Goal: Task Accomplishment & Management: Manage account settings

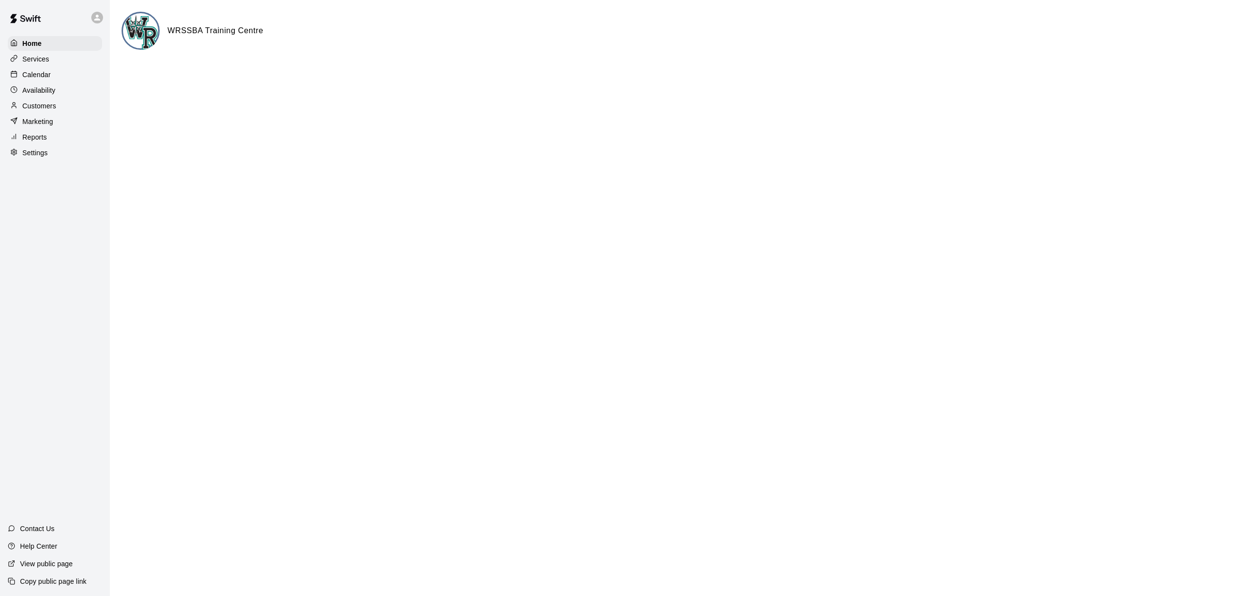
click at [56, 78] on div "Calendar" at bounding box center [55, 74] width 94 height 15
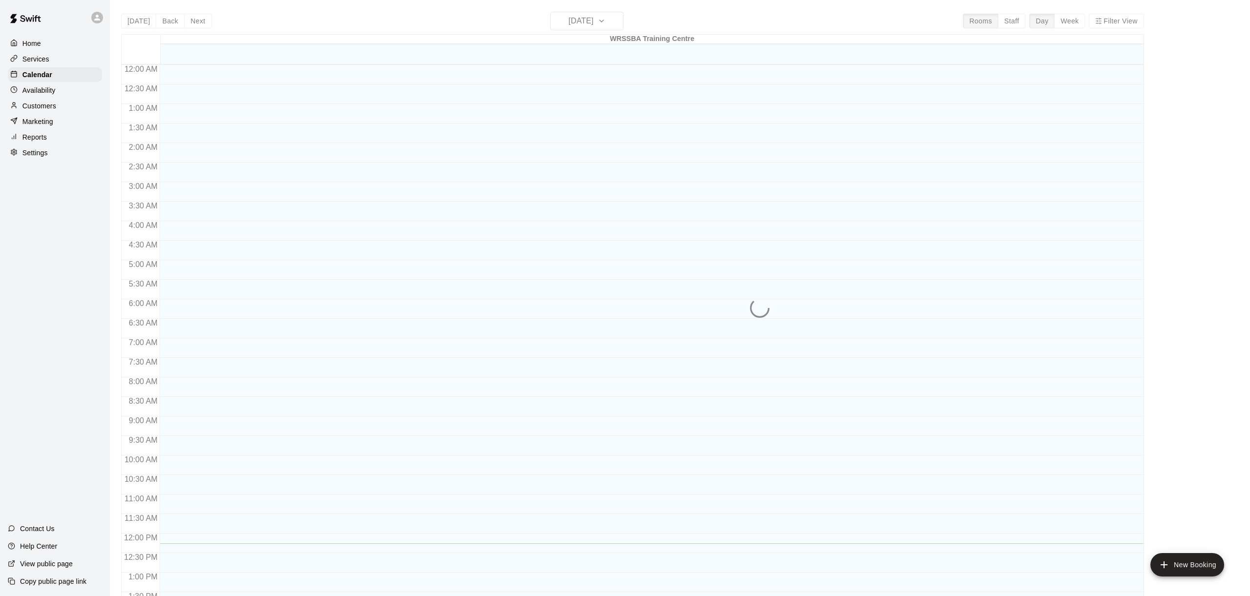
scroll to position [366, 0]
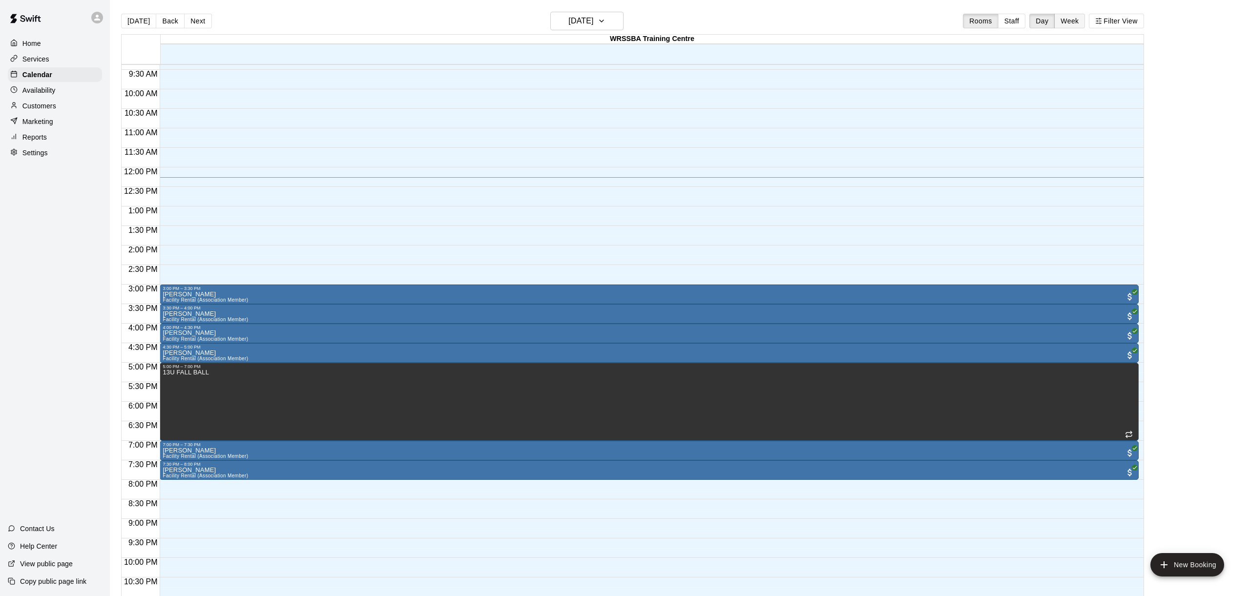
click at [1084, 21] on button "Week" at bounding box center [1070, 21] width 31 height 15
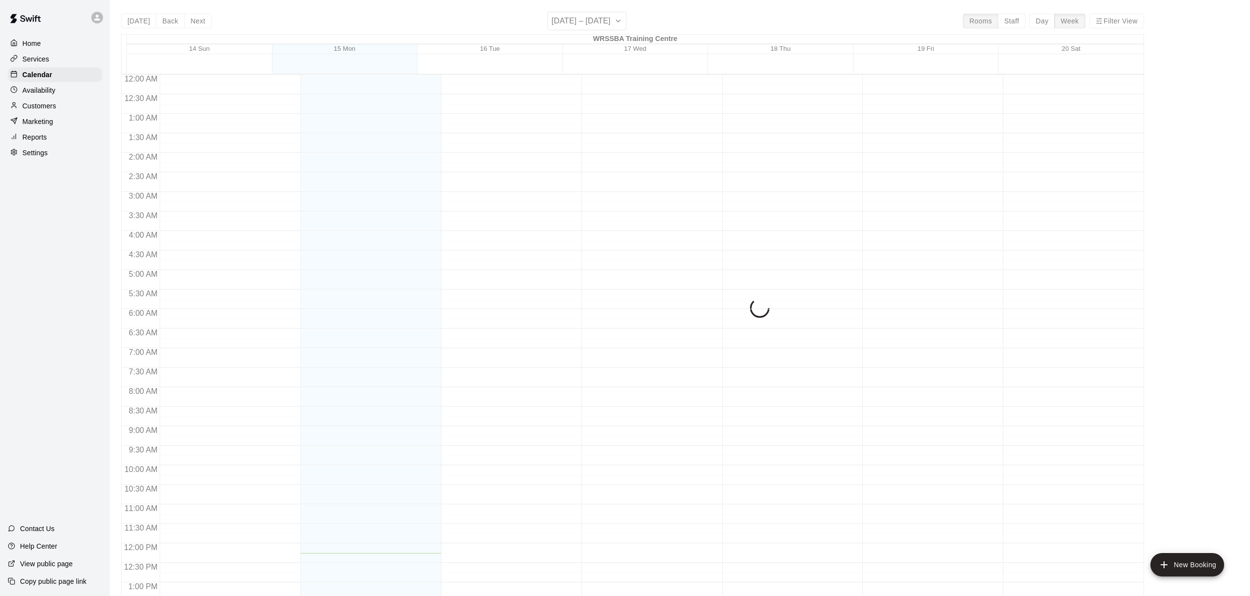
scroll to position [405, 0]
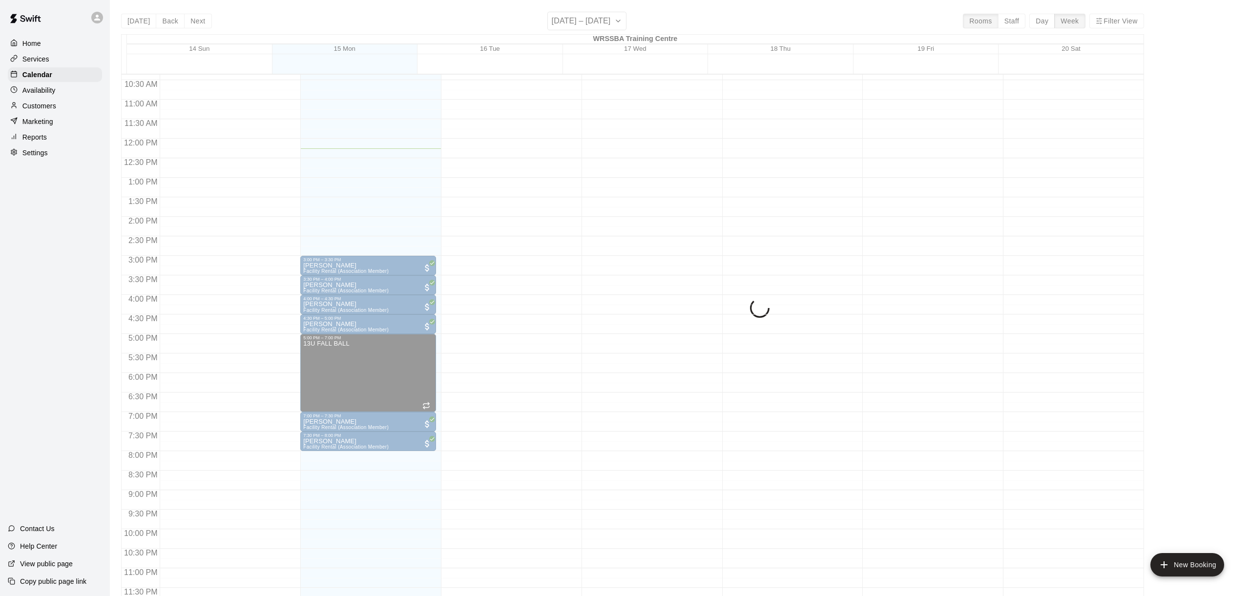
click at [1080, 21] on div "[DATE] Back Next [DATE] – [DATE] Rooms Staff Day Week Filter View [GEOGRAPHIC_D…" at bounding box center [632, 310] width 1023 height 596
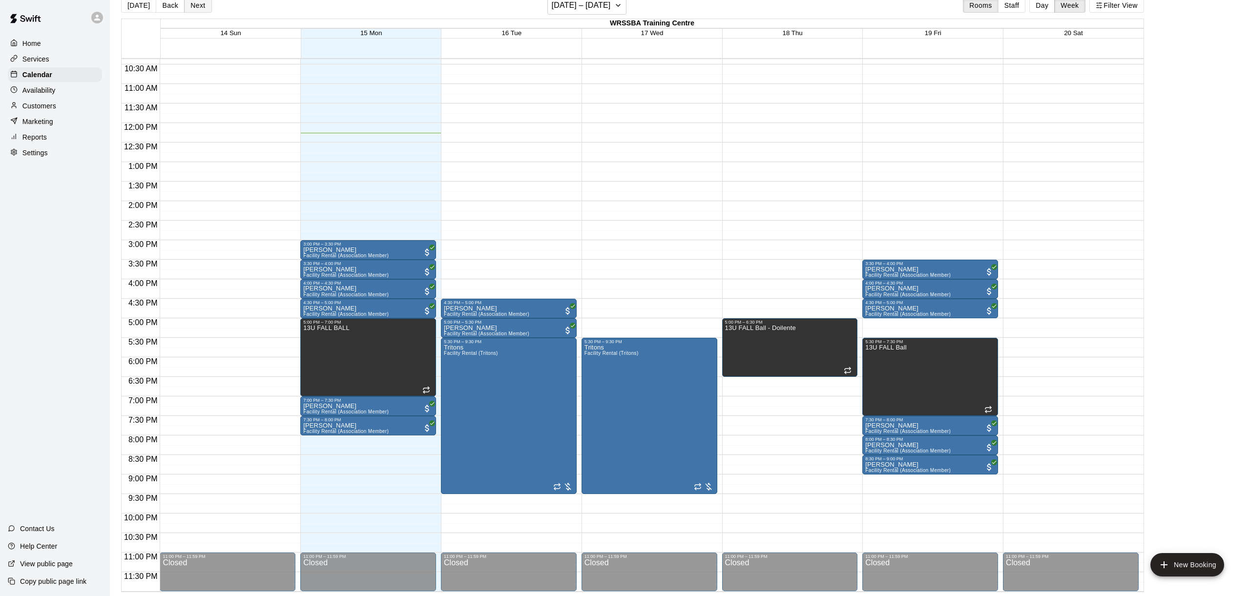
click at [198, 5] on button "Next" at bounding box center [197, 5] width 27 height 15
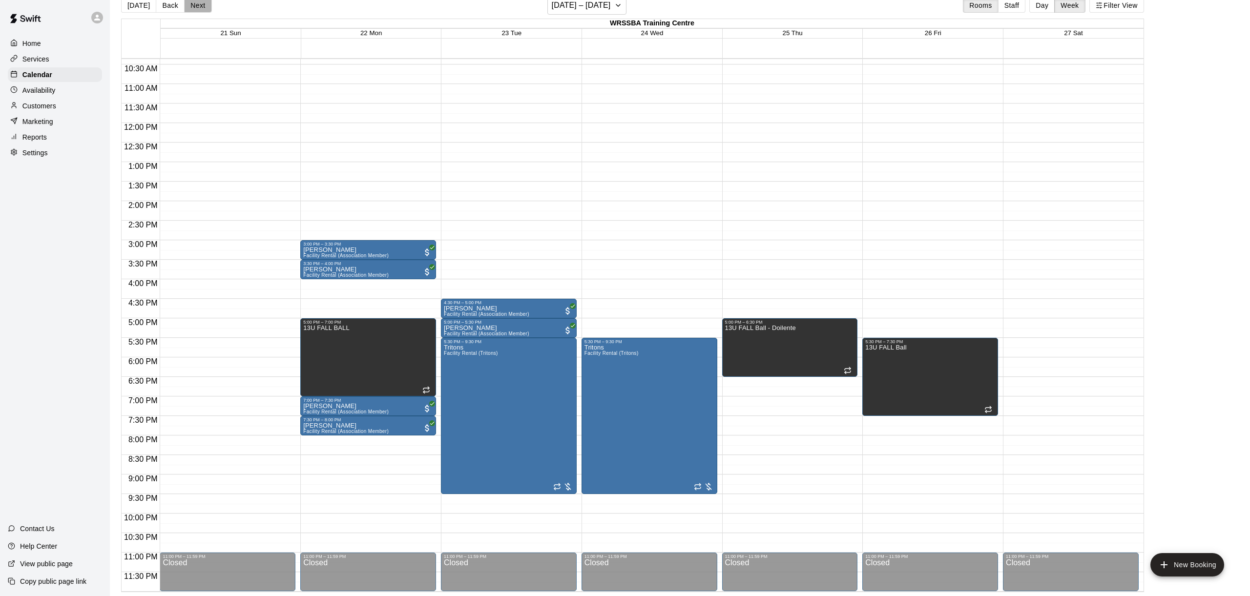
click at [198, 5] on button "Next" at bounding box center [197, 5] width 27 height 15
click at [197, 5] on button "Next" at bounding box center [197, 5] width 27 height 15
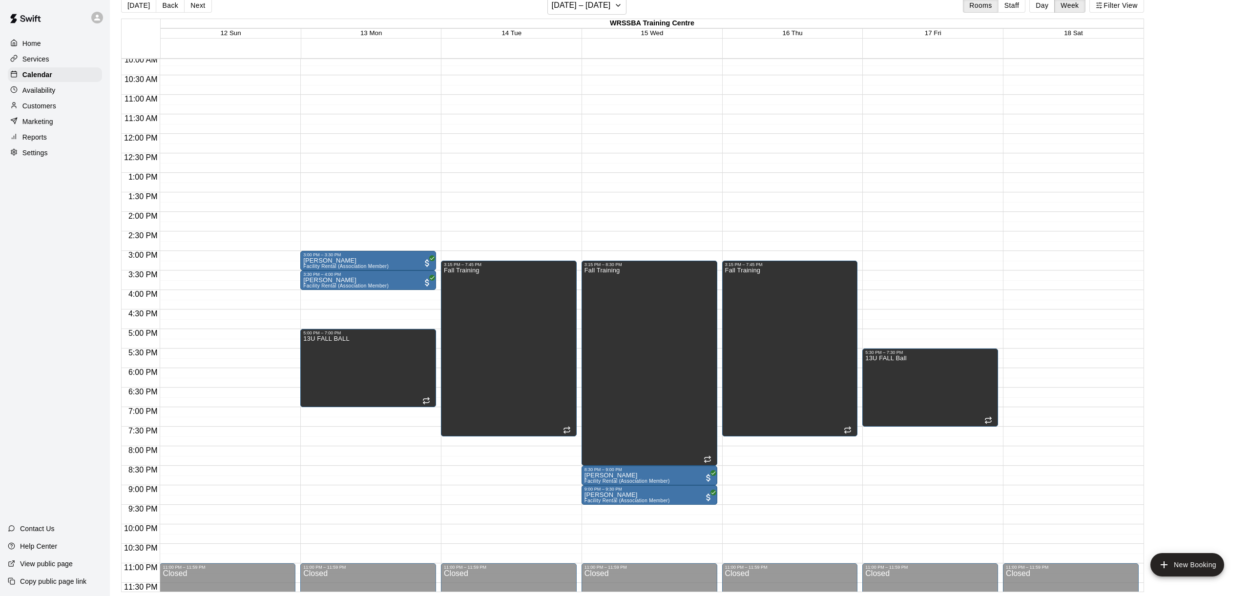
scroll to position [400, 0]
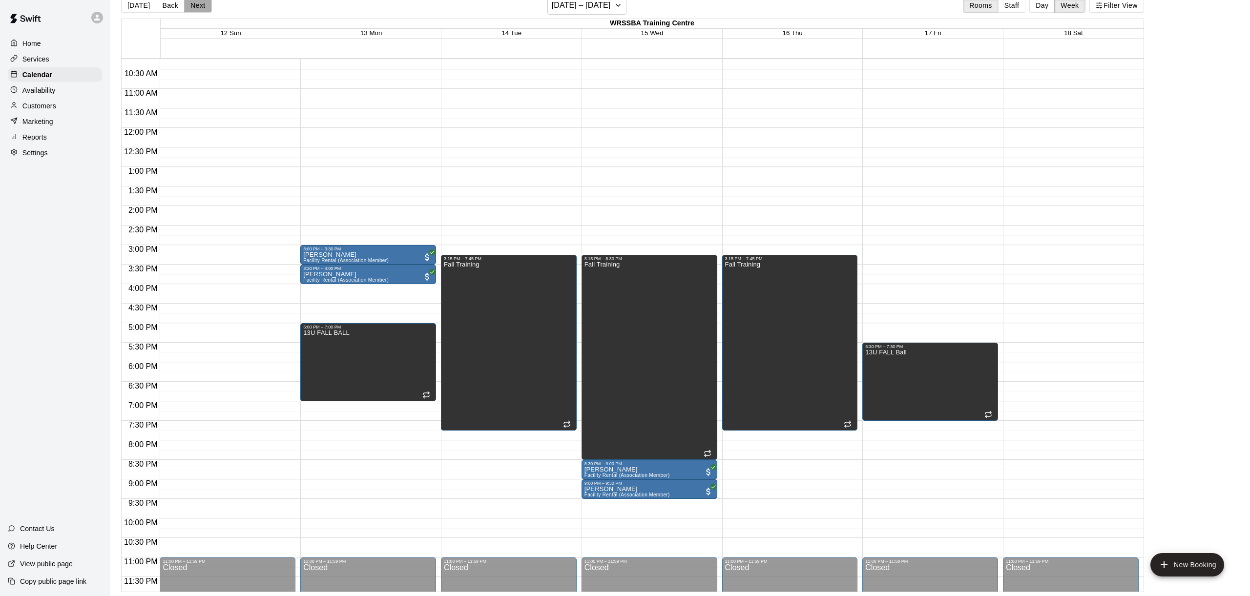
click at [201, 6] on button "Next" at bounding box center [197, 5] width 27 height 15
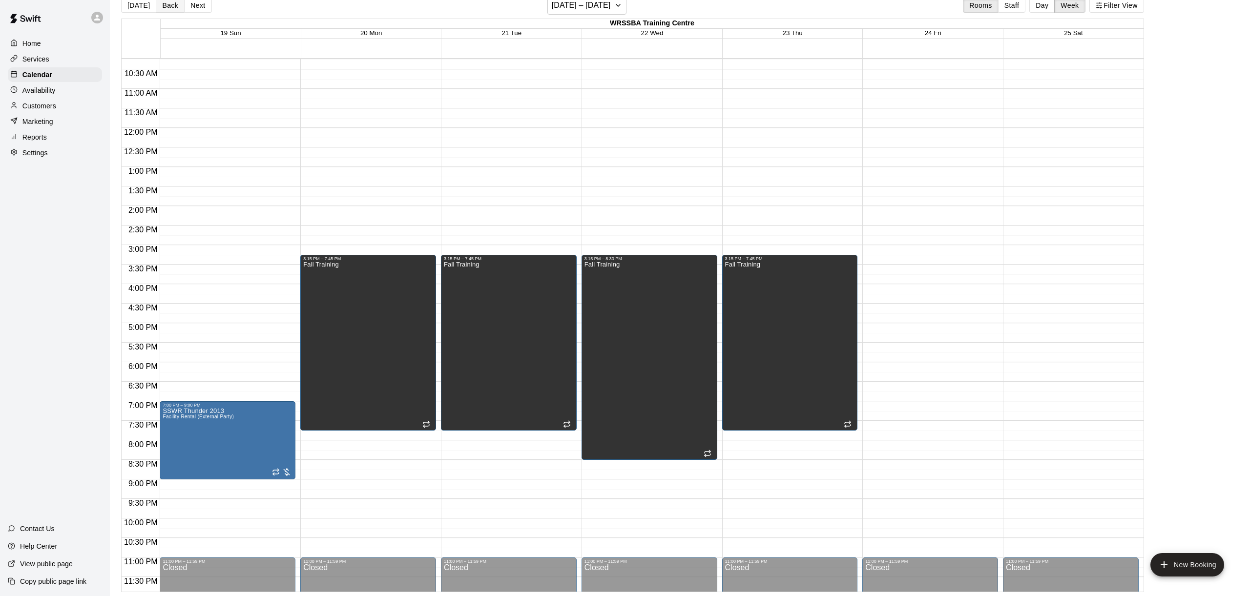
click at [163, 8] on button "Back" at bounding box center [170, 5] width 29 height 15
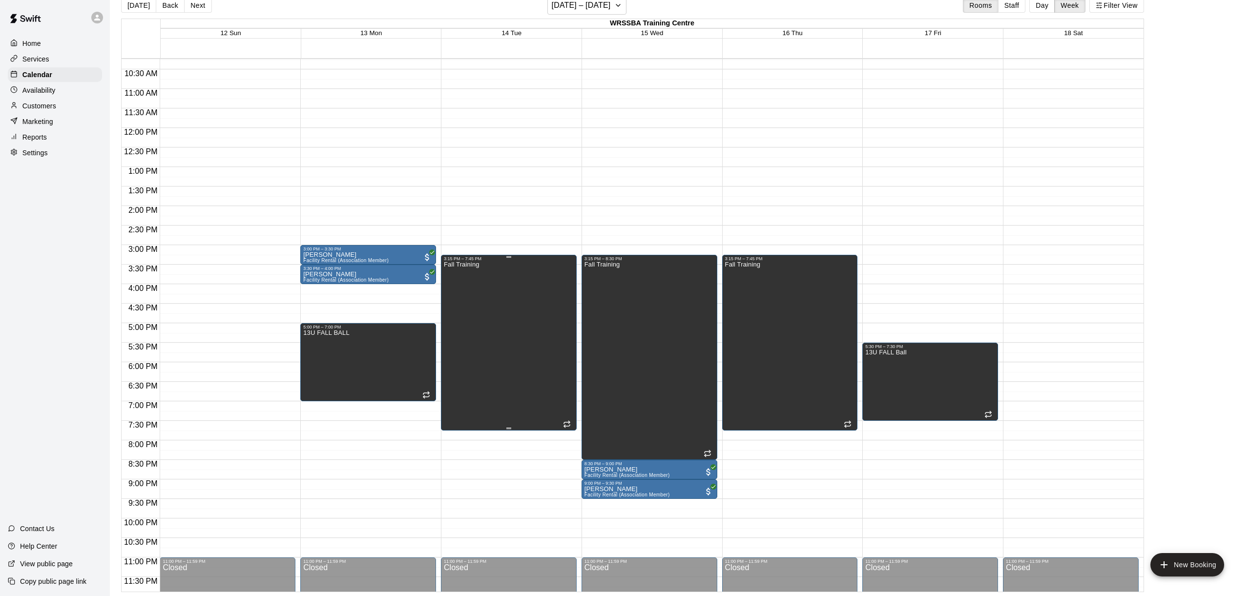
click at [526, 345] on div "Fall Training" at bounding box center [509, 559] width 130 height 596
click at [453, 297] on icon "delete" at bounding box center [453, 295] width 7 height 9
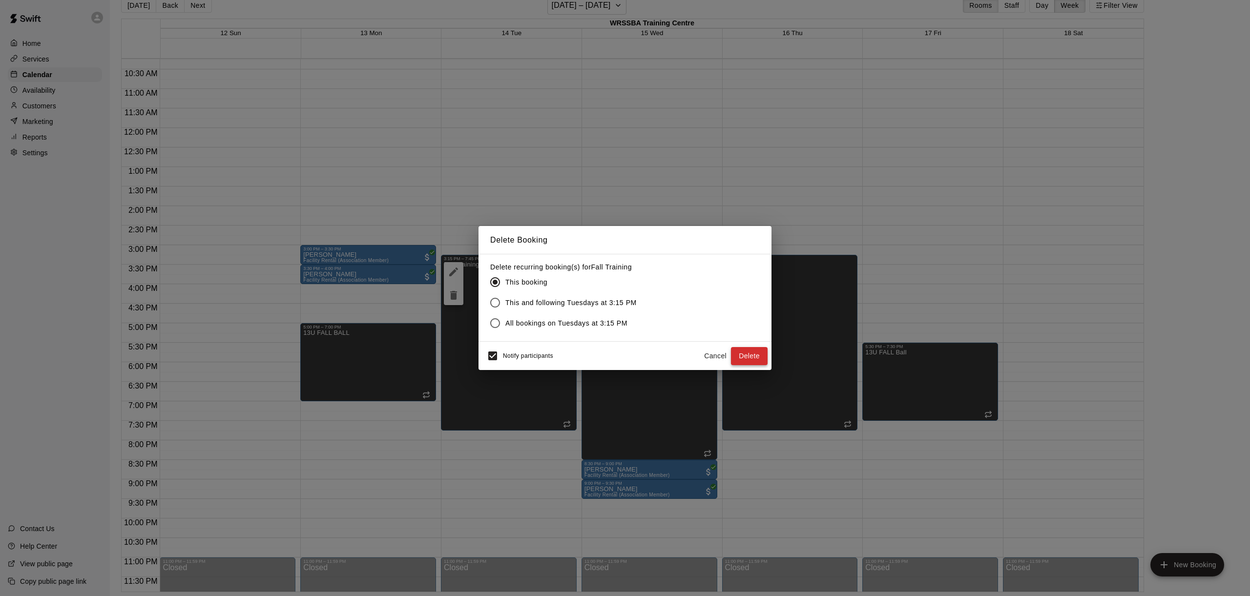
click at [751, 352] on button "Delete" at bounding box center [749, 356] width 37 height 18
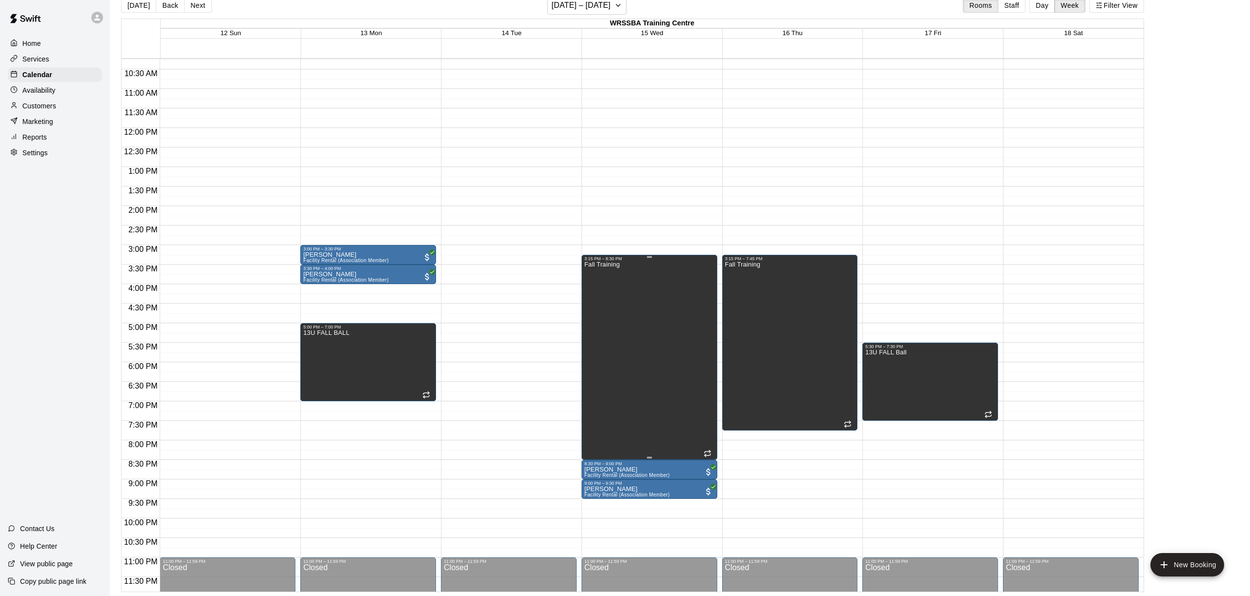
click at [663, 385] on div "Fall Training" at bounding box center [650, 559] width 130 height 596
click at [598, 296] on icon "delete" at bounding box center [595, 296] width 12 height 12
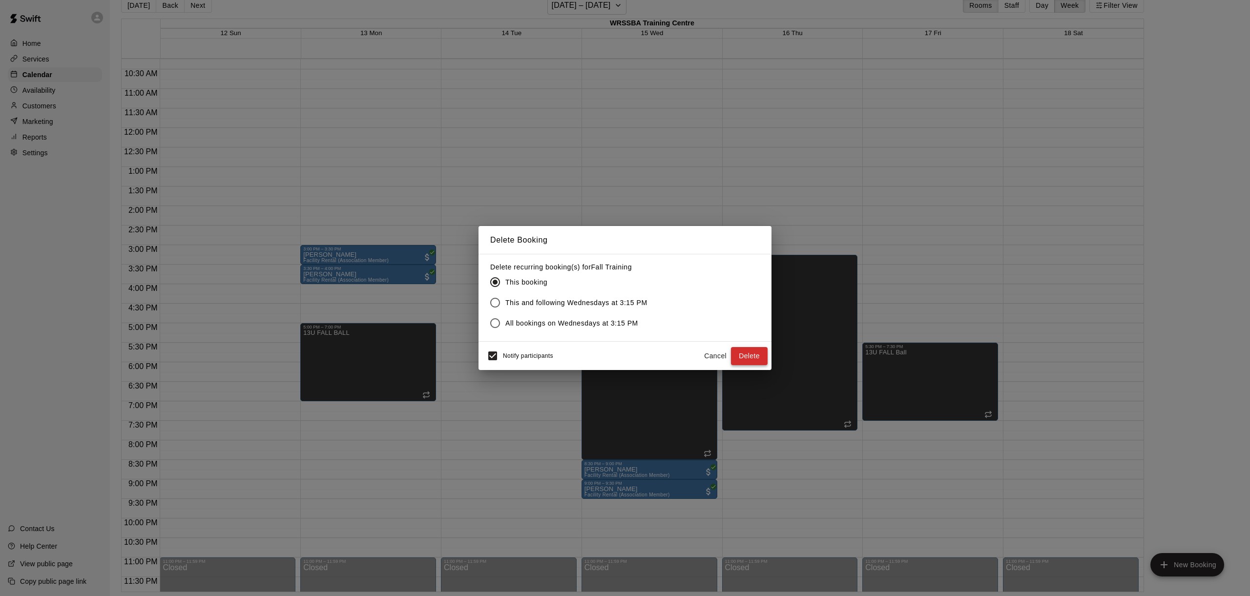
click at [750, 357] on button "Delete" at bounding box center [749, 356] width 37 height 18
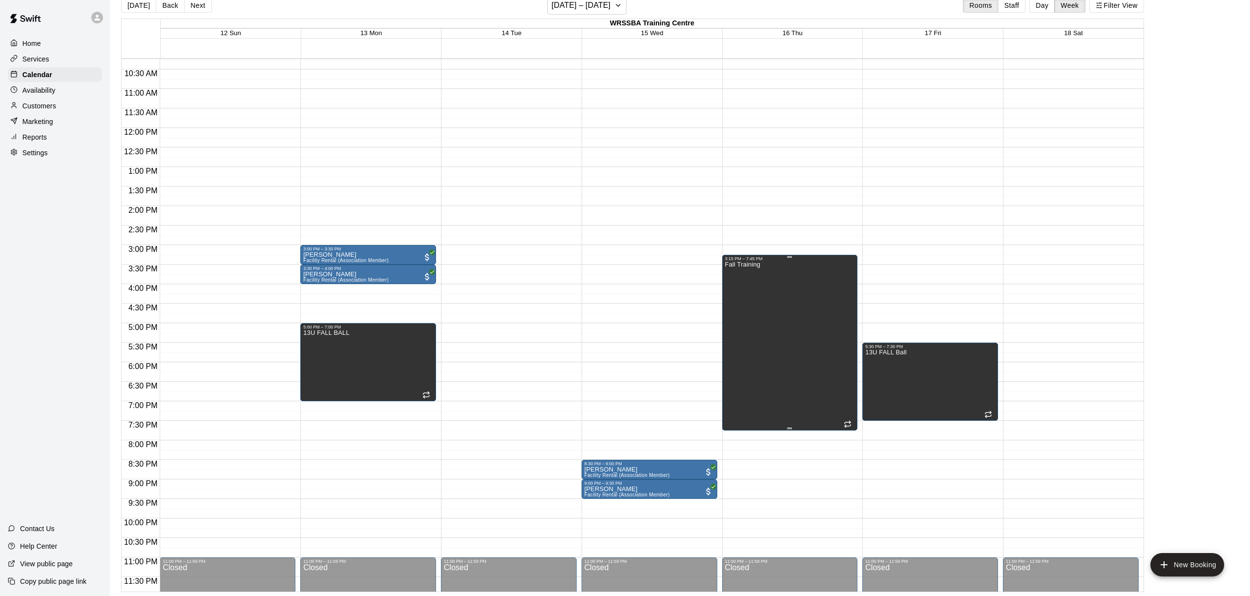
click at [780, 367] on div "Fall Training" at bounding box center [790, 559] width 130 height 596
click at [735, 295] on icon "delete" at bounding box center [735, 295] width 7 height 9
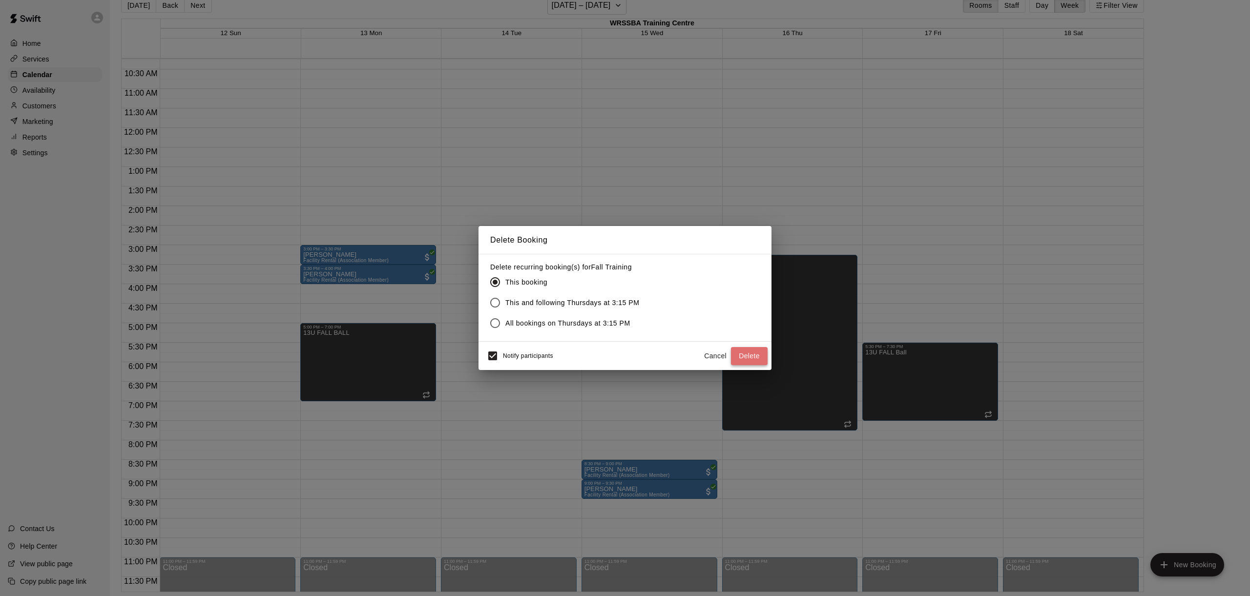
click at [742, 351] on button "Delete" at bounding box center [749, 356] width 37 height 18
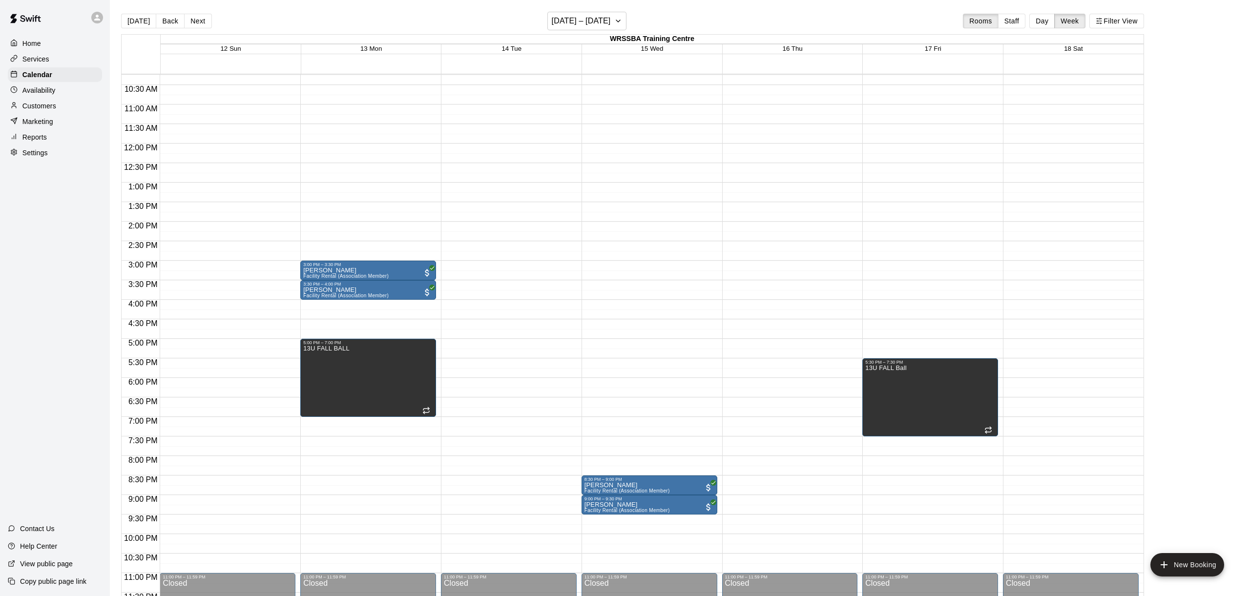
scroll to position [0, 0]
drag, startPoint x: 206, startPoint y: 422, endPoint x: 201, endPoint y: 489, distance: 67.6
click at [206, 488] on div "12:00 AM – 7:00 AM Closed 11:00 PM – 11:59 PM Closed" at bounding box center [228, 144] width 136 height 938
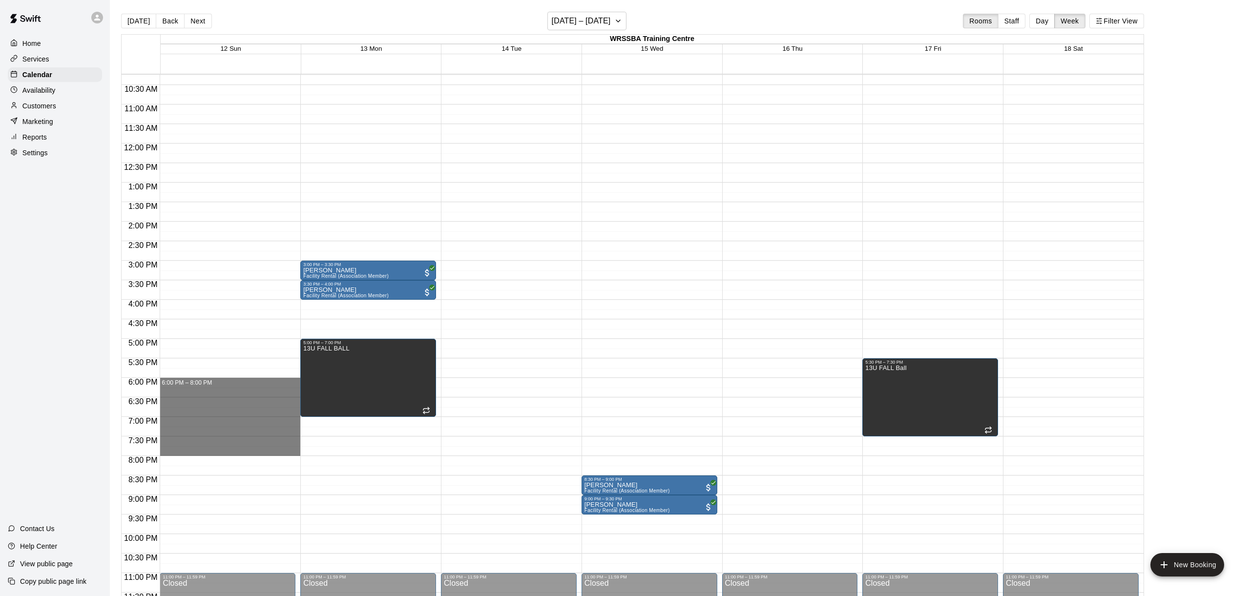
drag, startPoint x: 213, startPoint y: 381, endPoint x: 222, endPoint y: 455, distance: 74.3
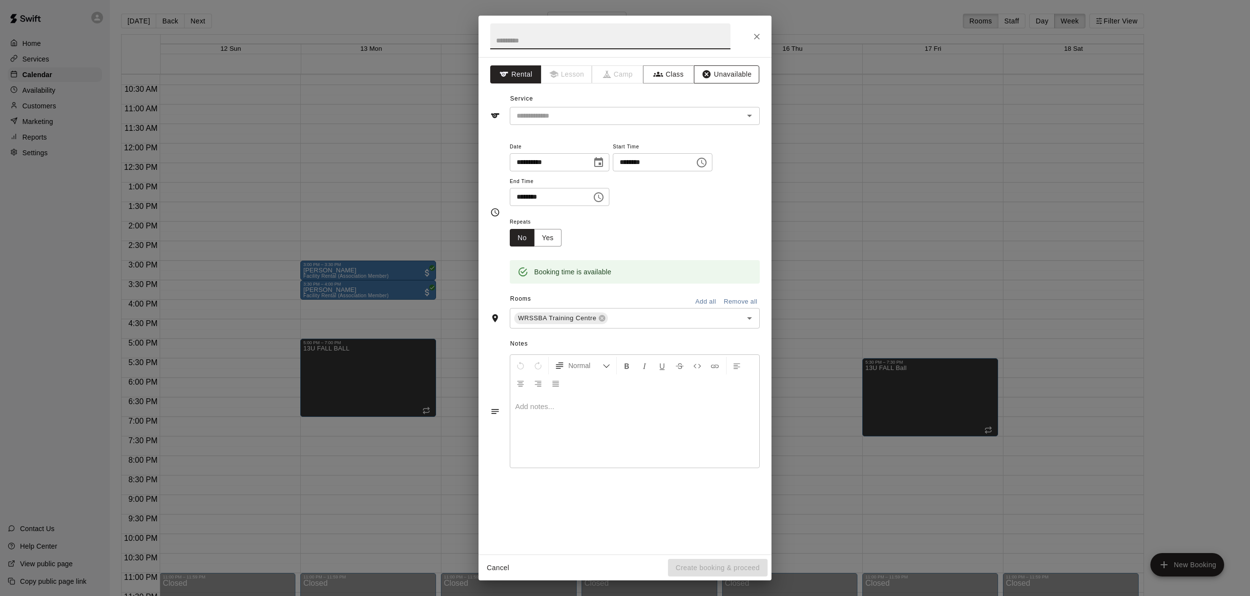
click at [726, 76] on button "Unavailable" at bounding box center [726, 74] width 65 height 18
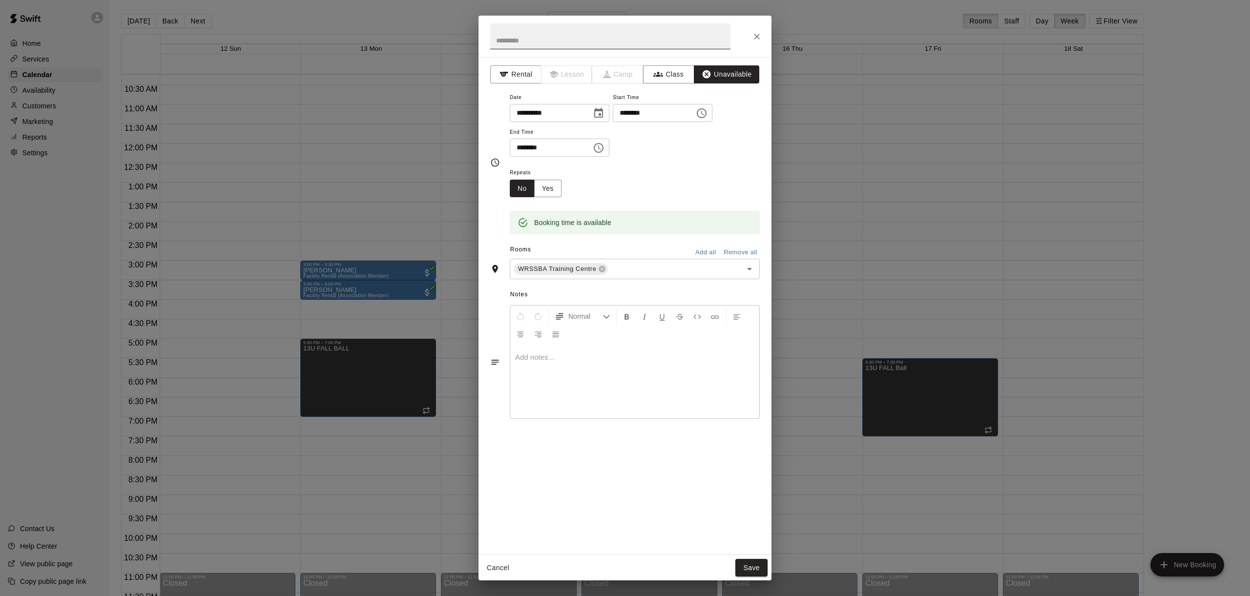
click at [645, 39] on input "text" at bounding box center [610, 36] width 240 height 26
type input "********"
drag, startPoint x: 559, startPoint y: 195, endPoint x: 556, endPoint y: 190, distance: 5.7
click at [559, 195] on button "Yes" at bounding box center [547, 189] width 27 height 18
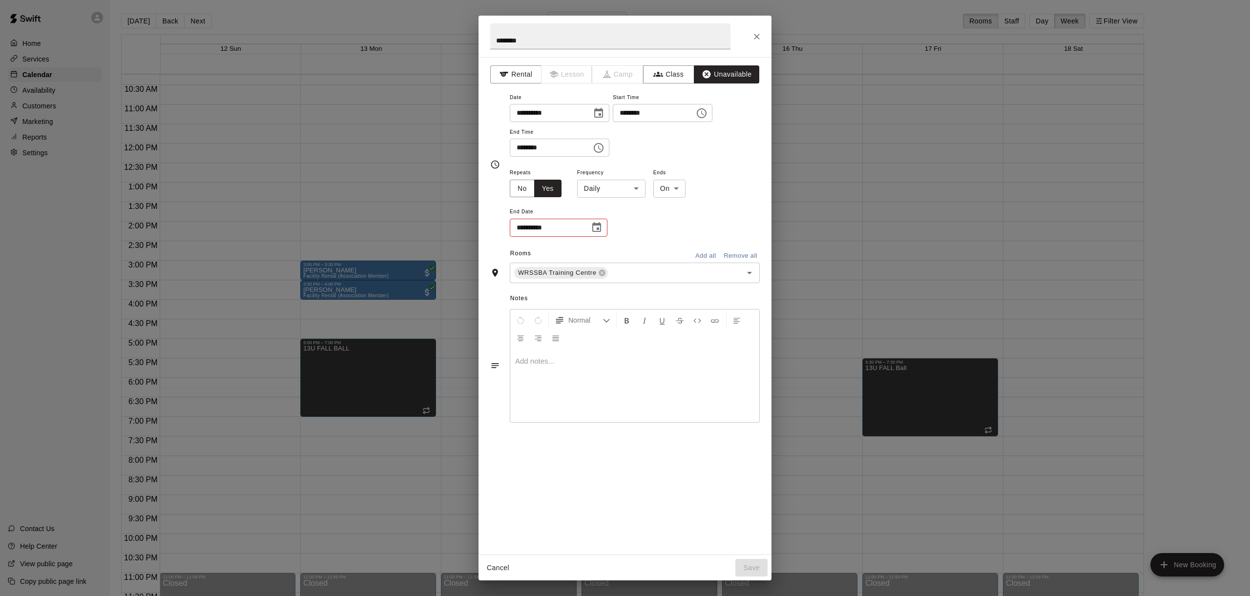
click at [600, 232] on button "Choose date" at bounding box center [597, 228] width 20 height 20
click at [659, 251] on button "Next month" at bounding box center [651, 251] width 20 height 20
click at [630, 252] on icon "Previous month" at bounding box center [631, 251] width 12 height 12
click at [734, 196] on div "**********" at bounding box center [635, 202] width 250 height 71
click at [600, 115] on icon "Choose date, selected date is Oct 12, 2025" at bounding box center [598, 113] width 9 height 10
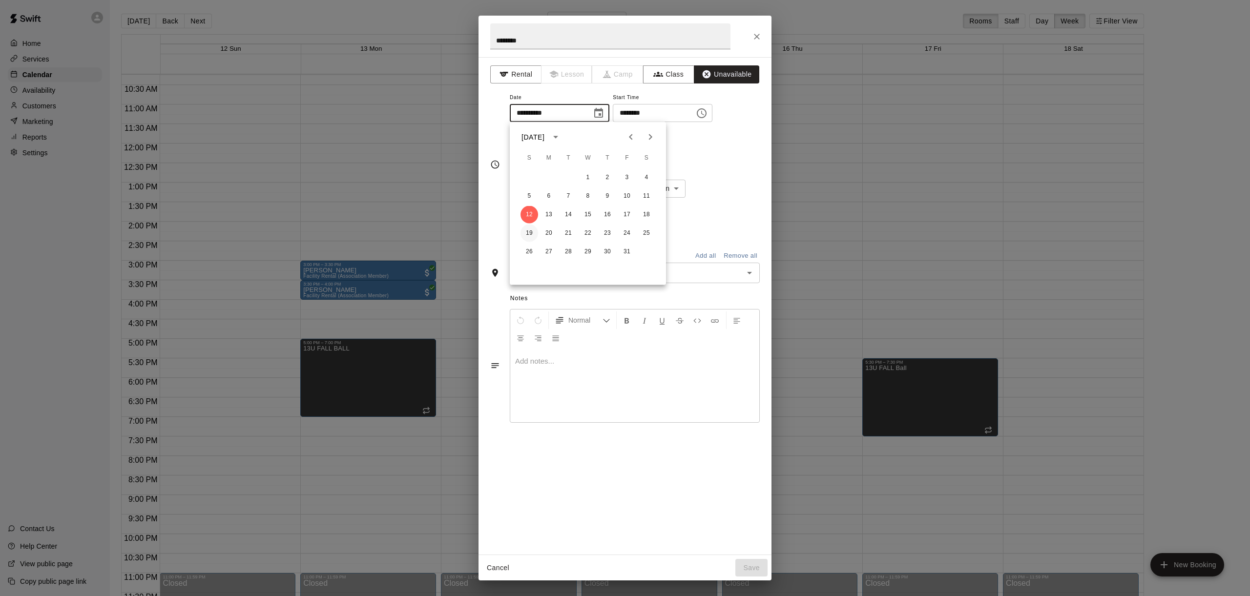
click at [531, 234] on button "19" at bounding box center [530, 234] width 18 height 18
type input "**********"
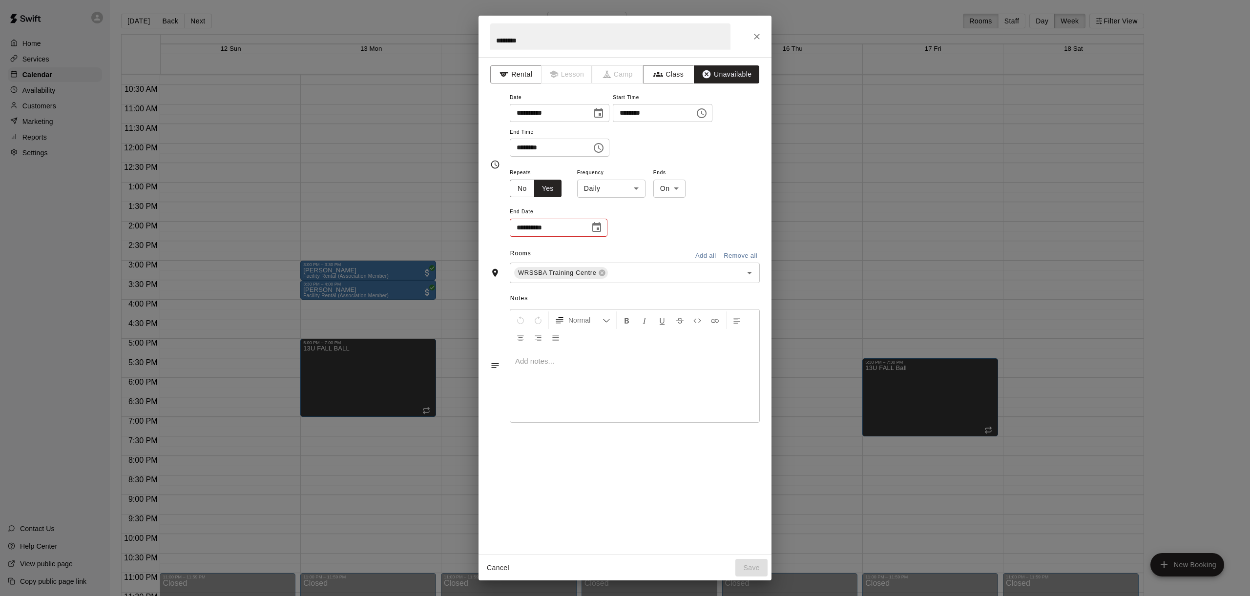
click at [601, 223] on icon "Choose date" at bounding box center [596, 227] width 9 height 10
click at [534, 347] on button "19" at bounding box center [530, 347] width 18 height 18
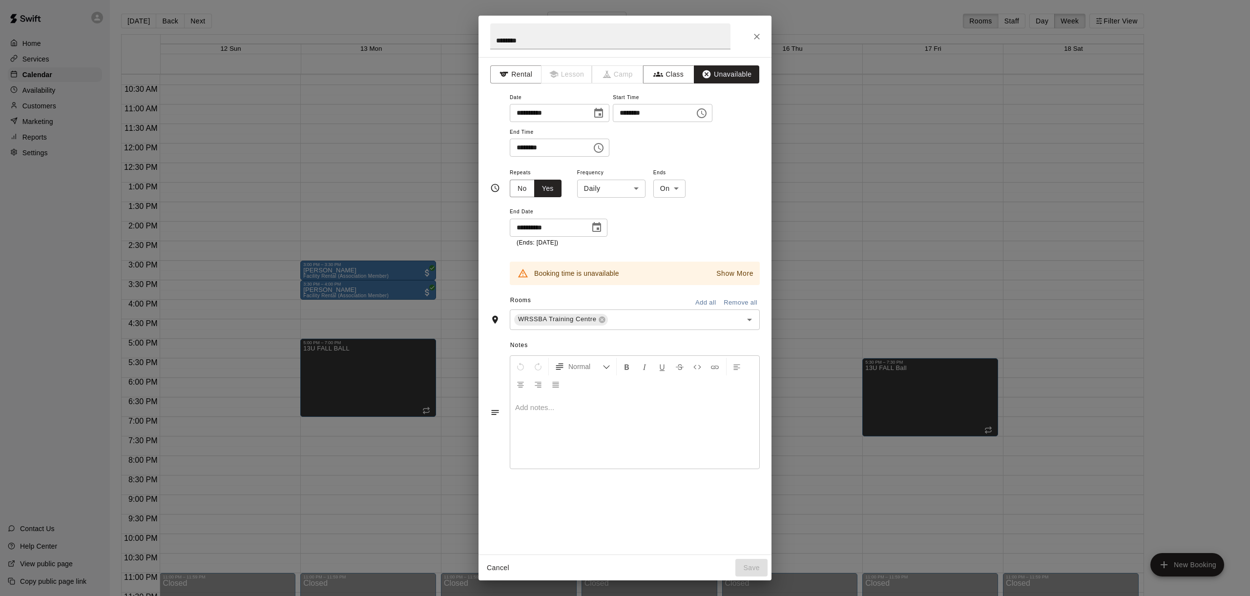
click at [600, 228] on icon "Choose date, selected date is Oct 19, 2025" at bounding box center [597, 228] width 12 height 12
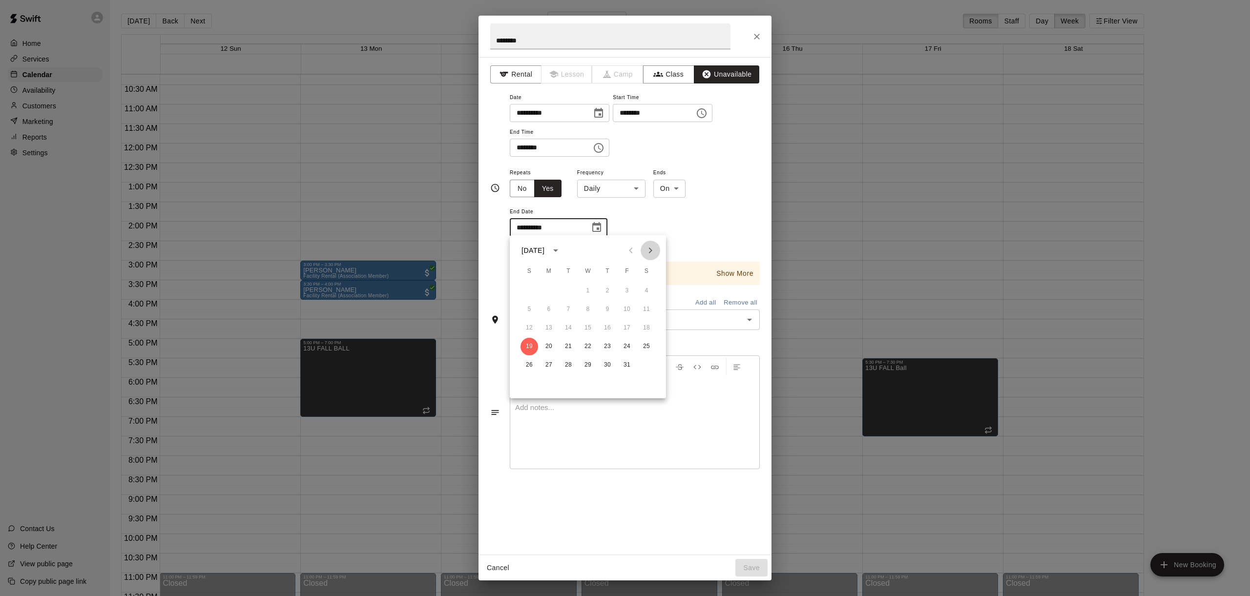
click at [652, 256] on icon "Next month" at bounding box center [651, 251] width 12 height 12
click at [652, 254] on icon "Next month" at bounding box center [651, 251] width 12 height 12
click at [526, 349] on button "21" at bounding box center [530, 347] width 18 height 18
type input "**********"
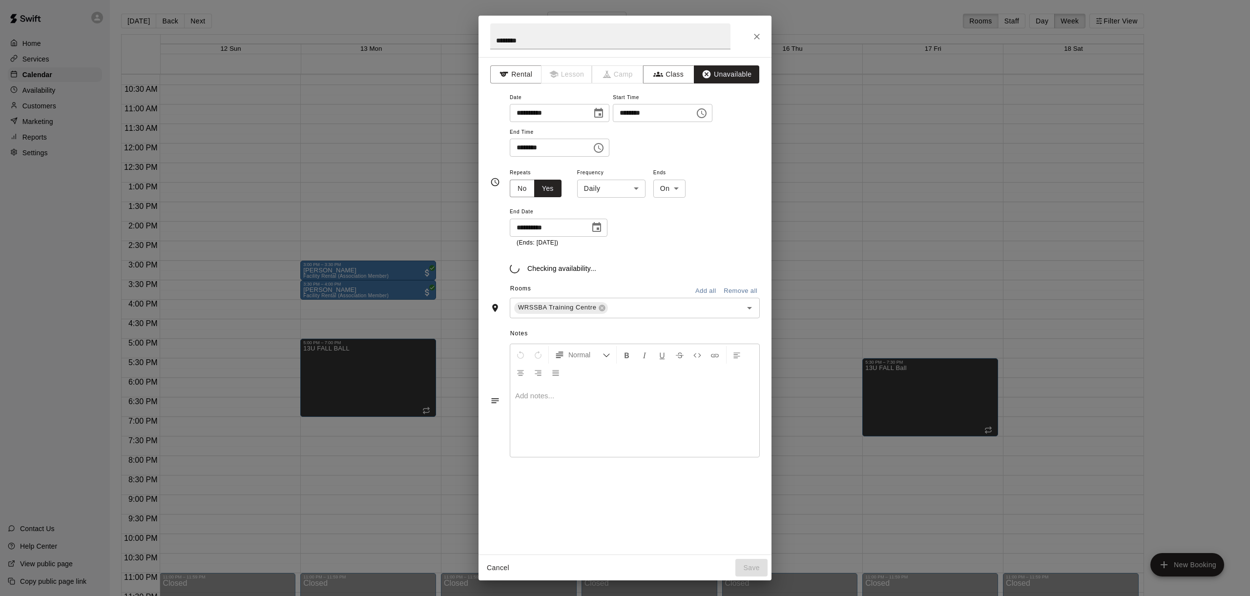
click at [631, 191] on body "Home Services Calendar Availability Customers Marketing Reports Settings Contac…" at bounding box center [625, 306] width 1250 height 612
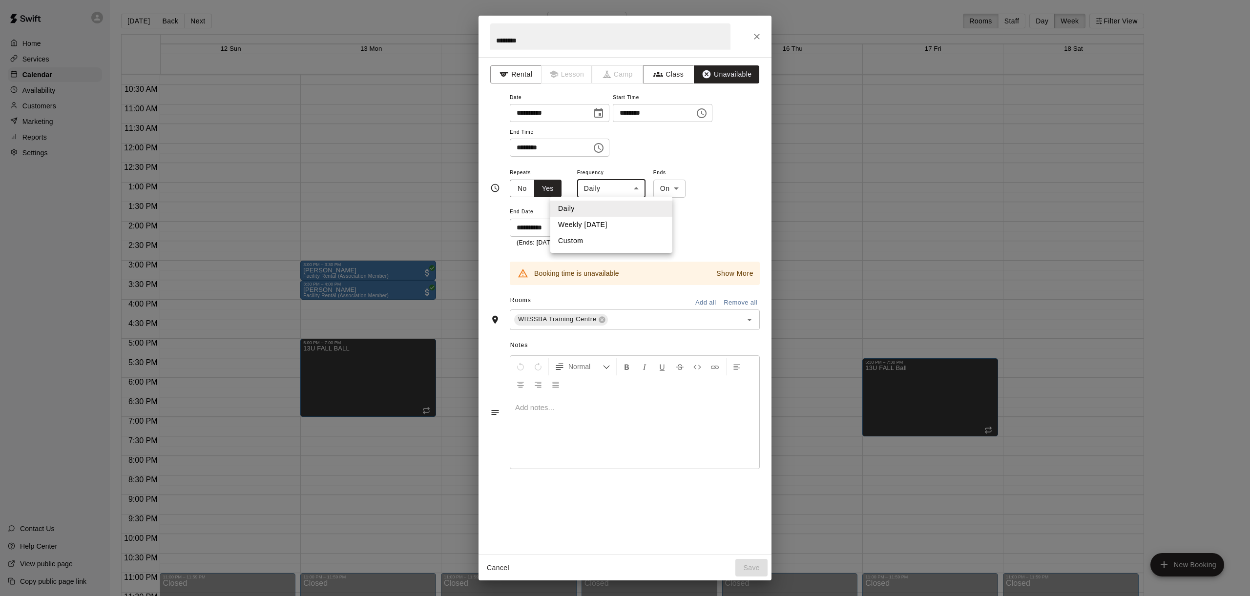
click at [602, 223] on li "Weekly [DATE]" at bounding box center [611, 225] width 122 height 16
type input "******"
click at [499, 572] on button "Cancel" at bounding box center [498, 568] width 31 height 18
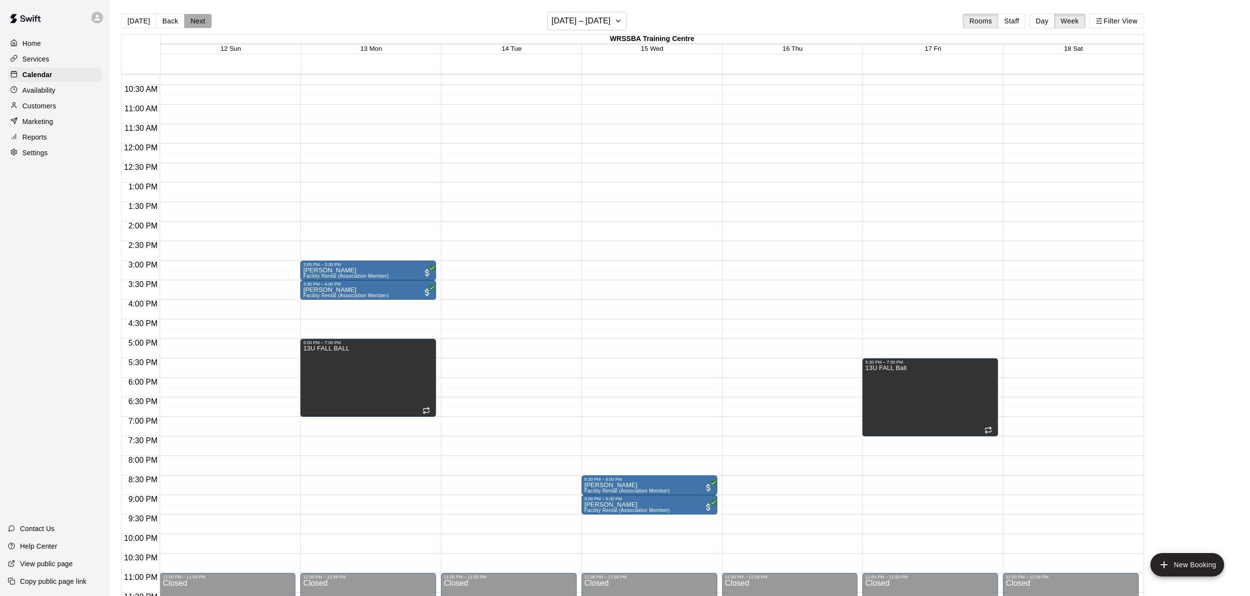
click at [193, 19] on button "Next" at bounding box center [197, 21] width 27 height 15
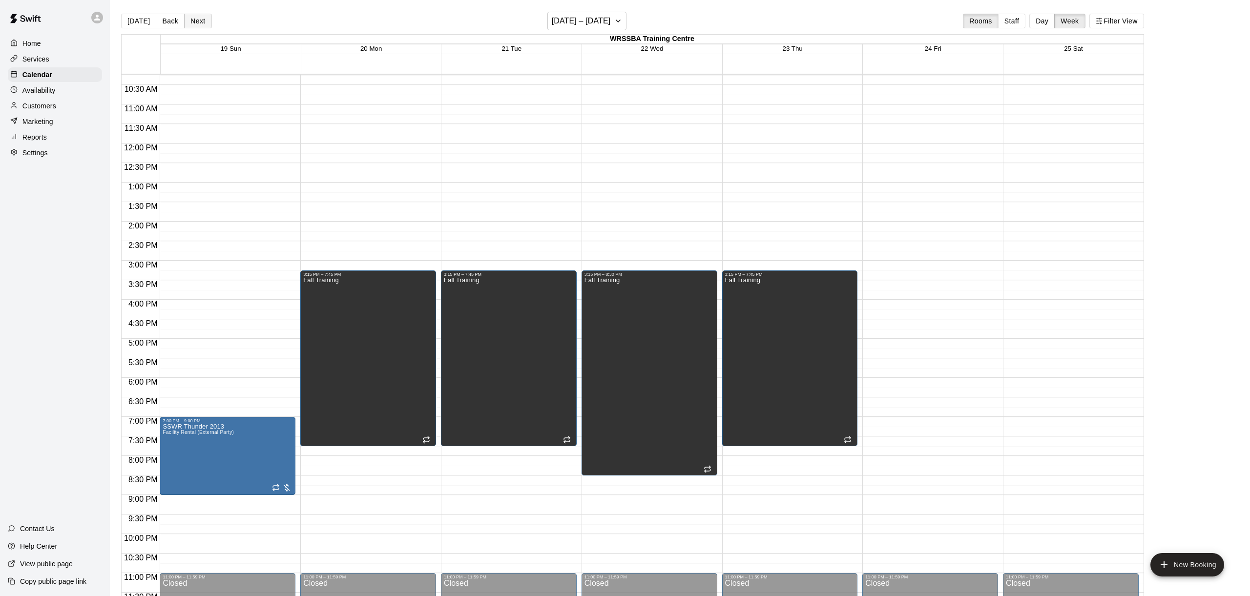
click at [205, 19] on button "Next" at bounding box center [197, 21] width 27 height 15
click at [204, 19] on button "Next" at bounding box center [197, 21] width 27 height 15
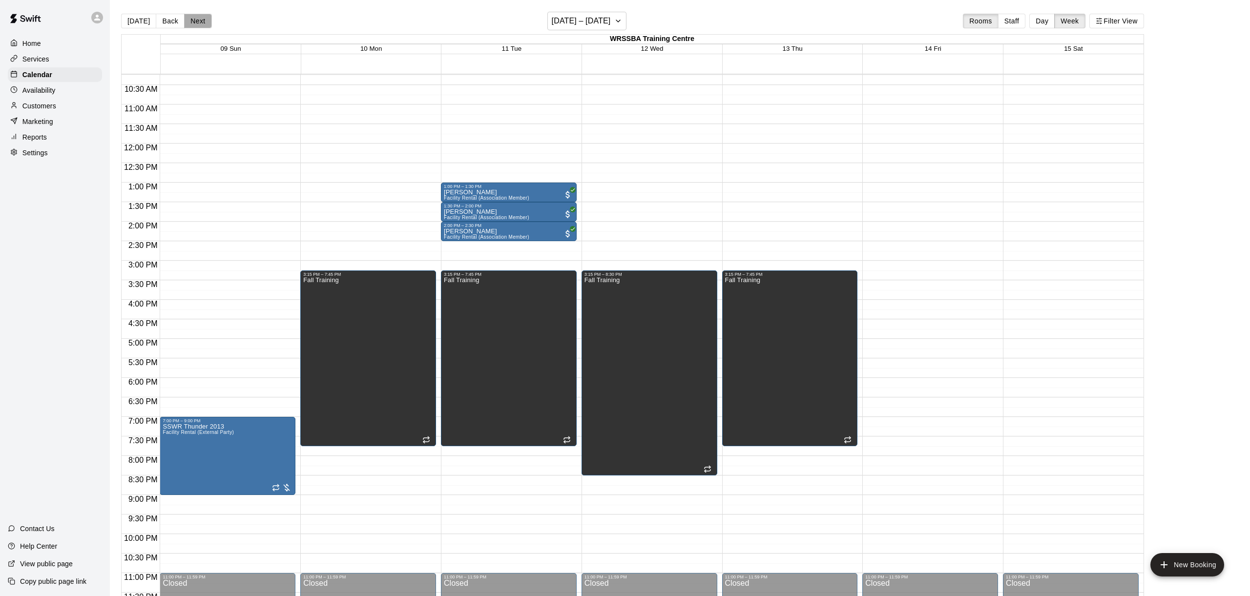
click at [204, 19] on button "Next" at bounding box center [197, 21] width 27 height 15
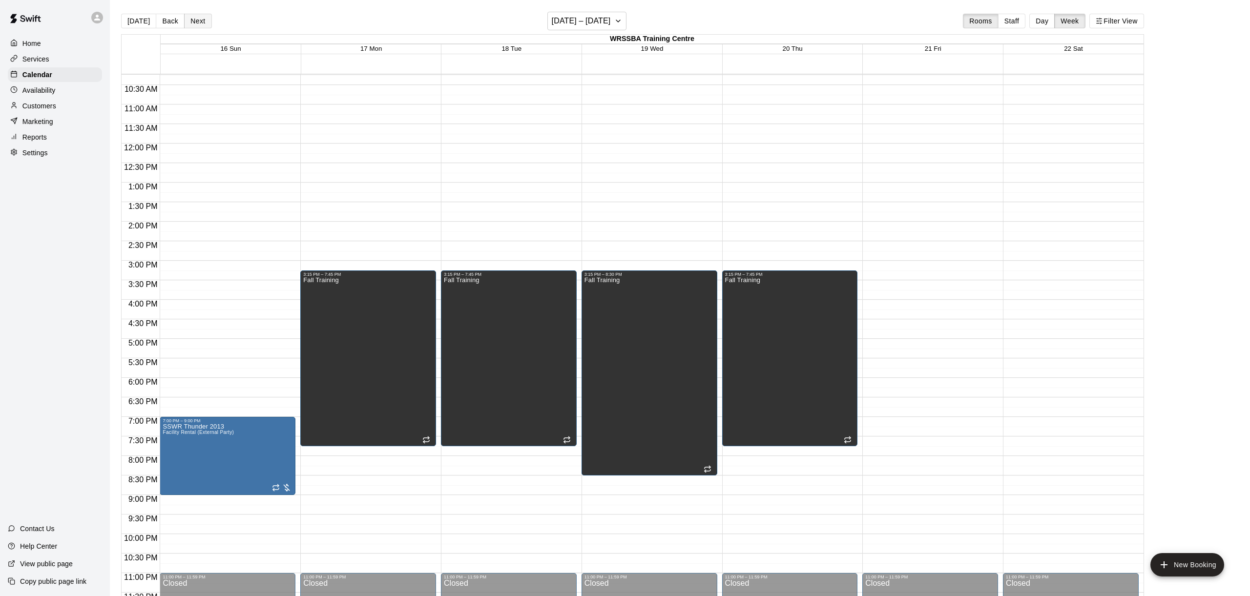
click at [204, 19] on button "Next" at bounding box center [197, 21] width 27 height 15
click at [168, 20] on button "Back" at bounding box center [170, 21] width 29 height 15
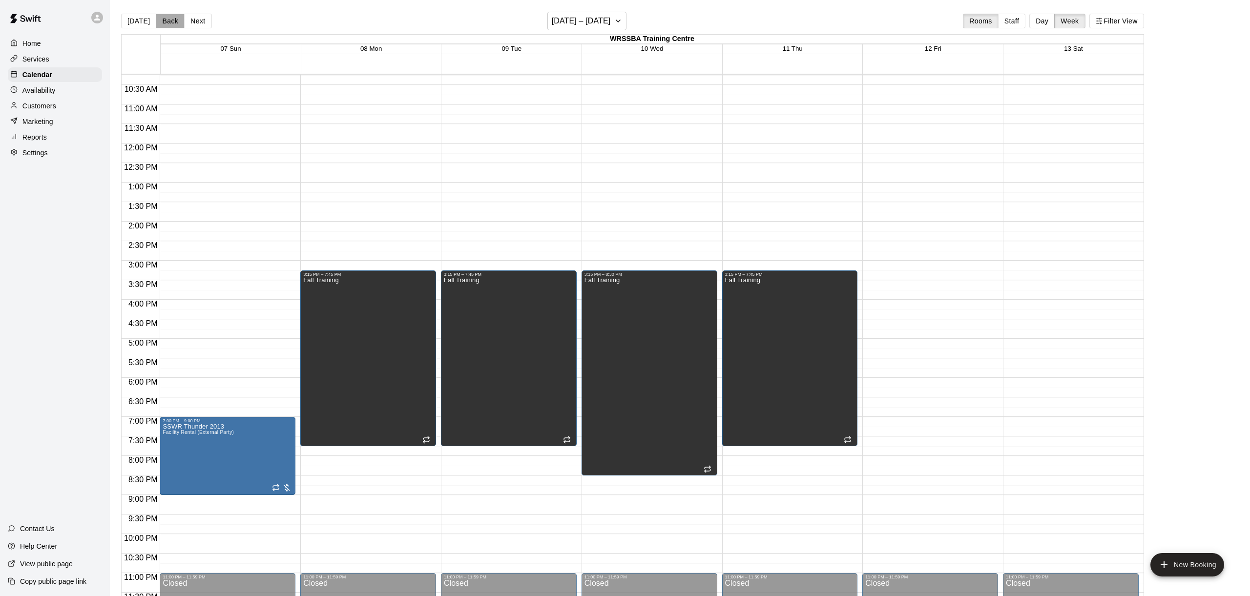
click at [168, 20] on button "Back" at bounding box center [170, 21] width 29 height 15
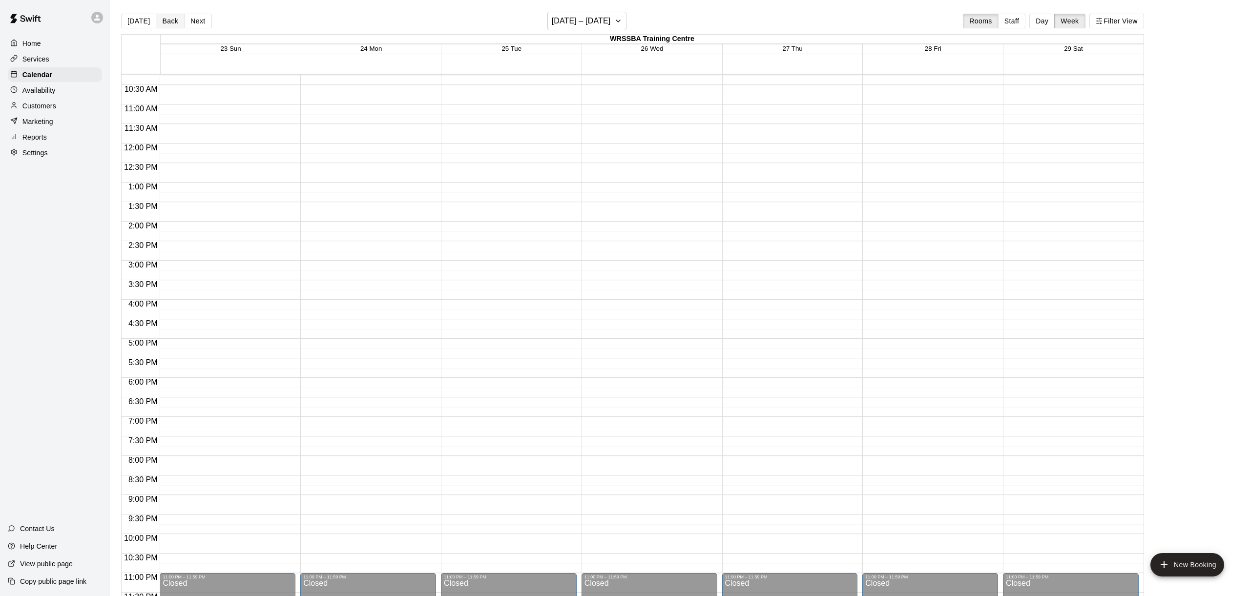
click at [168, 20] on button "Back" at bounding box center [170, 21] width 29 height 15
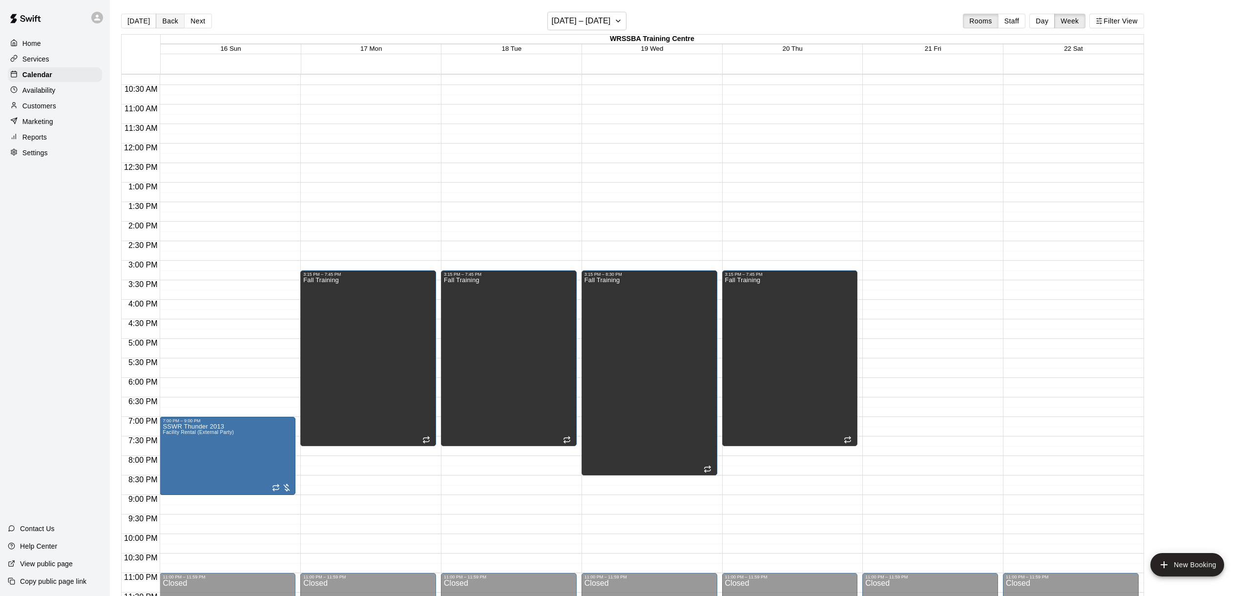
click at [168, 20] on button "Back" at bounding box center [170, 21] width 29 height 15
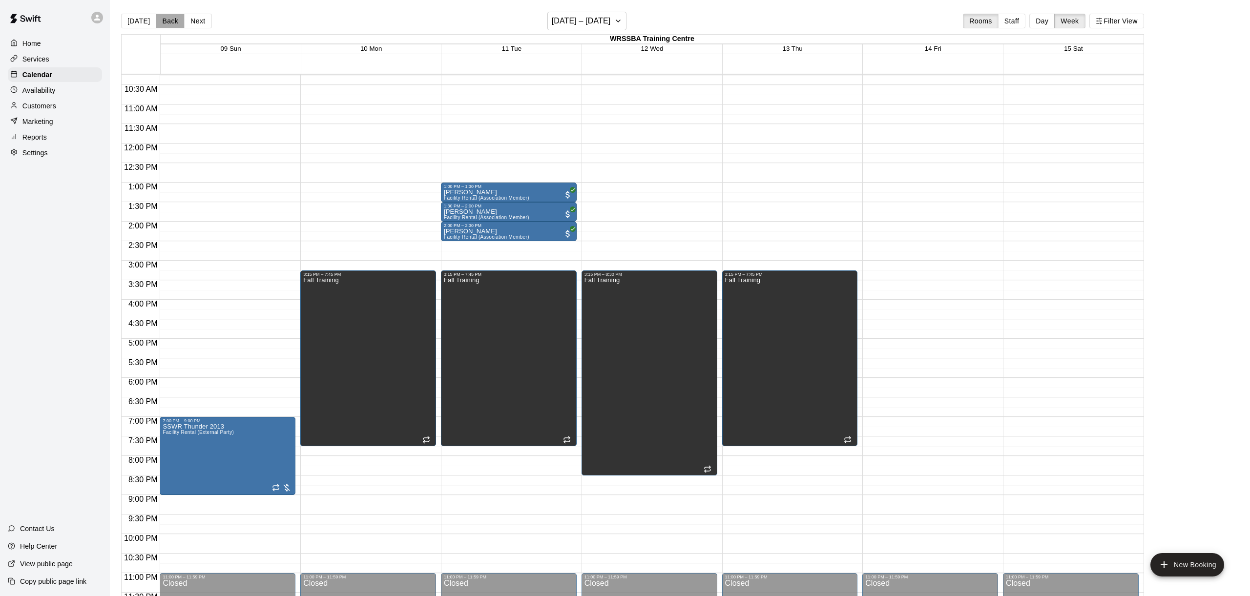
click at [168, 20] on button "Back" at bounding box center [170, 21] width 29 height 15
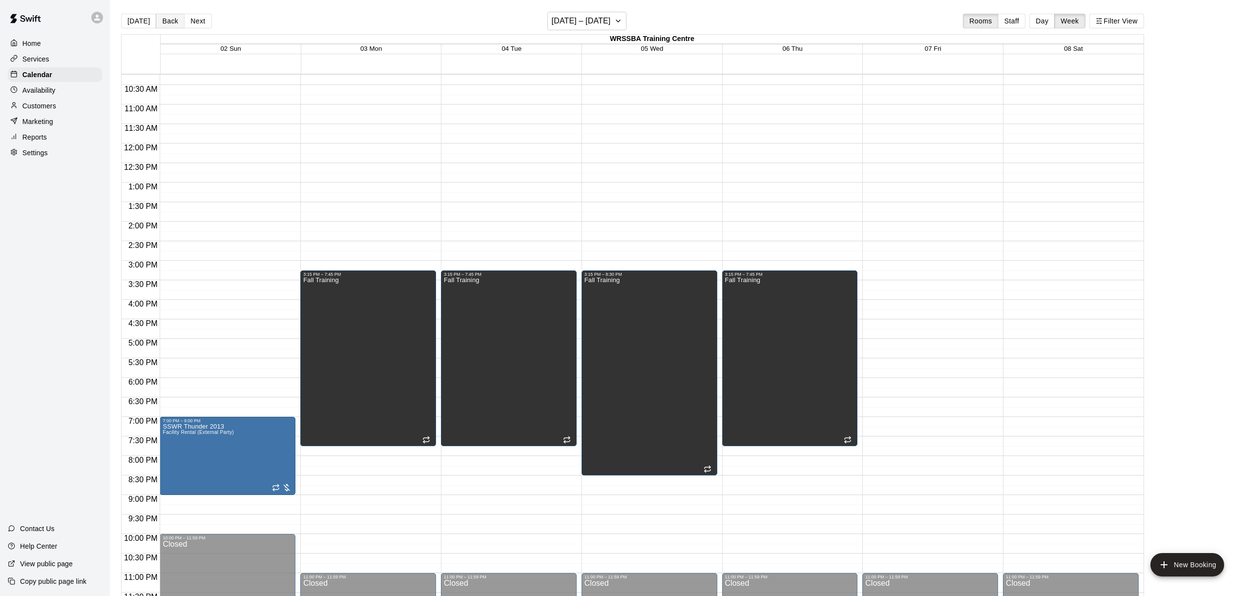
click at [168, 20] on button "Back" at bounding box center [170, 21] width 29 height 15
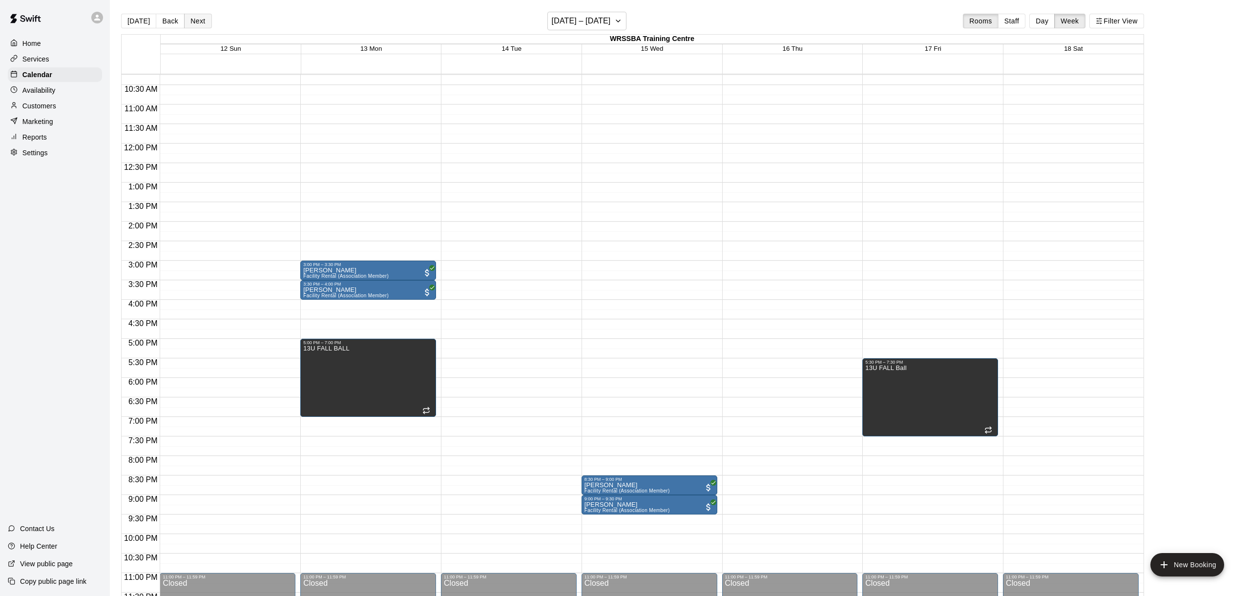
click at [202, 23] on button "Next" at bounding box center [197, 21] width 27 height 15
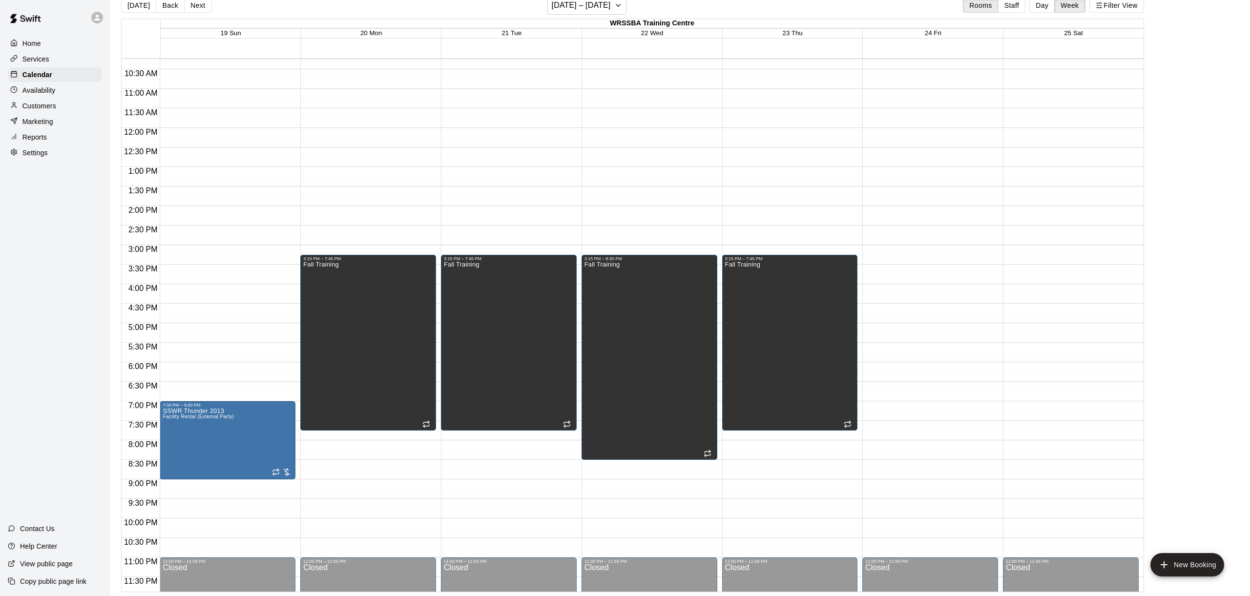
scroll to position [16, 0]
click at [163, 7] on button "Back" at bounding box center [170, 5] width 29 height 15
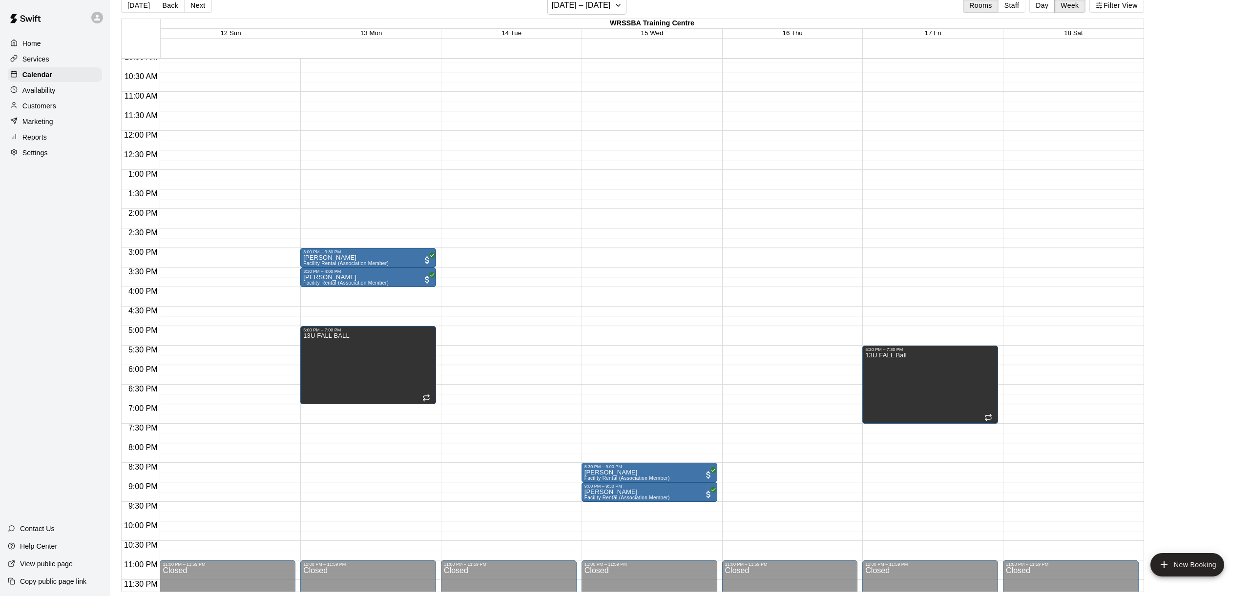
scroll to position [396, 0]
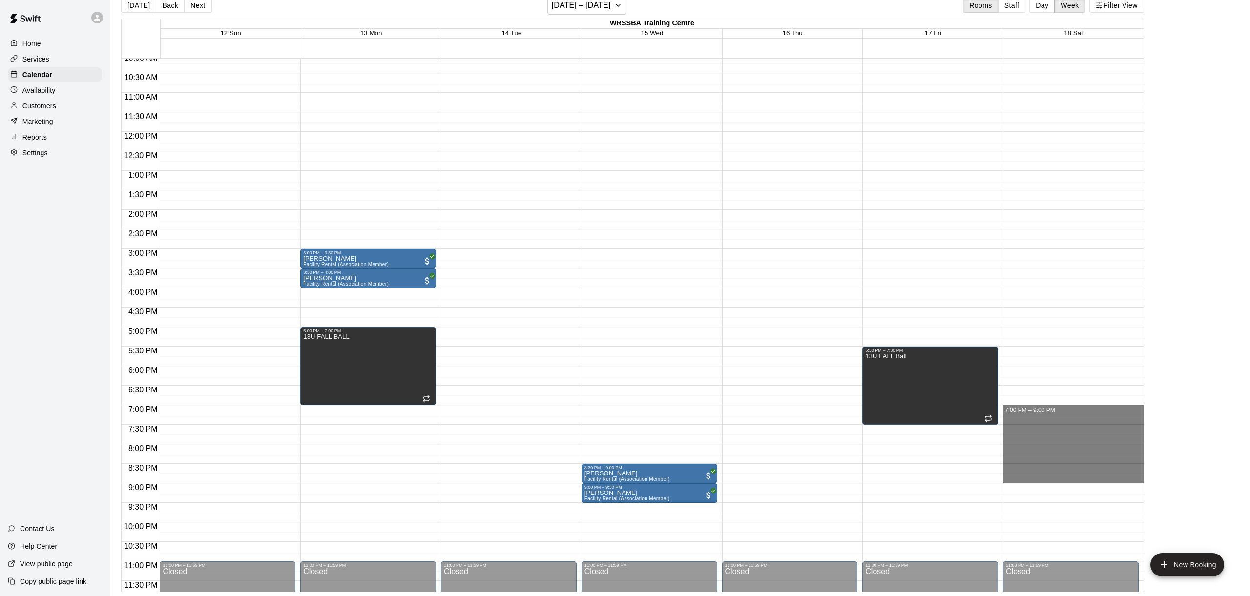
drag, startPoint x: 1071, startPoint y: 408, endPoint x: 1065, endPoint y: 482, distance: 74.0
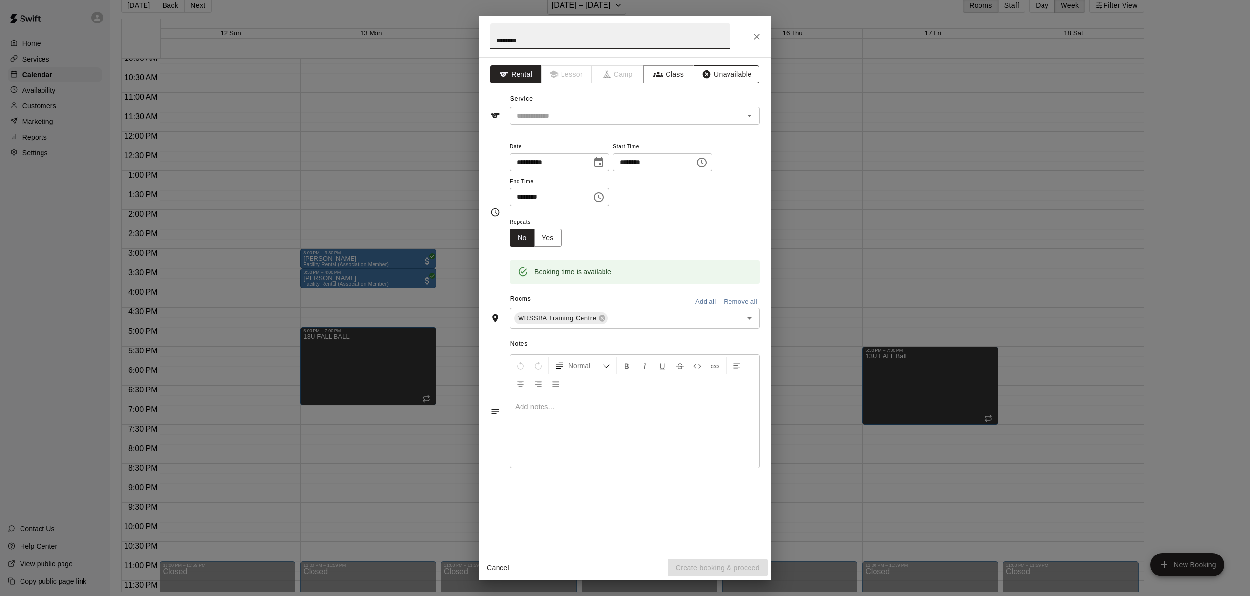
type input "********"
click at [714, 72] on button "Unavailable" at bounding box center [726, 74] width 65 height 18
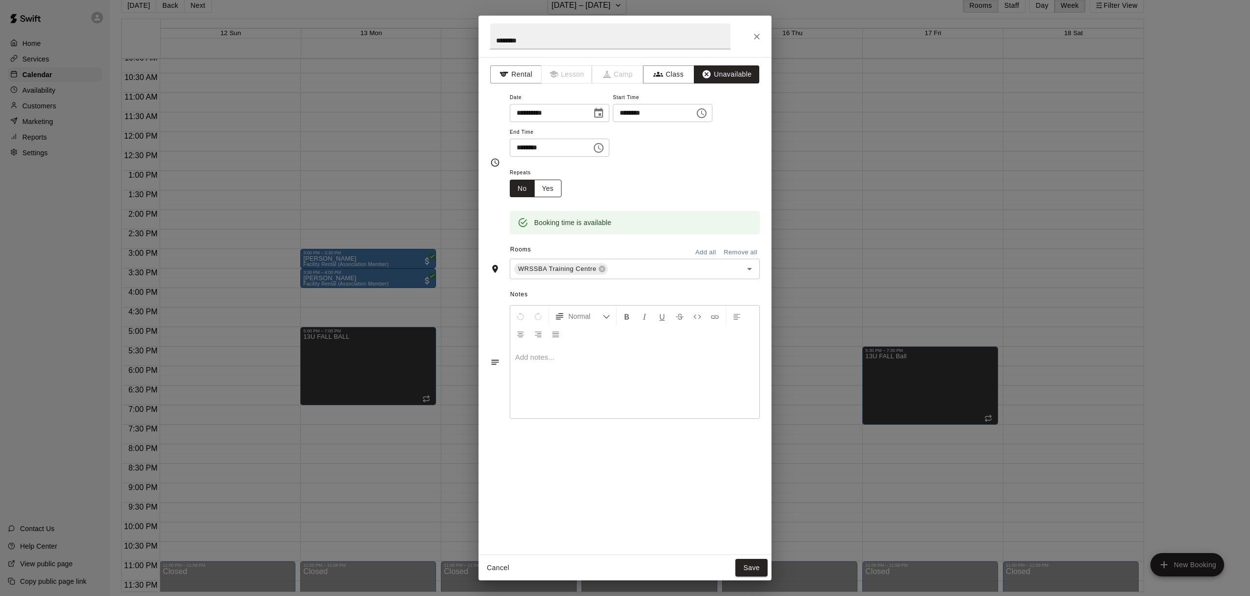
click at [549, 192] on button "Yes" at bounding box center [547, 189] width 27 height 18
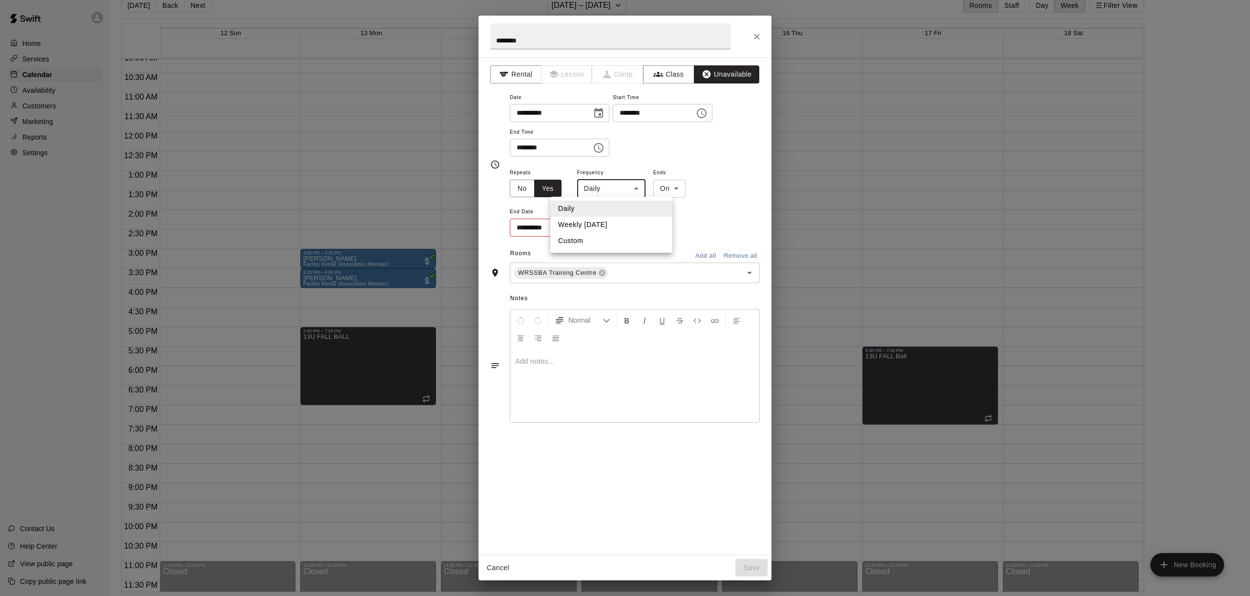
click at [633, 190] on body "Home Services Calendar Availability Customers Marketing Reports Settings Contac…" at bounding box center [625, 290] width 1250 height 612
drag, startPoint x: 624, startPoint y: 225, endPoint x: 617, endPoint y: 225, distance: 6.8
click at [624, 225] on li "Weekly [DATE]" at bounding box center [611, 225] width 122 height 16
type input "******"
click at [580, 225] on input "**********" at bounding box center [546, 228] width 73 height 18
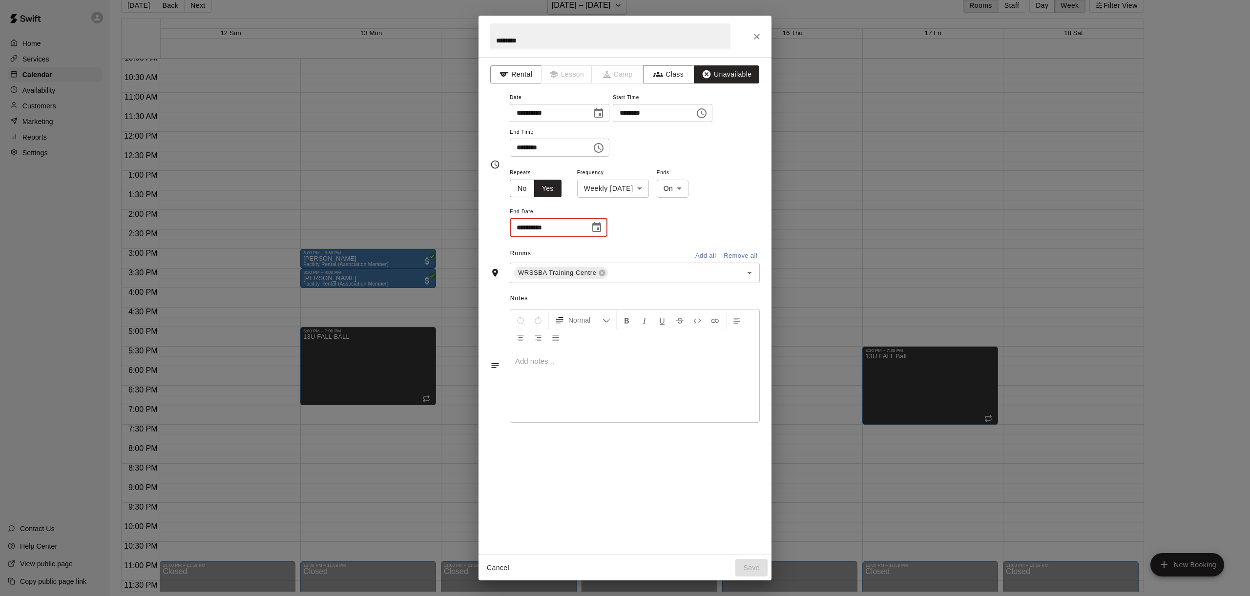
click at [602, 229] on icon "Choose date" at bounding box center [597, 228] width 12 height 12
click at [650, 249] on icon "Next month" at bounding box center [650, 251] width 3 height 6
click at [647, 326] on button "20" at bounding box center [647, 328] width 18 height 18
type input "**********"
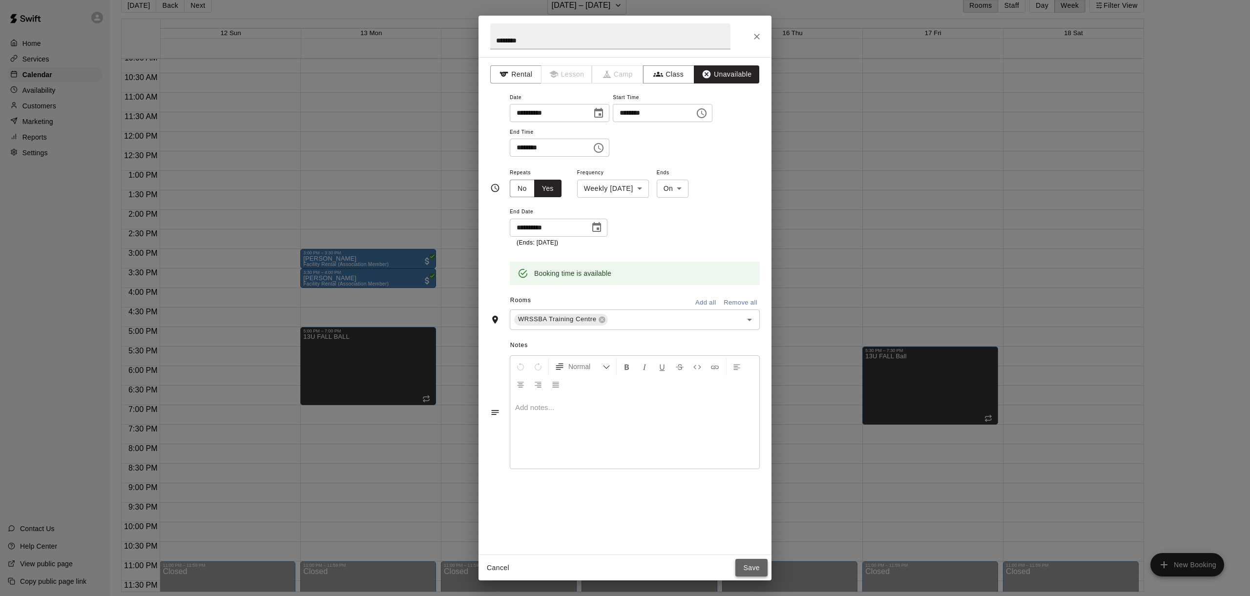
click at [759, 568] on button "Save" at bounding box center [752, 568] width 32 height 18
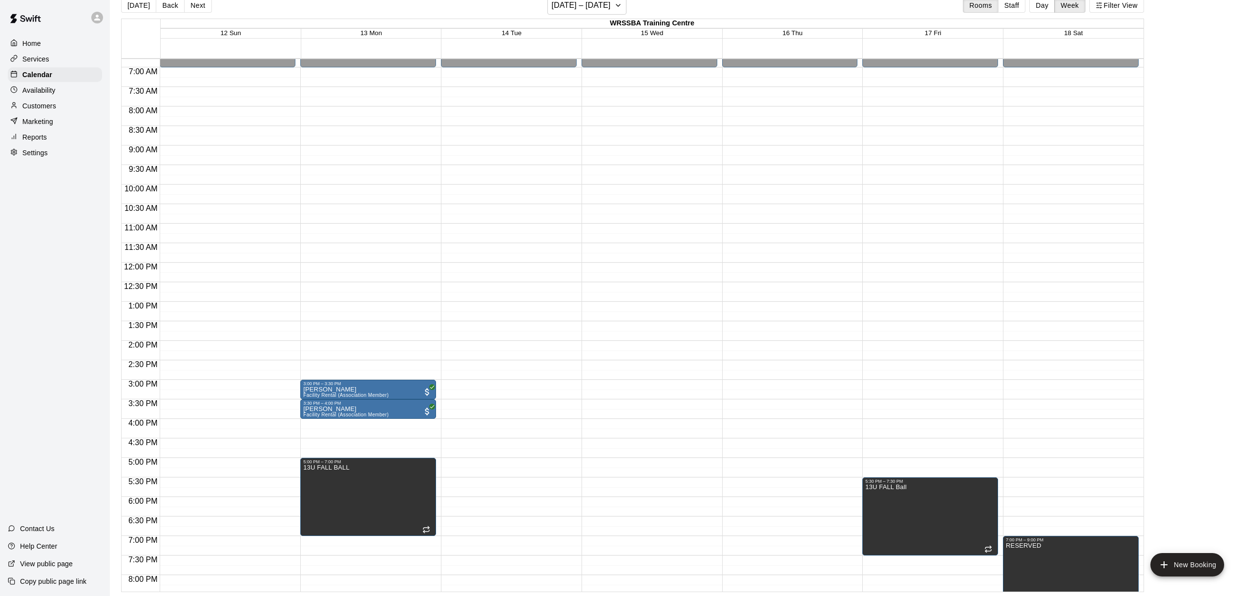
scroll to position [266, 0]
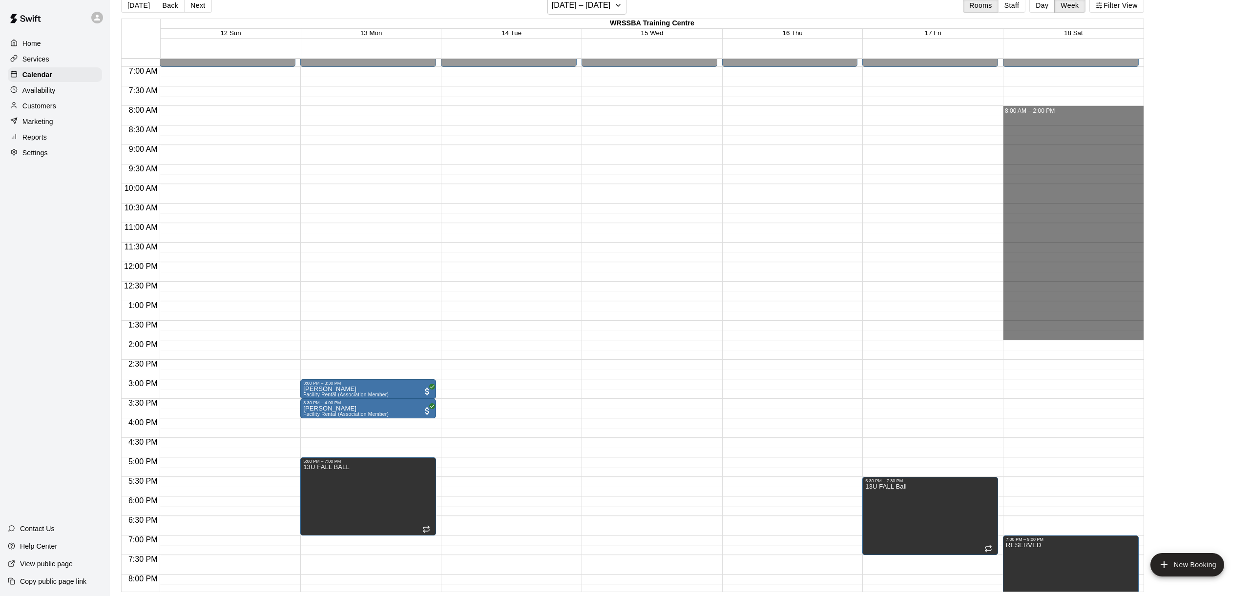
drag, startPoint x: 1049, startPoint y: 111, endPoint x: 1051, endPoint y: 335, distance: 223.7
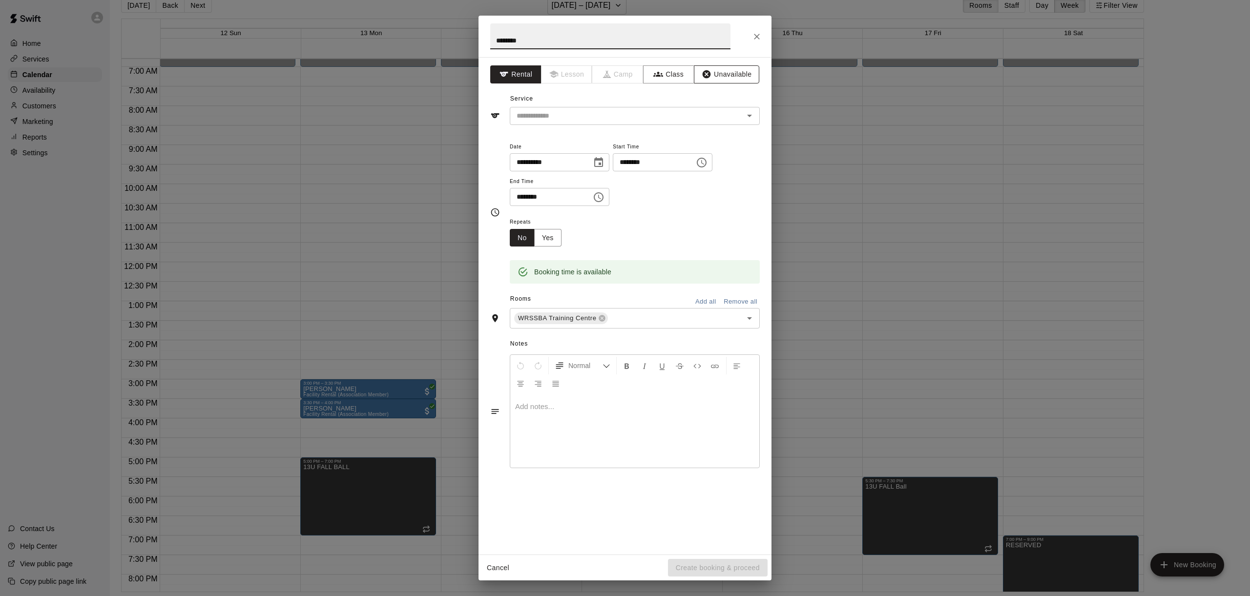
type input "********"
click at [728, 67] on button "Unavailable" at bounding box center [726, 74] width 65 height 18
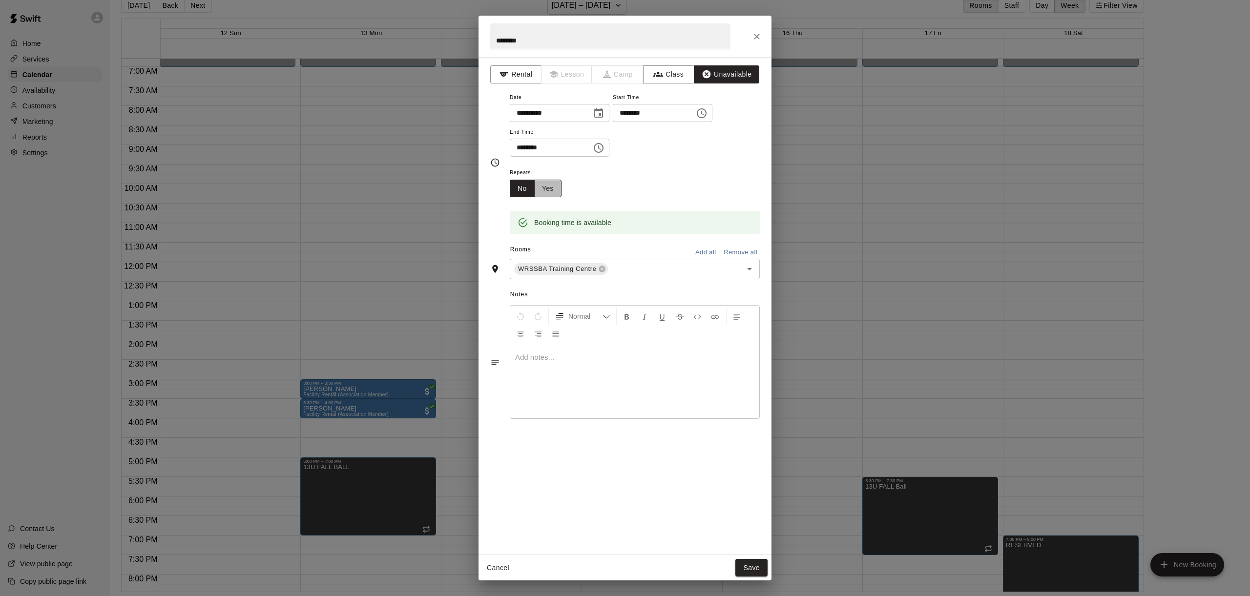
click at [550, 185] on button "Yes" at bounding box center [547, 189] width 27 height 18
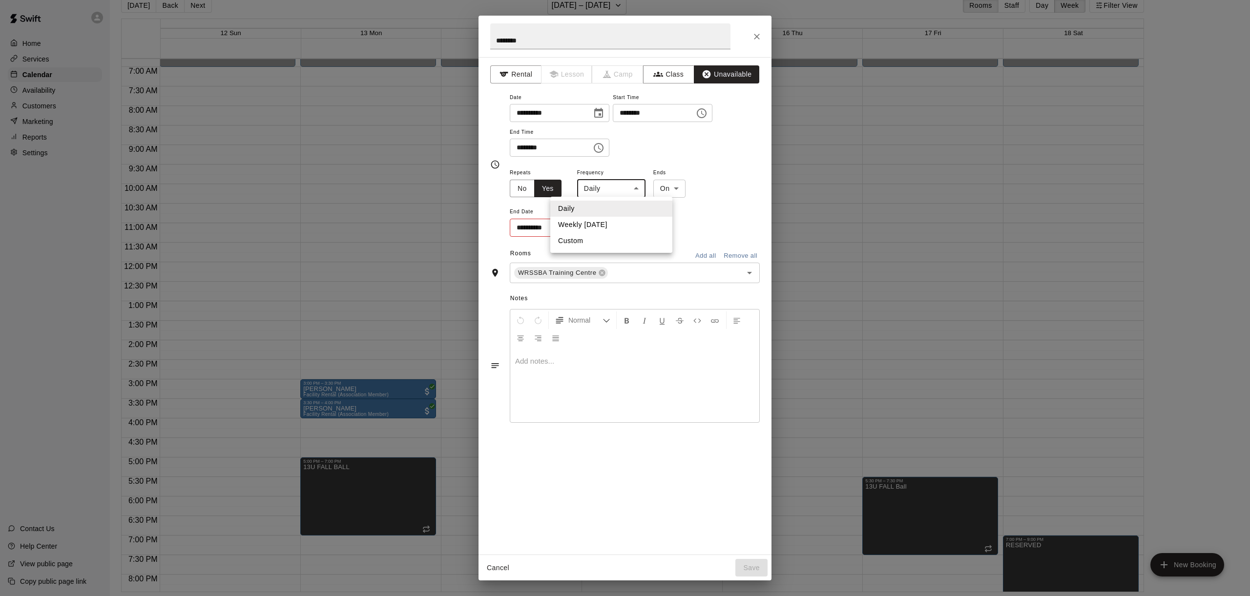
click at [606, 192] on body "Home Services Calendar Availability Customers Marketing Reports Settings Contac…" at bounding box center [625, 290] width 1250 height 612
click at [609, 224] on li "Weekly [DATE]" at bounding box center [611, 225] width 122 height 16
type input "******"
click at [597, 224] on icon "Choose date" at bounding box center [596, 227] width 9 height 10
click at [649, 253] on icon "Next month" at bounding box center [650, 251] width 3 height 6
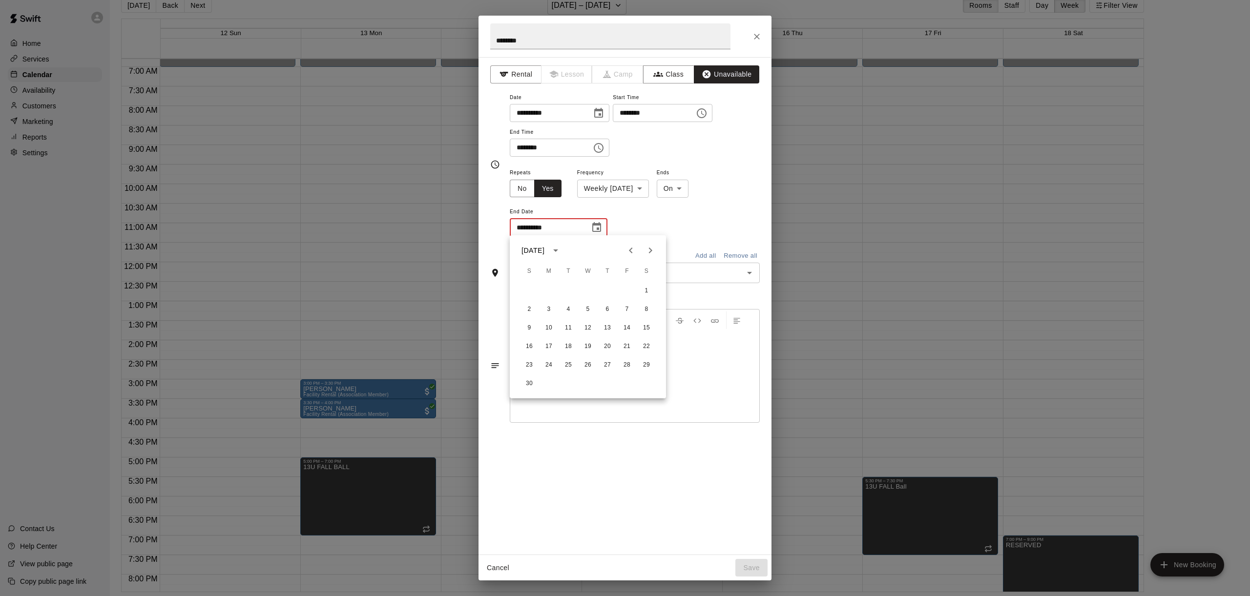
click at [649, 253] on icon "Next month" at bounding box center [650, 251] width 3 height 6
click at [645, 329] on button "20" at bounding box center [647, 328] width 18 height 18
type input "**********"
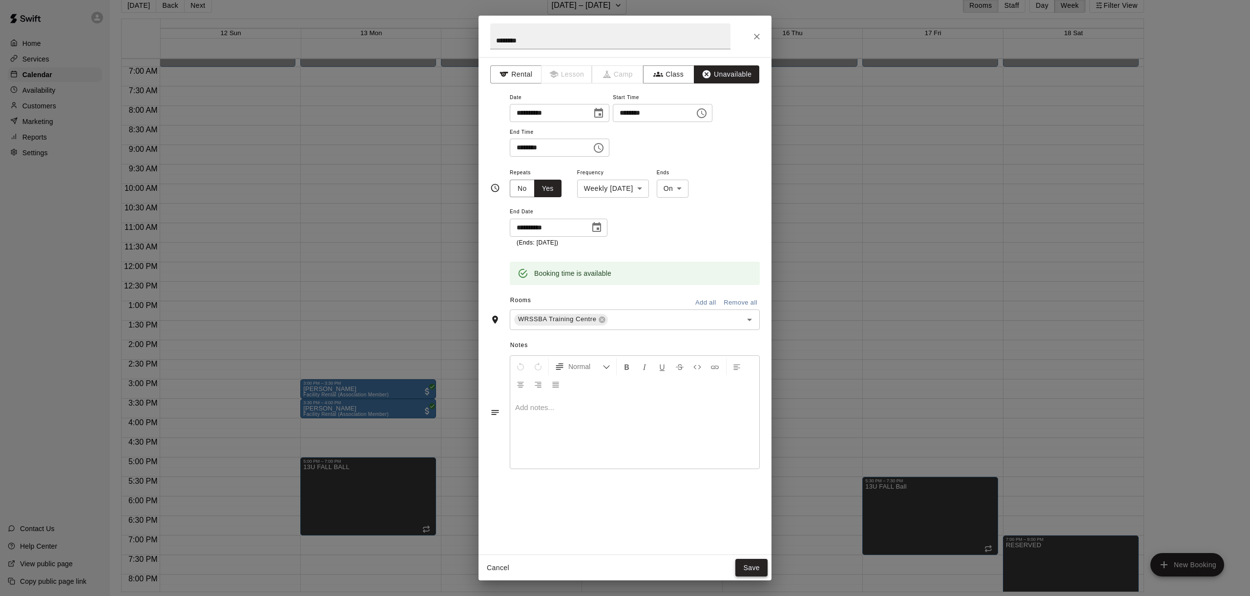
click at [750, 569] on button "Save" at bounding box center [752, 568] width 32 height 18
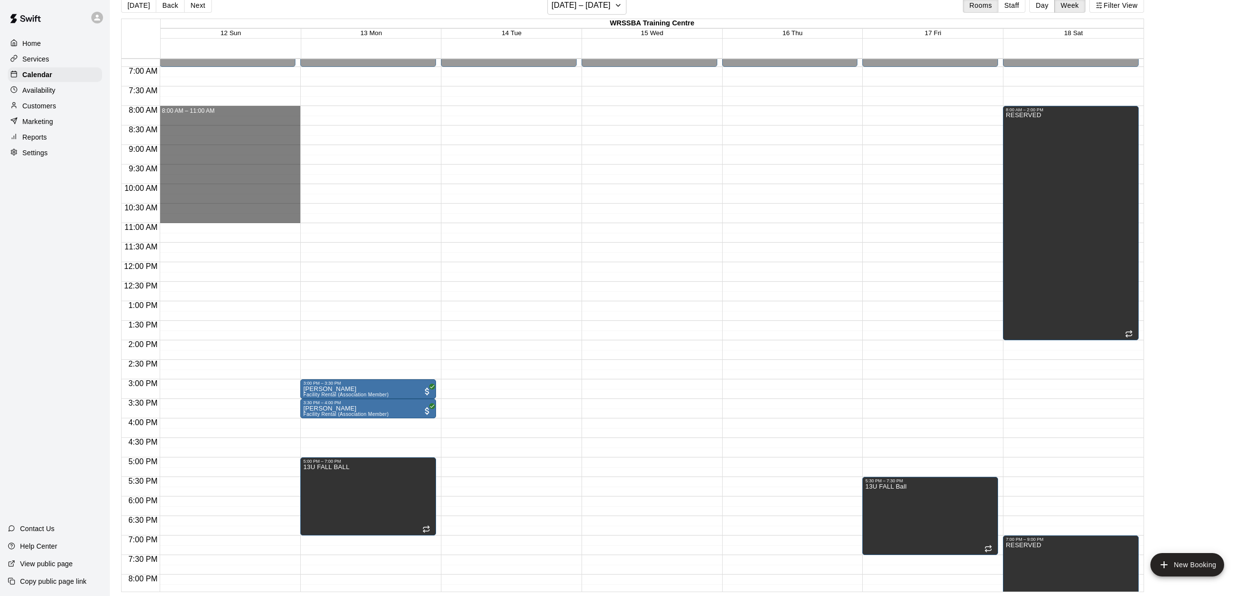
drag, startPoint x: 205, startPoint y: 110, endPoint x: 204, endPoint y: 214, distance: 104.0
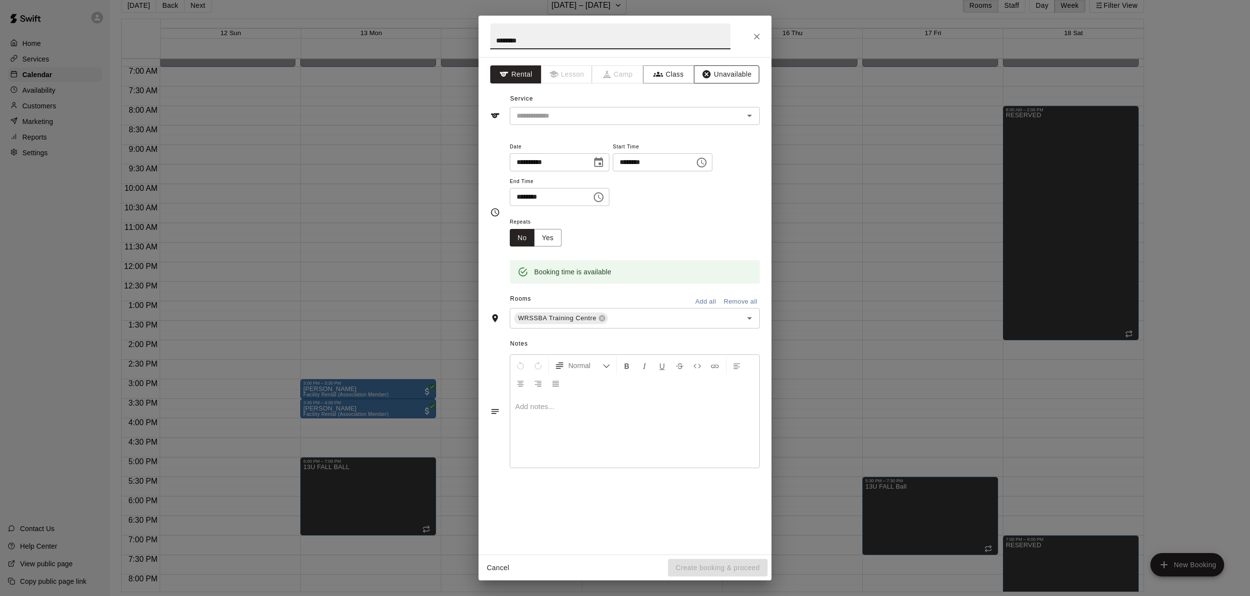
type input "********"
click at [728, 74] on button "Unavailable" at bounding box center [726, 74] width 65 height 18
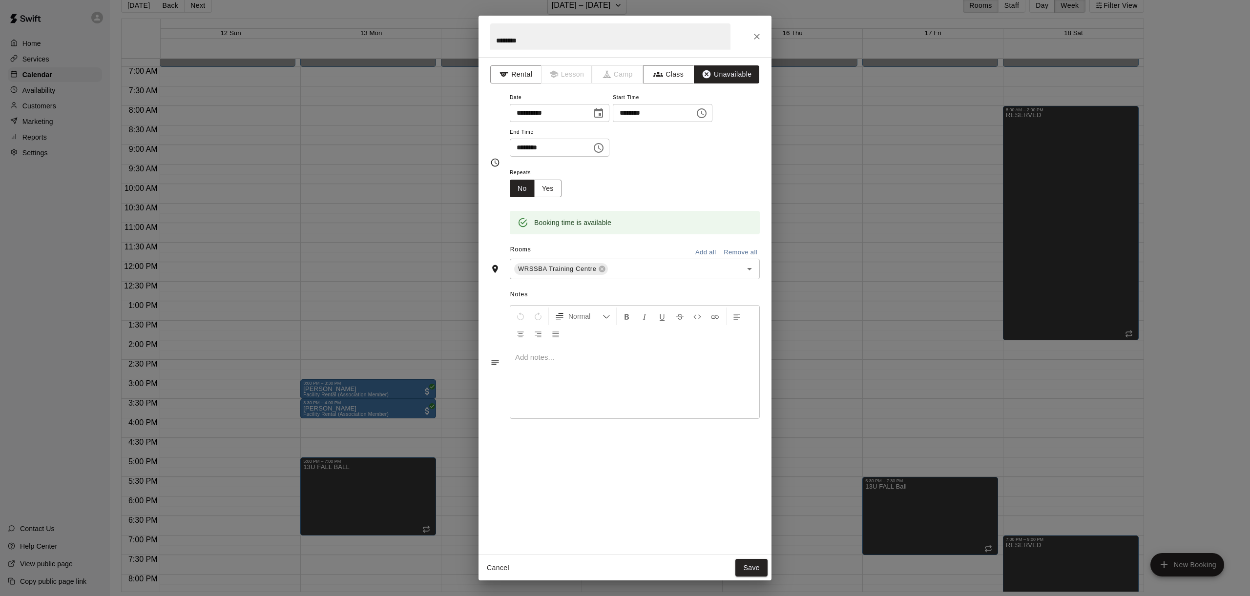
click at [603, 113] on icon "Choose date, selected date is Oct 12, 2025" at bounding box center [599, 113] width 12 height 12
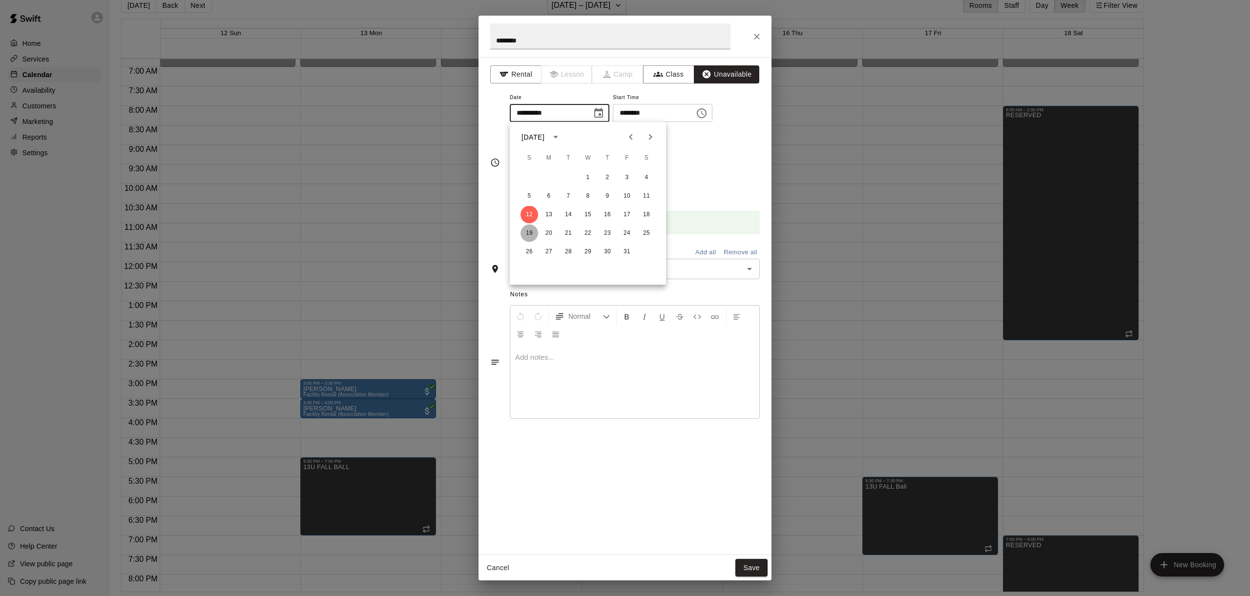
click at [528, 234] on button "19" at bounding box center [530, 234] width 18 height 18
type input "**********"
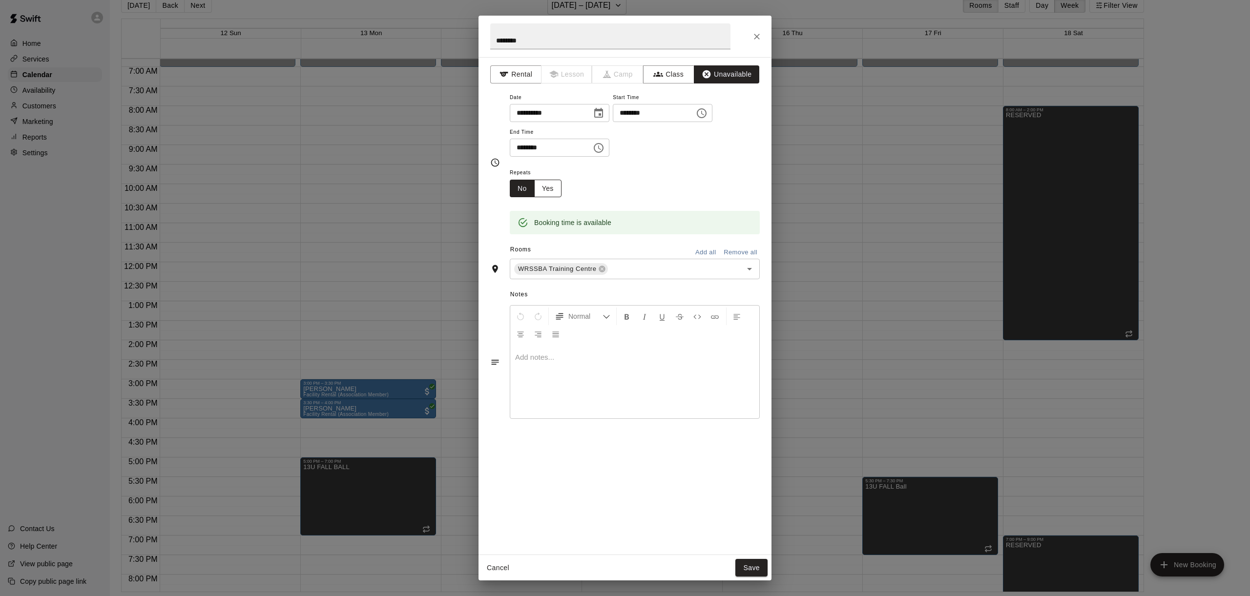
click at [543, 194] on button "Yes" at bounding box center [547, 189] width 27 height 18
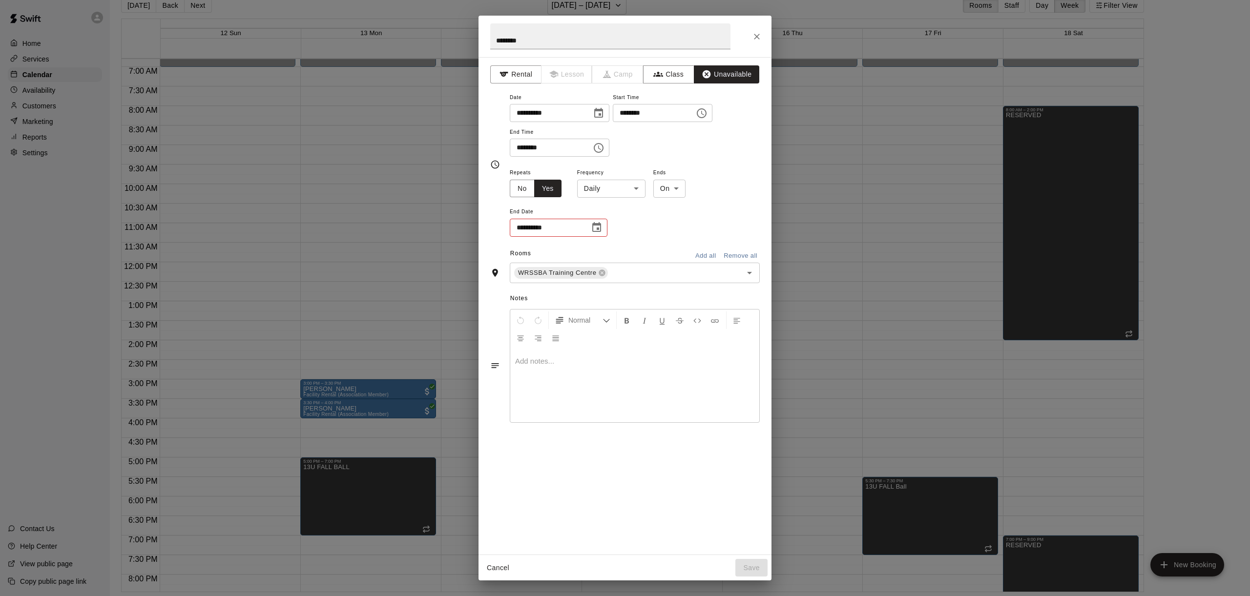
click at [601, 191] on body "Home Services Calendar Availability Customers Marketing Reports Settings Contac…" at bounding box center [625, 290] width 1250 height 612
click at [611, 221] on li "Weekly [DATE]" at bounding box center [611, 225] width 122 height 16
type input "******"
click at [600, 227] on icon "Choose date" at bounding box center [596, 227] width 9 height 10
click at [648, 251] on icon "Next month" at bounding box center [651, 251] width 12 height 12
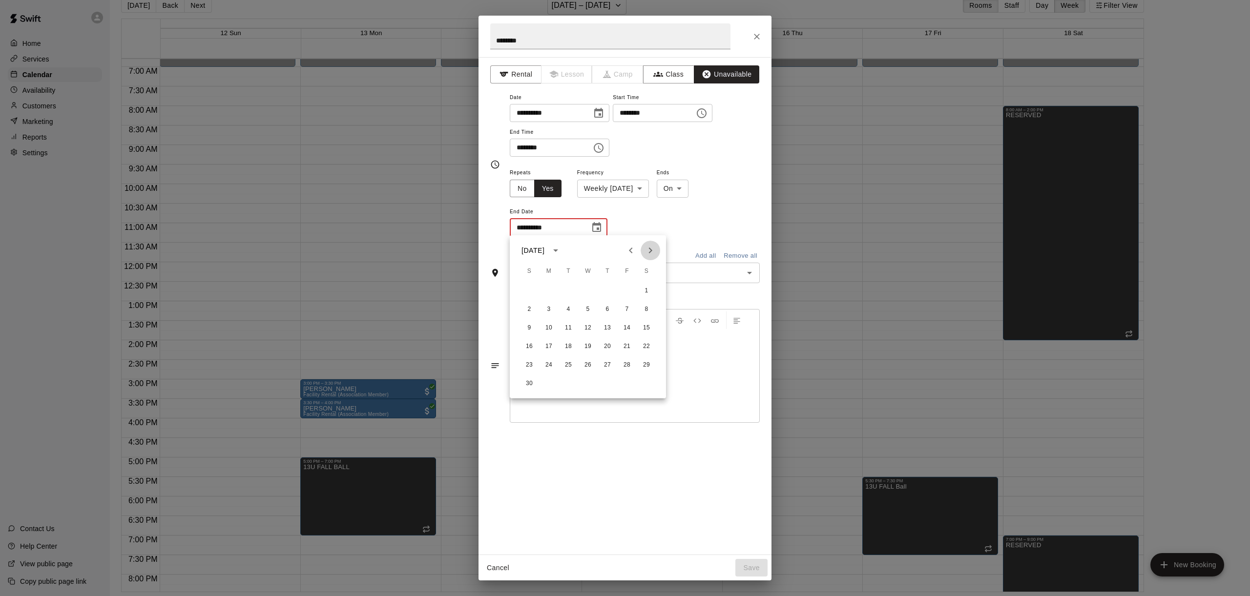
click at [648, 251] on icon "Next month" at bounding box center [651, 251] width 12 height 12
click at [530, 344] on button "21" at bounding box center [530, 347] width 18 height 18
type input "**********"
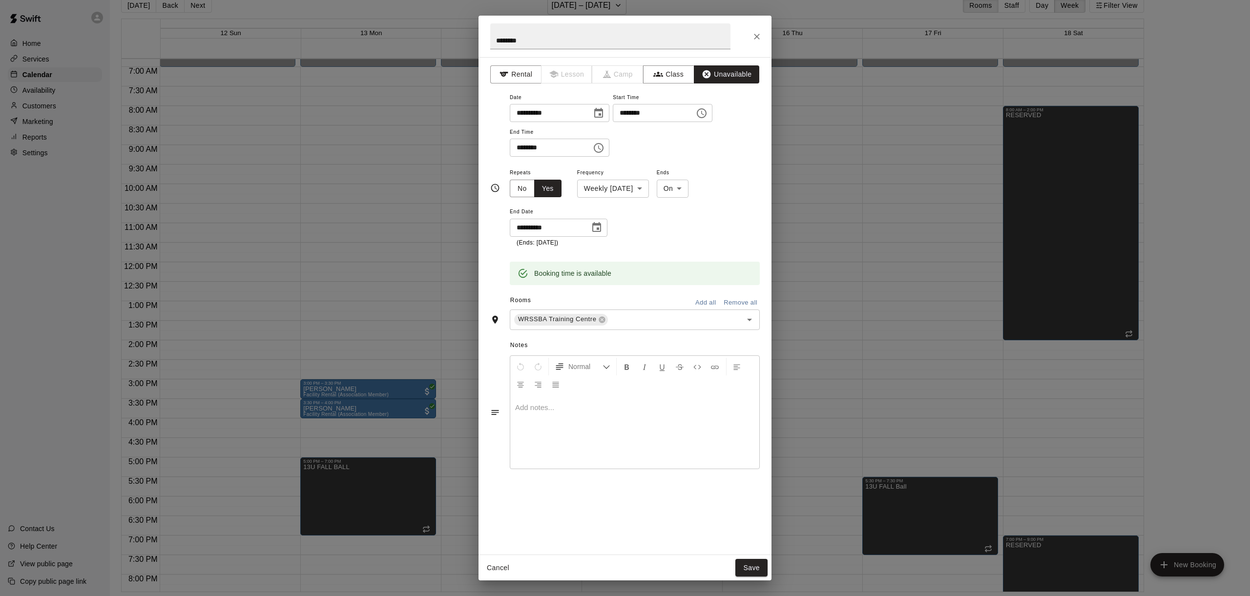
click at [707, 112] on icon "Choose time, selected time is 8:00 AM" at bounding box center [702, 113] width 10 height 10
click at [664, 229] on li "30" at bounding box center [659, 229] width 23 height 18
type input "********"
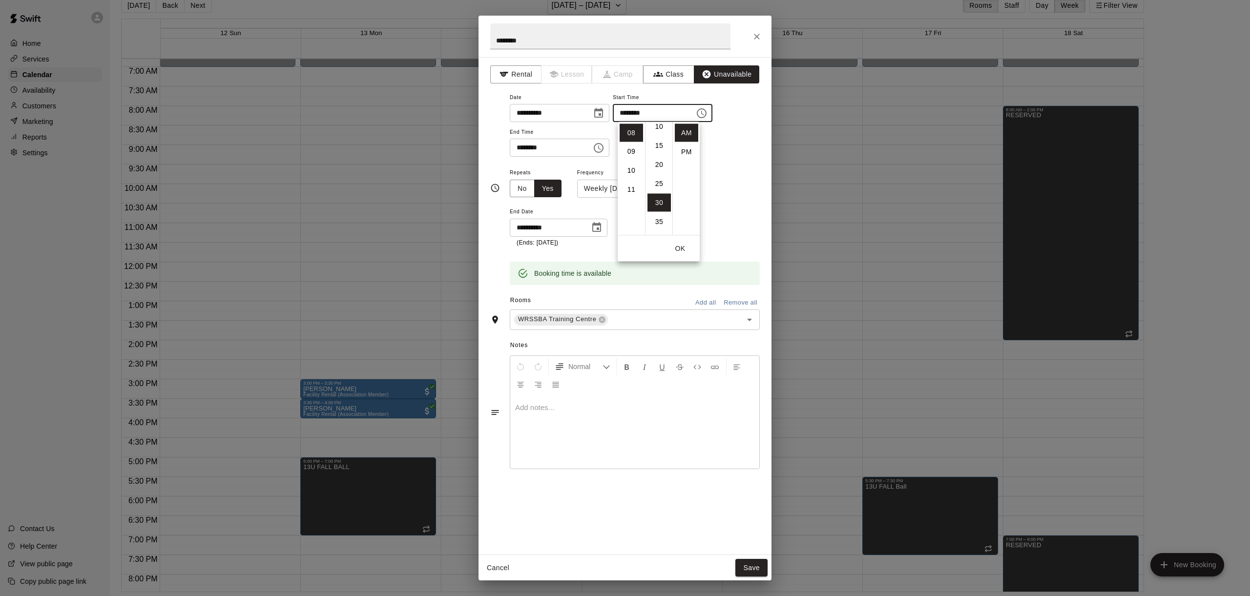
click at [683, 251] on button "OK" at bounding box center [680, 249] width 31 height 18
click at [609, 150] on button "Choose time, selected time is 11:00 AM" at bounding box center [599, 148] width 20 height 20
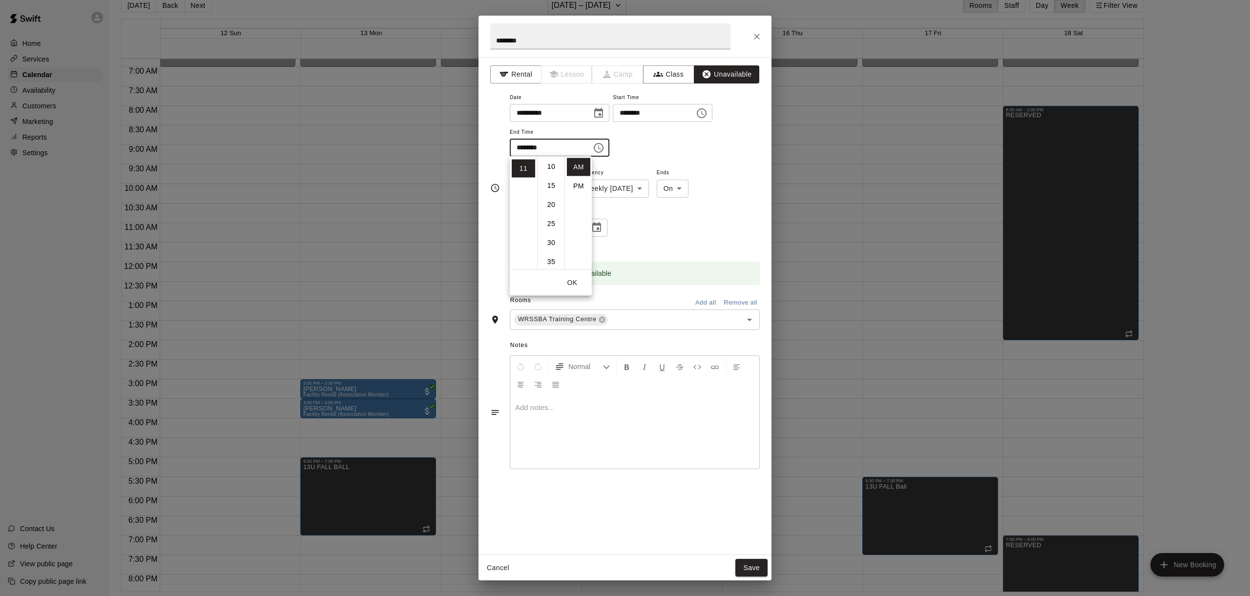
scroll to position [39, 0]
click at [554, 244] on li "30" at bounding box center [551, 242] width 23 height 18
type input "********"
click at [728, 224] on div "**********" at bounding box center [635, 207] width 250 height 81
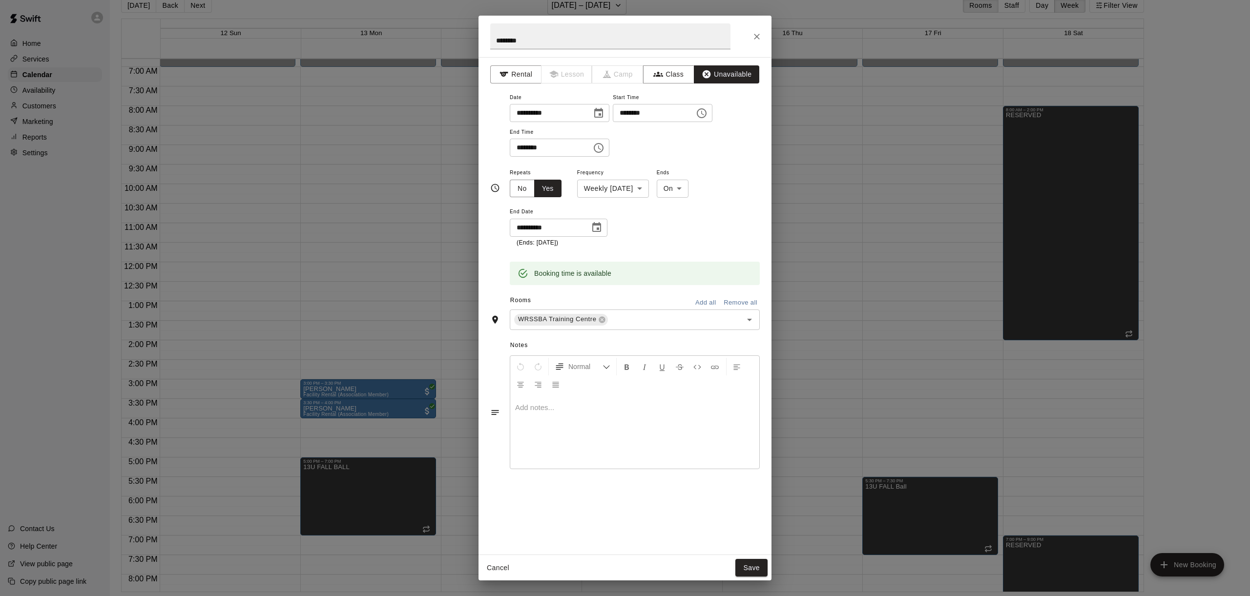
click at [754, 567] on button "Save" at bounding box center [752, 568] width 32 height 18
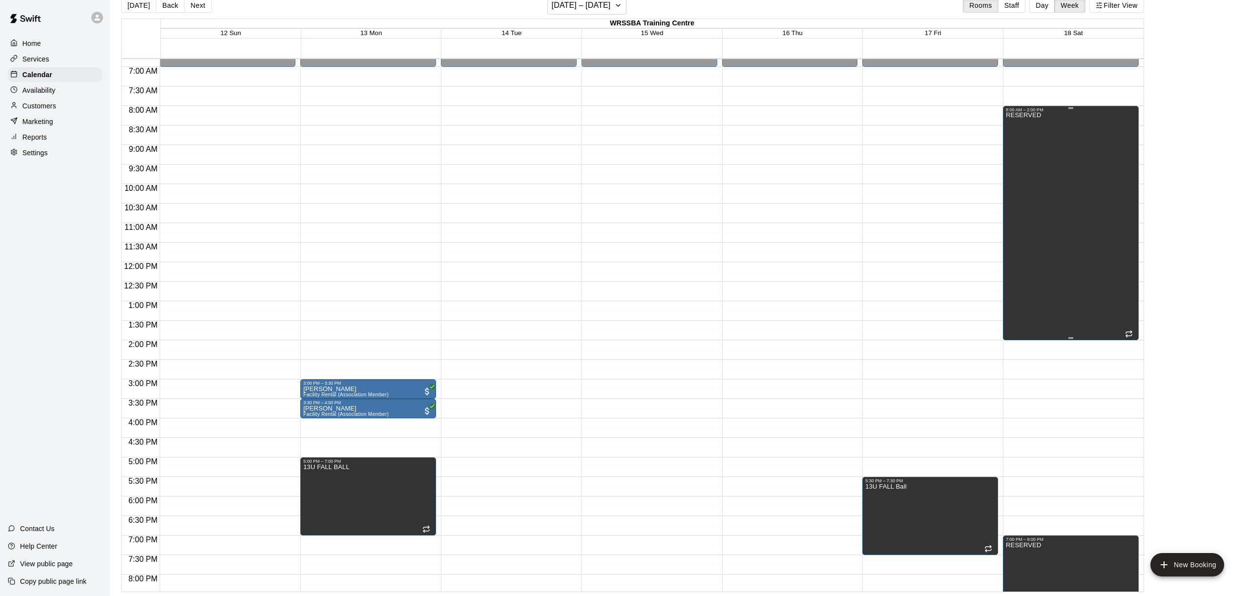
click at [1064, 143] on div "RESERVED" at bounding box center [1071, 410] width 130 height 596
drag, startPoint x: 1064, startPoint y: 137, endPoint x: 1064, endPoint y: 149, distance: 12.2
click at [1064, 149] on div at bounding box center [625, 298] width 1250 height 596
click at [1021, 126] on div "RESERVED" at bounding box center [1023, 410] width 35 height 596
click at [1014, 121] on icon "edit" at bounding box center [1016, 123] width 12 height 12
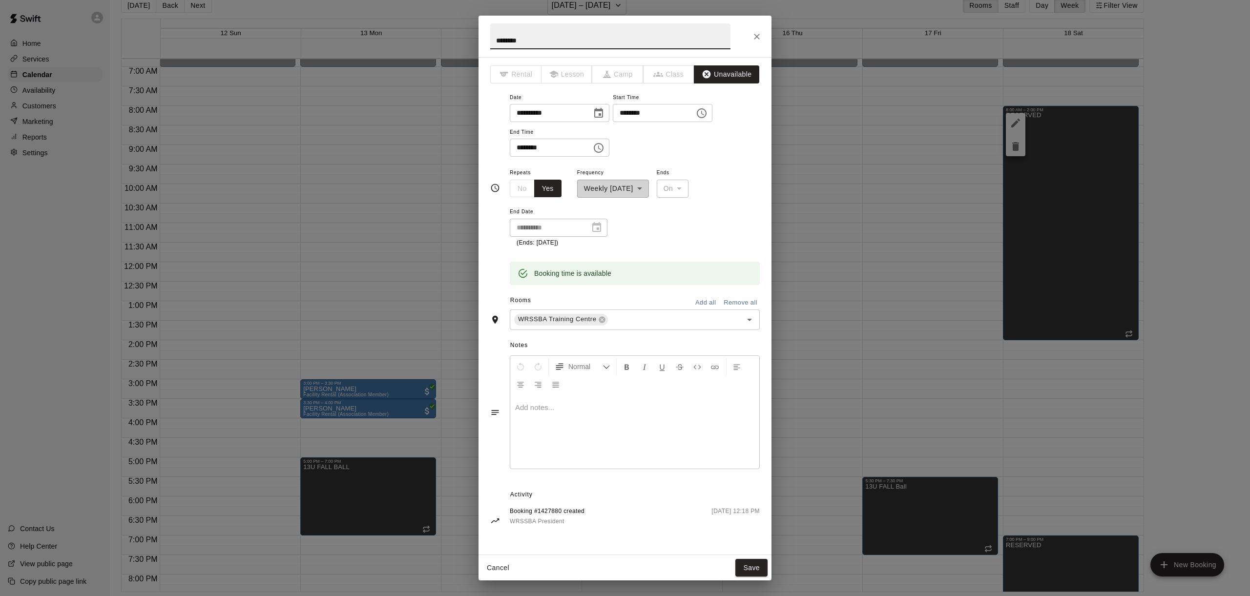
click at [712, 113] on button "Choose time, selected time is 8:00 AM" at bounding box center [702, 114] width 20 height 20
click at [662, 209] on li "30" at bounding box center [659, 215] width 23 height 18
type input "********"
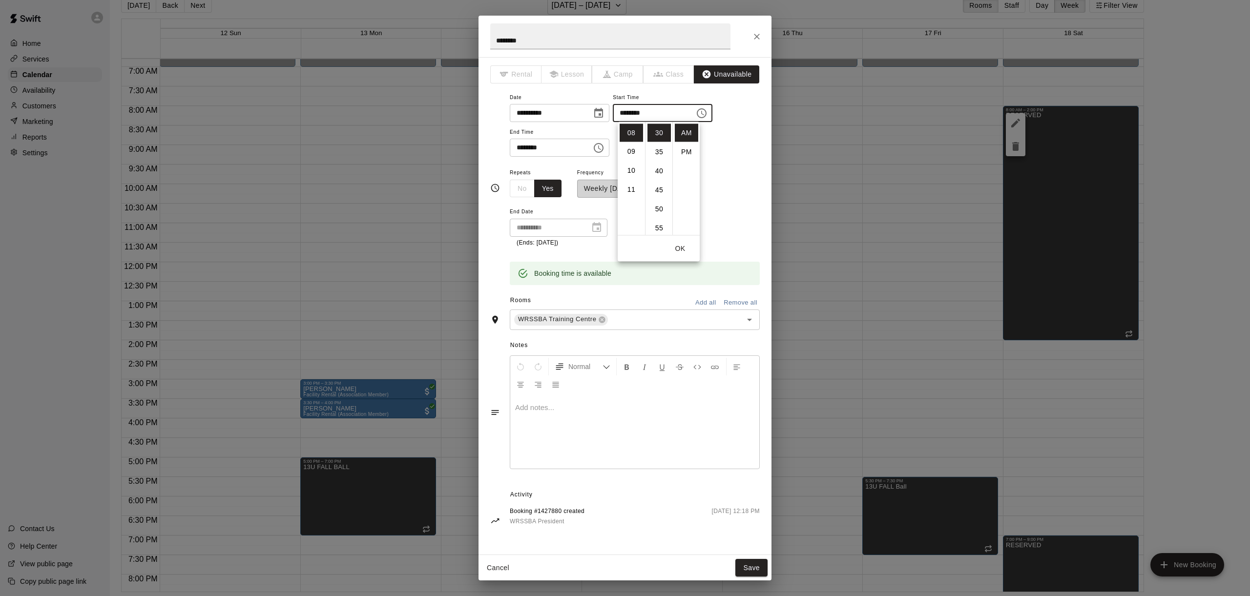
click at [567, 150] on input "********" at bounding box center [547, 148] width 75 height 18
click at [600, 146] on icon "Choose time, selected time is 2:00 PM" at bounding box center [599, 148] width 10 height 10
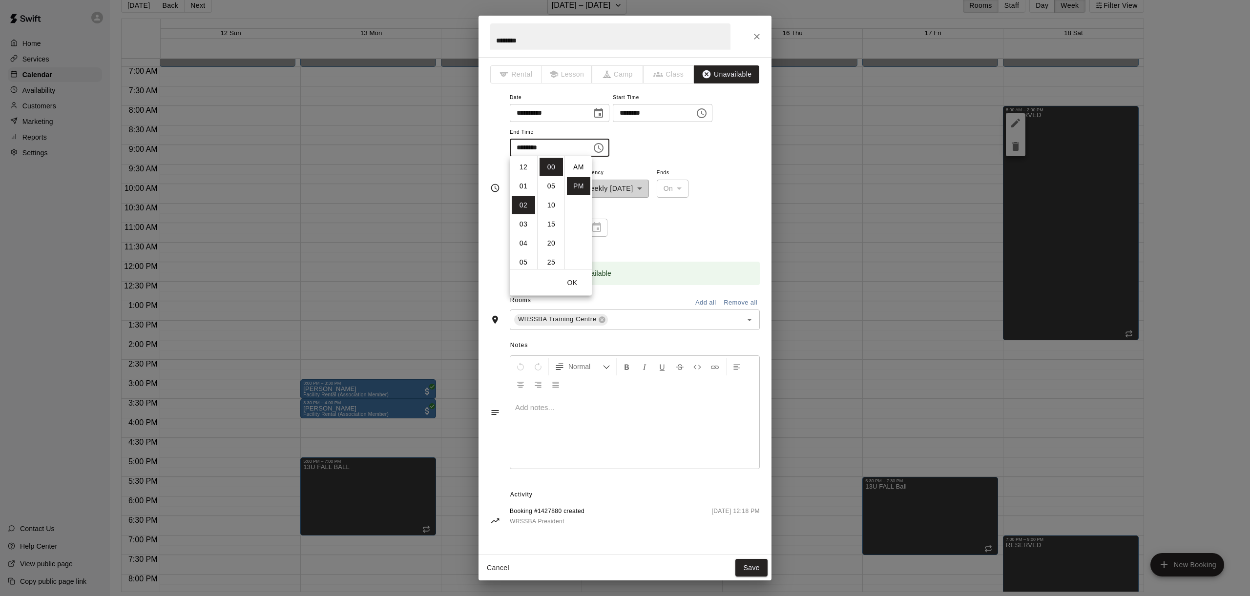
scroll to position [18, 0]
click at [553, 257] on li "30" at bounding box center [551, 262] width 23 height 18
type input "********"
click at [726, 159] on div "**********" at bounding box center [635, 129] width 250 height 76
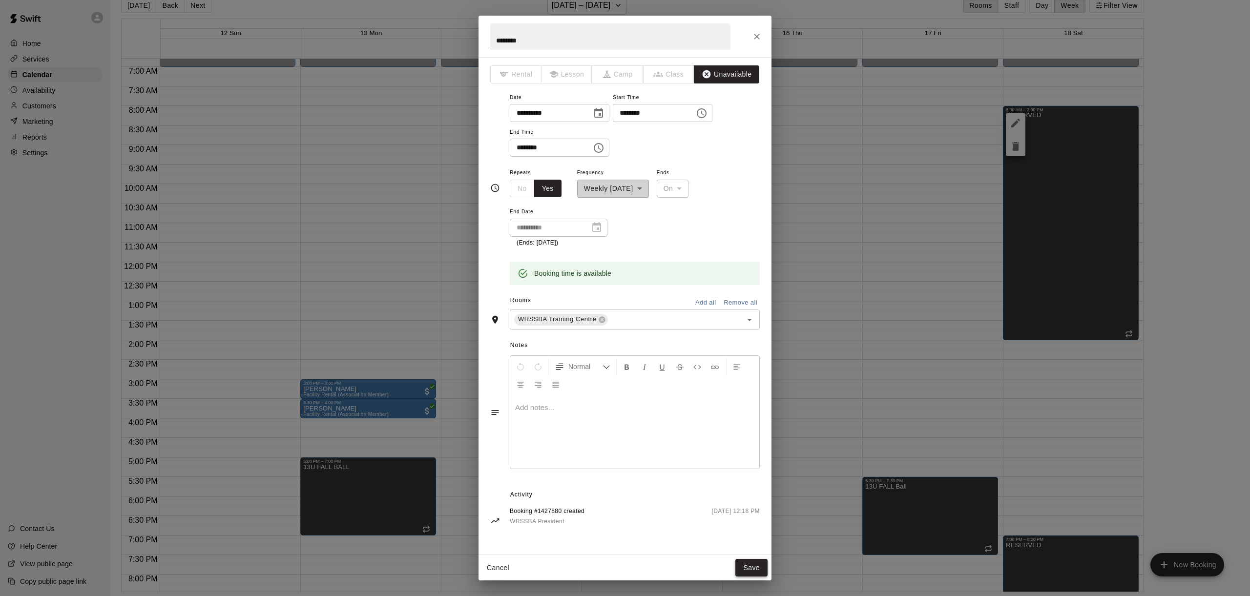
click at [747, 569] on button "Save" at bounding box center [752, 568] width 32 height 18
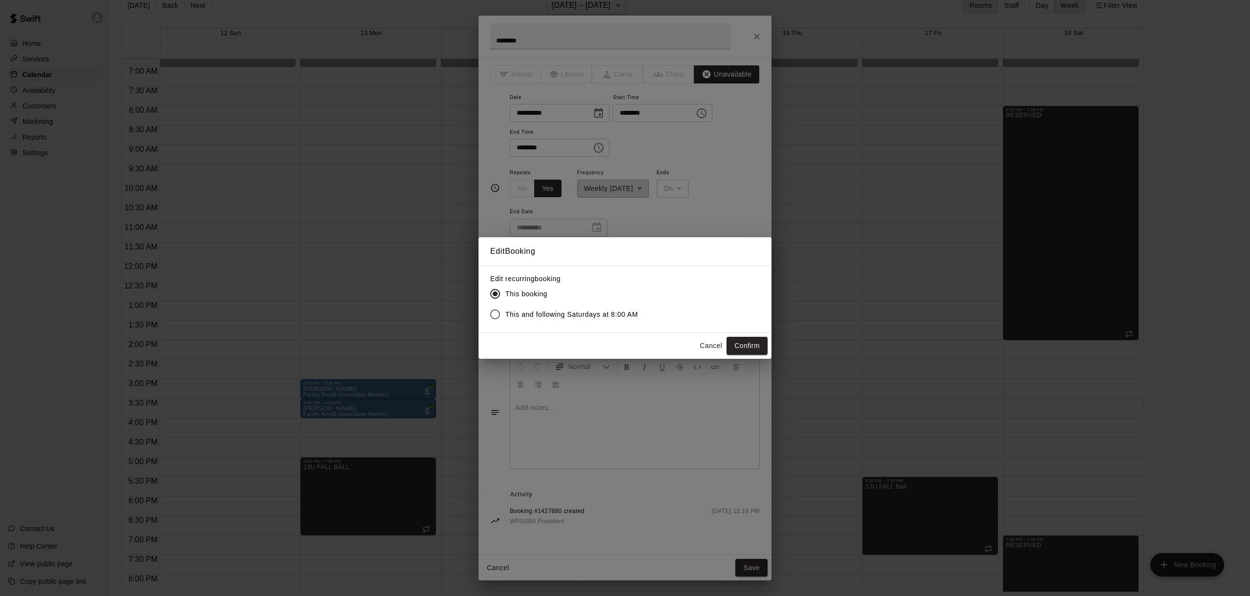
drag, startPoint x: 520, startPoint y: 305, endPoint x: 521, endPoint y: 312, distance: 7.0
click at [520, 307] on label "This and following Saturdays at 8:00 AM" at bounding box center [561, 314] width 153 height 21
click at [521, 312] on span "This and following Saturdays at 8:00 AM" at bounding box center [572, 315] width 133 height 10
click at [746, 338] on button "Confirm" at bounding box center [747, 346] width 41 height 18
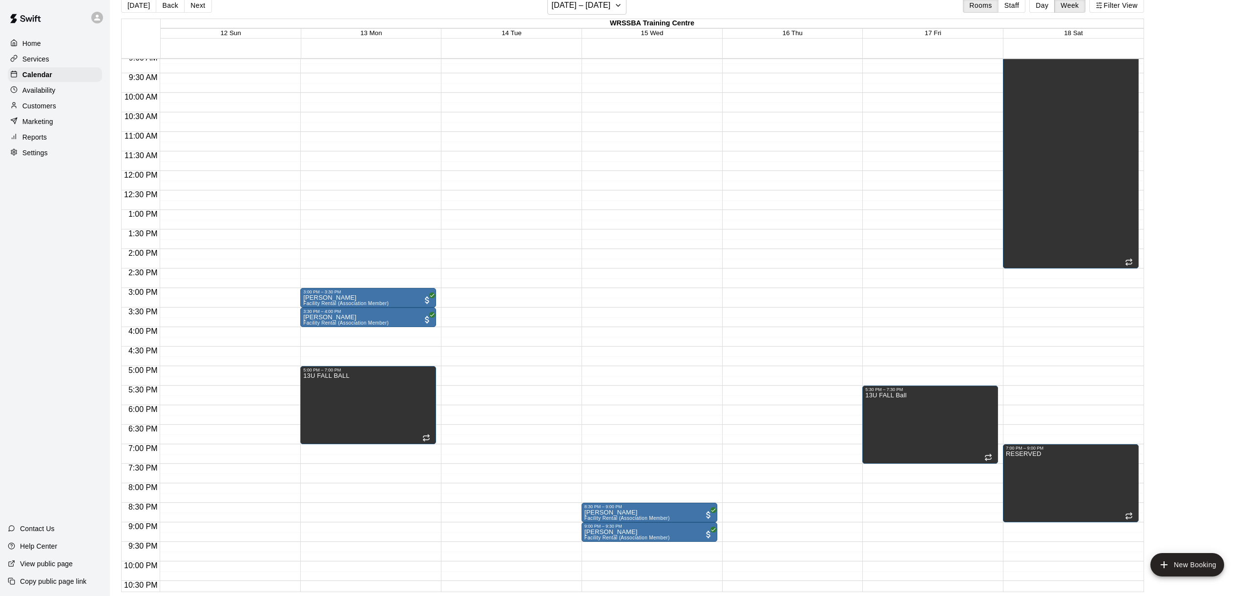
scroll to position [359, 0]
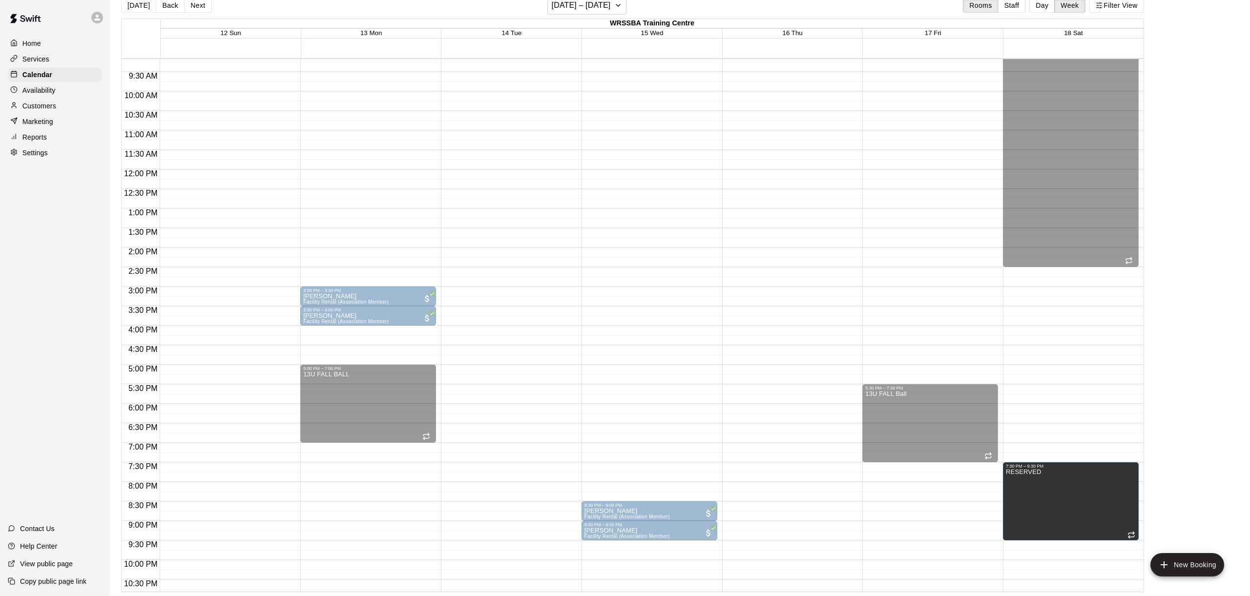
drag, startPoint x: 1049, startPoint y: 468, endPoint x: 1048, endPoint y: 491, distance: 22.5
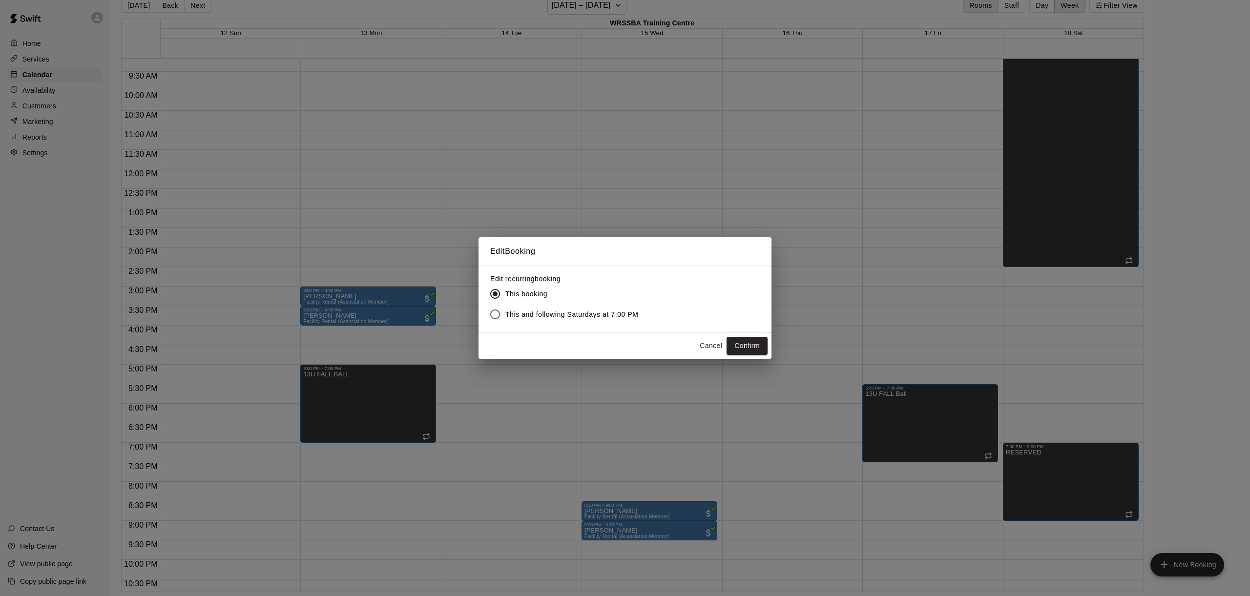
click at [583, 314] on span "This and following Saturdays at 7:00 PM" at bounding box center [572, 315] width 133 height 10
click at [753, 344] on button "Confirm" at bounding box center [747, 346] width 41 height 18
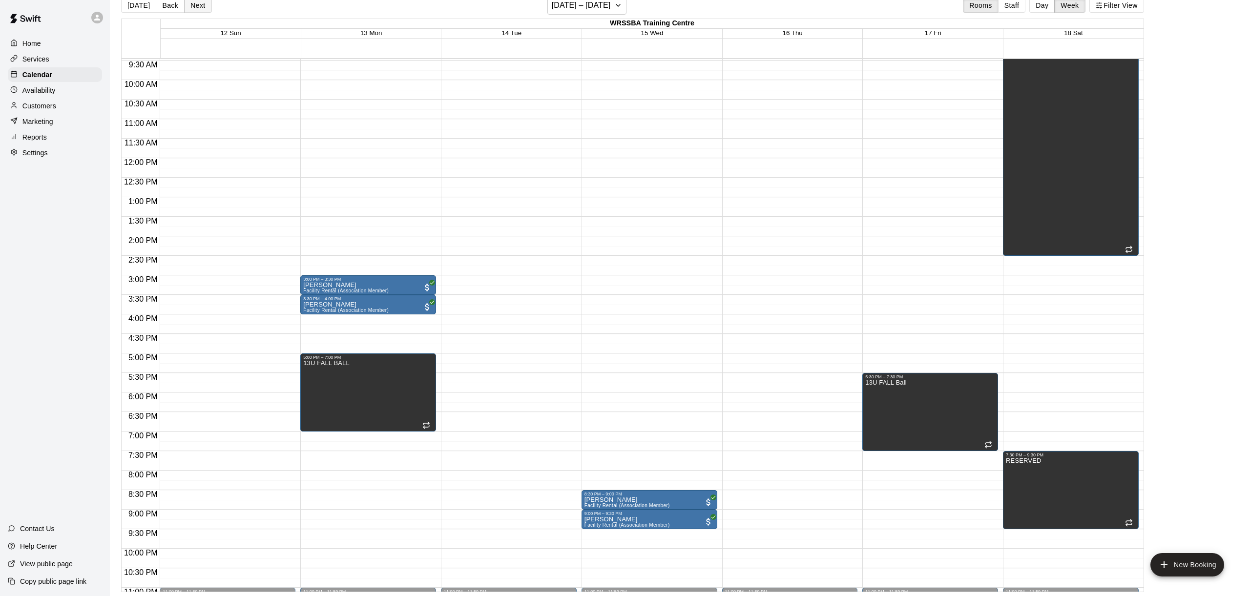
scroll to position [16, 0]
click at [195, 8] on button "Next" at bounding box center [197, 5] width 27 height 15
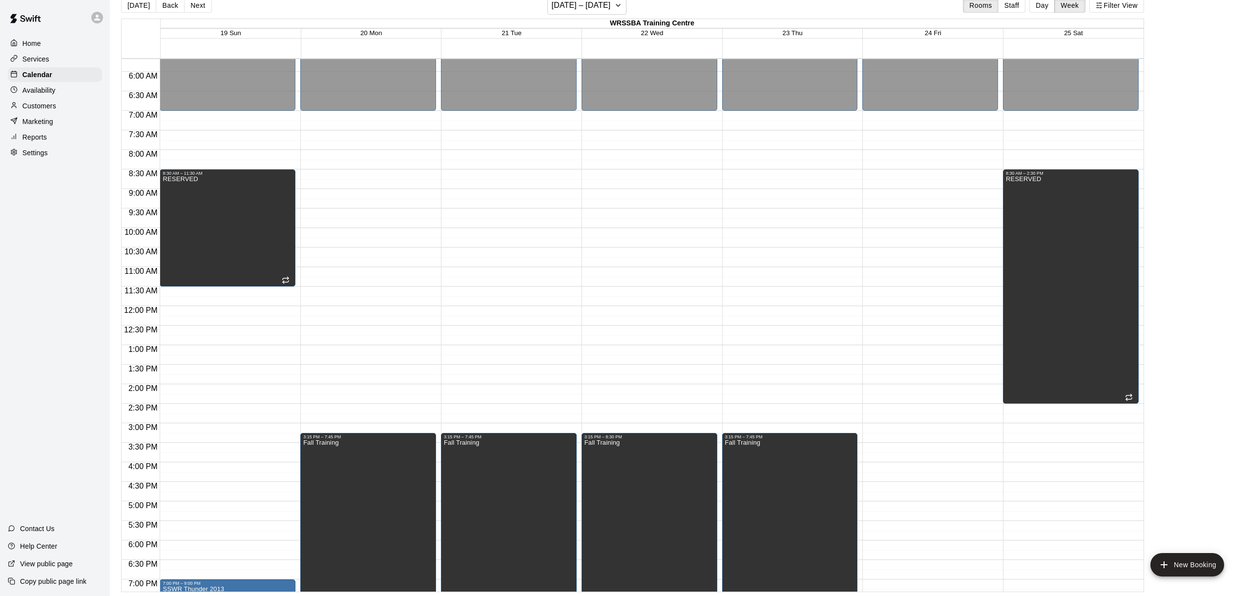
scroll to position [213, 0]
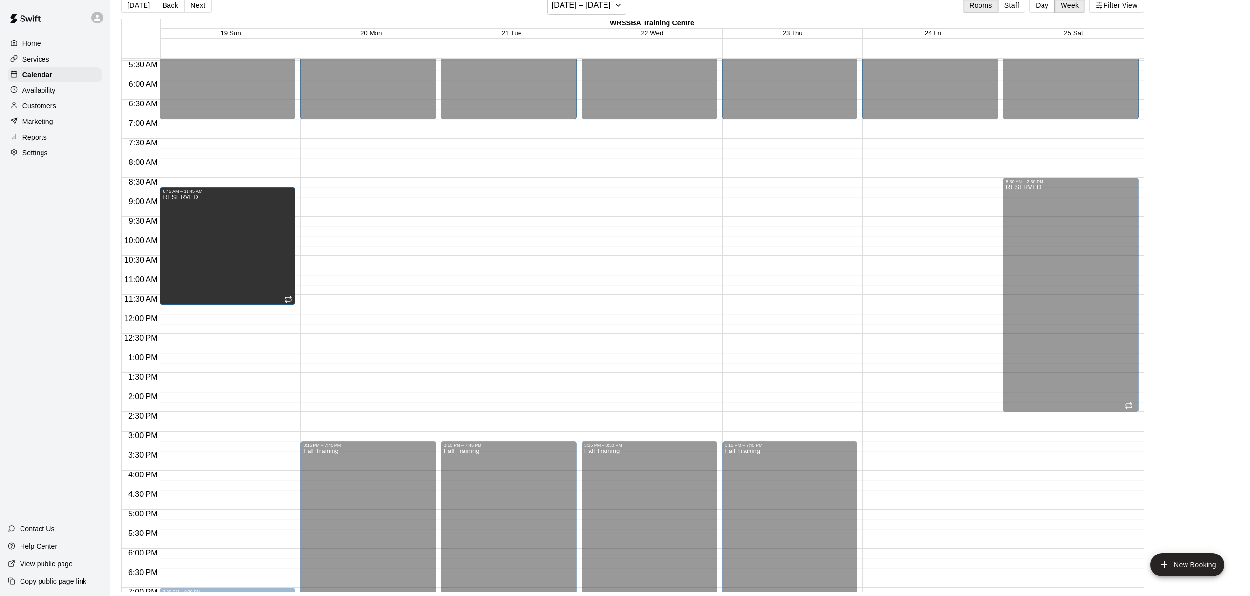
drag, startPoint x: 235, startPoint y: 207, endPoint x: 234, endPoint y: 225, distance: 18.1
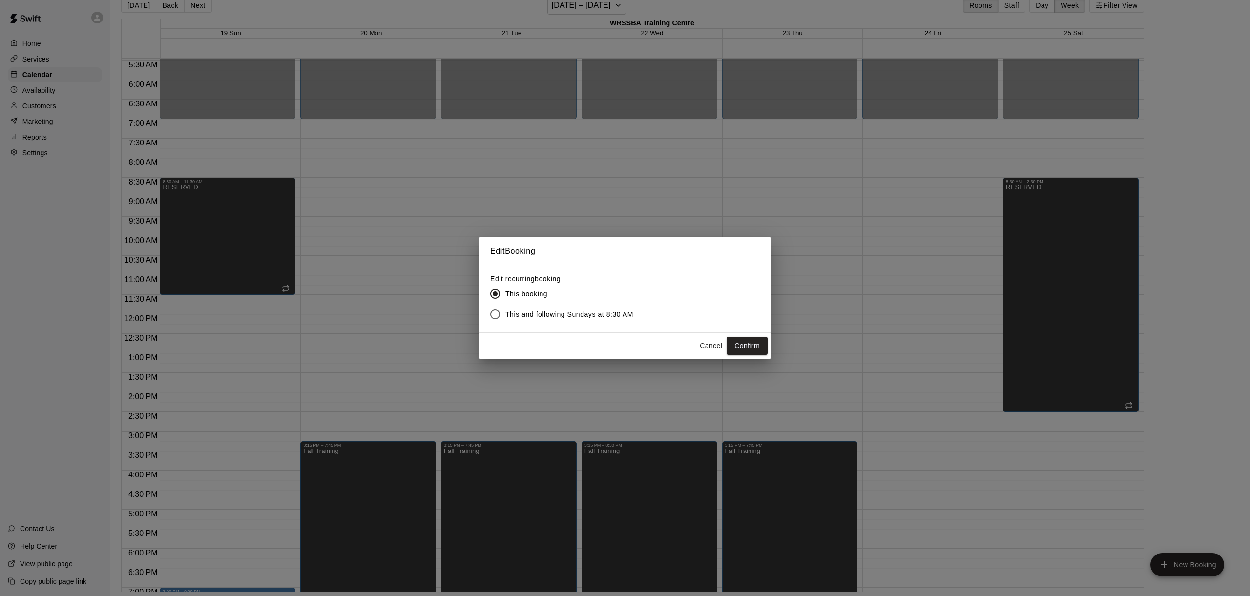
click at [708, 346] on button "Cancel" at bounding box center [711, 346] width 31 height 18
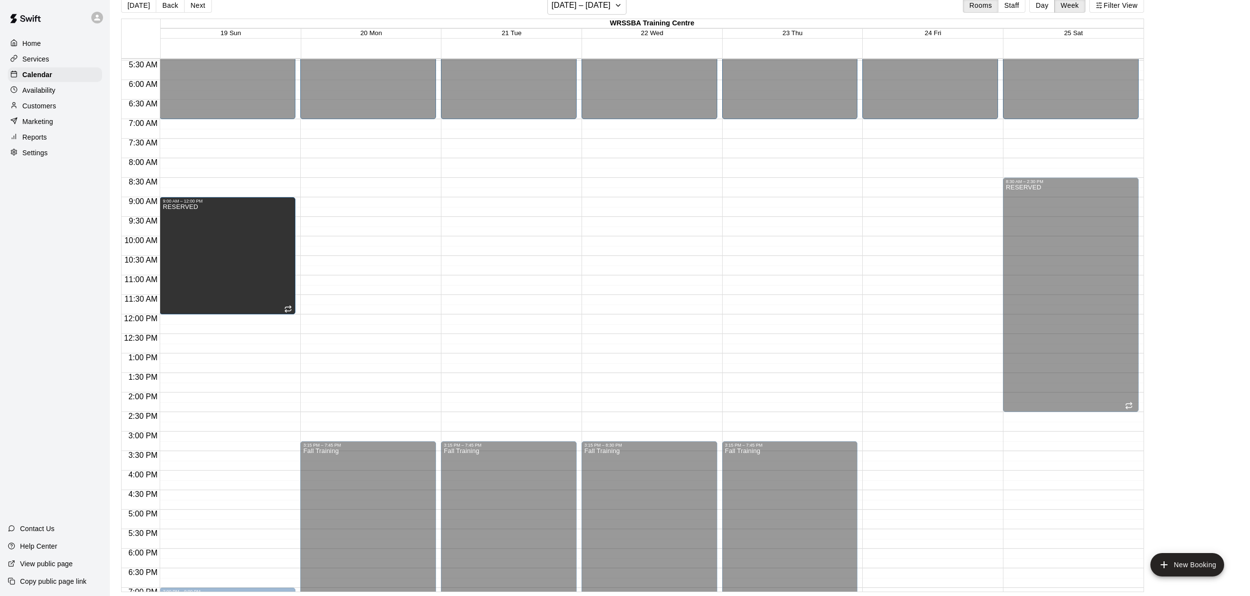
drag, startPoint x: 231, startPoint y: 219, endPoint x: 227, endPoint y: 244, distance: 25.7
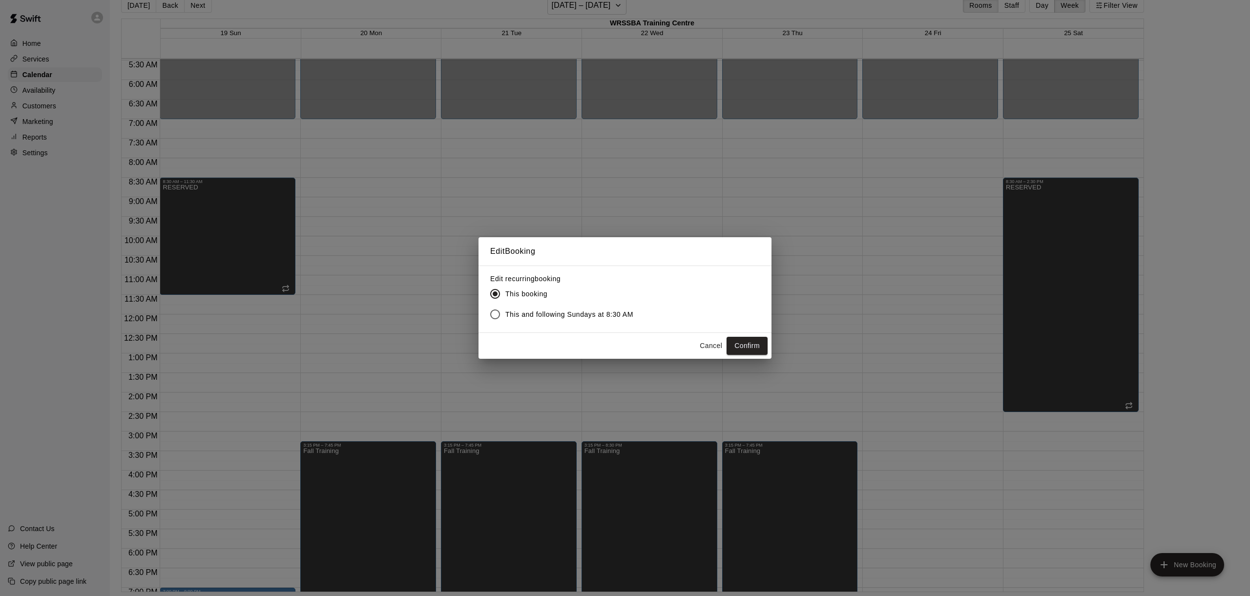
click at [585, 313] on span "This and following Sundays at 8:30 AM" at bounding box center [570, 315] width 128 height 10
click at [759, 337] on div "Cancel Confirm" at bounding box center [625, 346] width 293 height 26
click at [757, 344] on button "Confirm" at bounding box center [747, 346] width 41 height 18
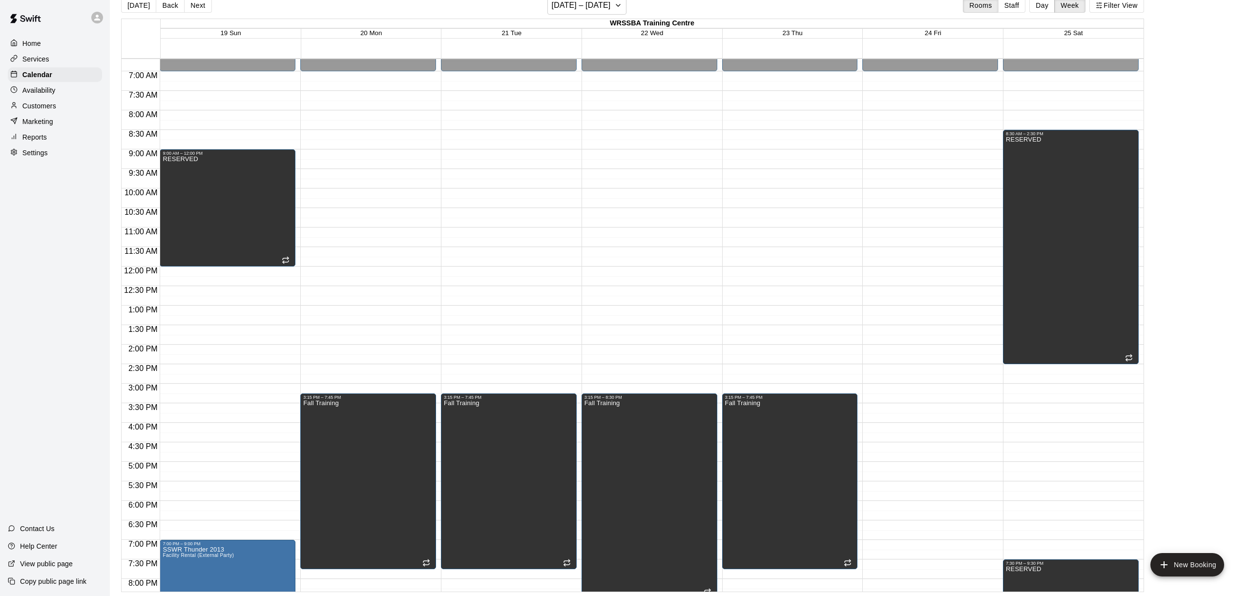
scroll to position [276, 0]
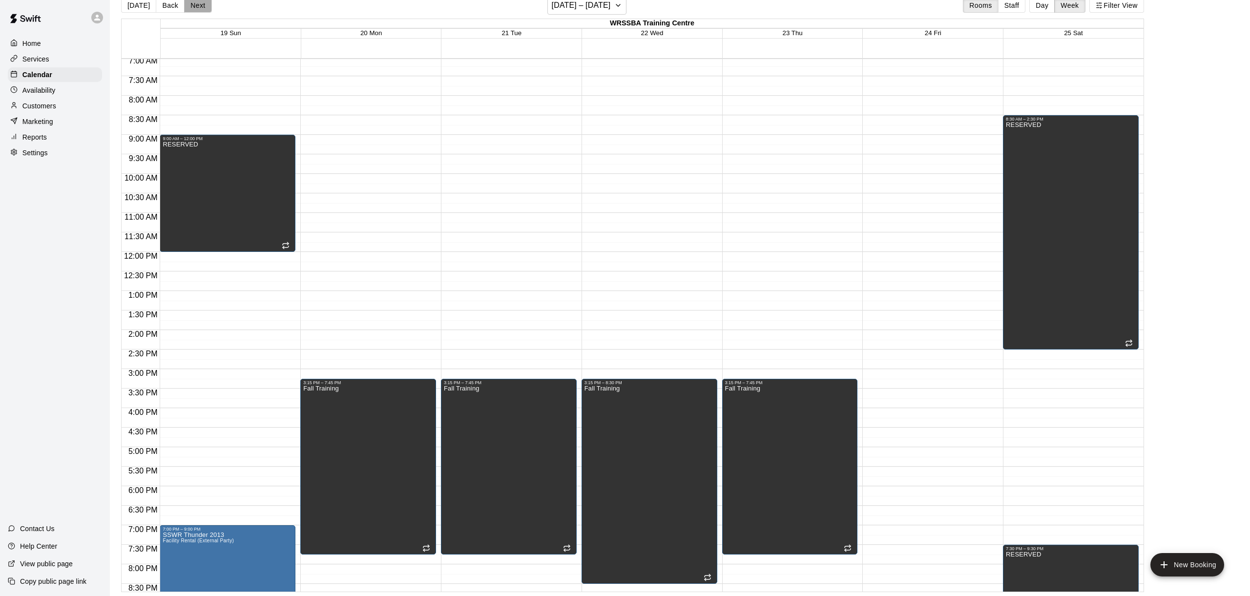
click at [200, 8] on button "Next" at bounding box center [197, 5] width 27 height 15
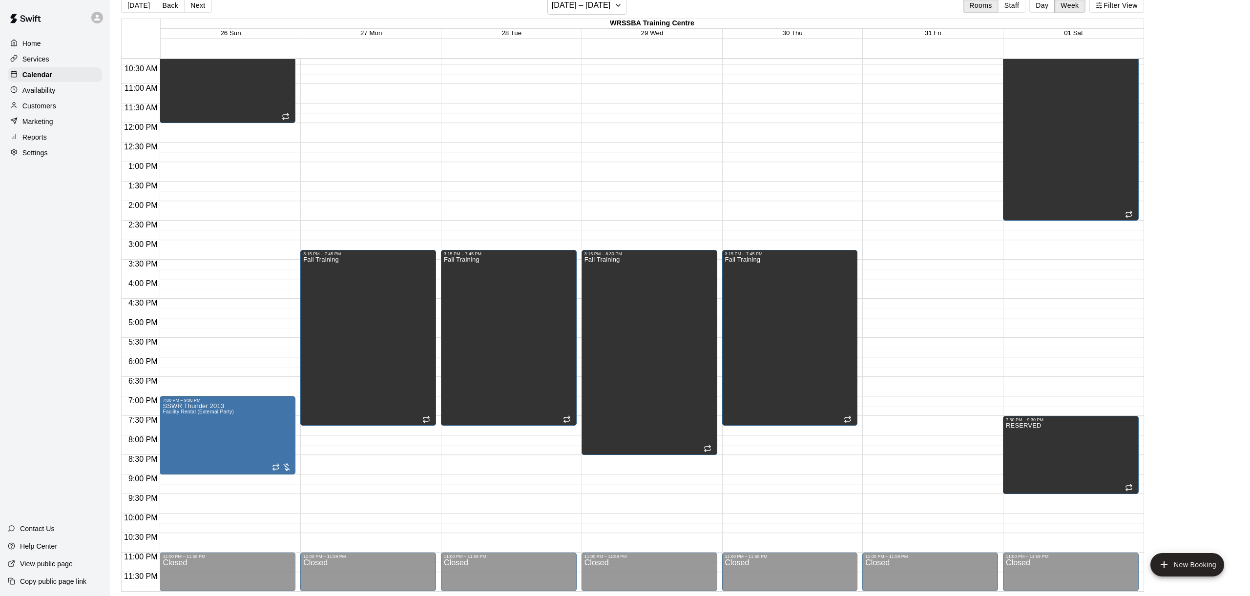
scroll to position [405, 0]
drag, startPoint x: 362, startPoint y: 437, endPoint x: 363, endPoint y: 519, distance: 81.6
click at [363, 519] on div "12:00 AM – 7:00 AM Closed 3:15 PM – 7:45 PM Fall Training 11:00 PM – 11:59 PM C…" at bounding box center [368, 123] width 136 height 938
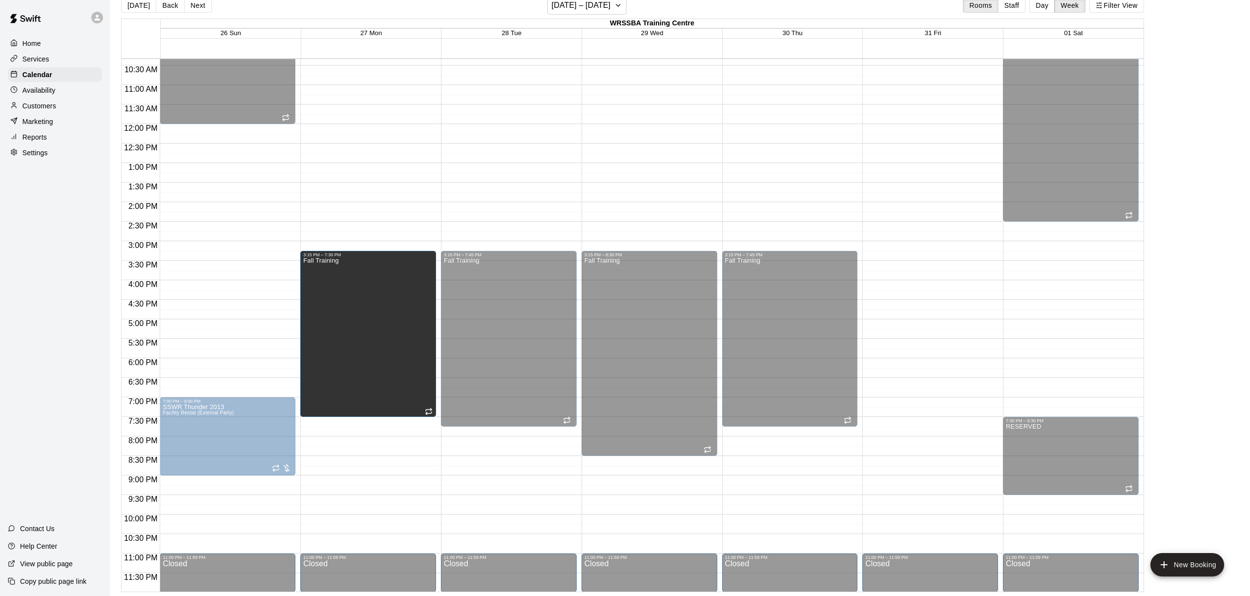
drag, startPoint x: 370, startPoint y: 425, endPoint x: 370, endPoint y: 420, distance: 5.4
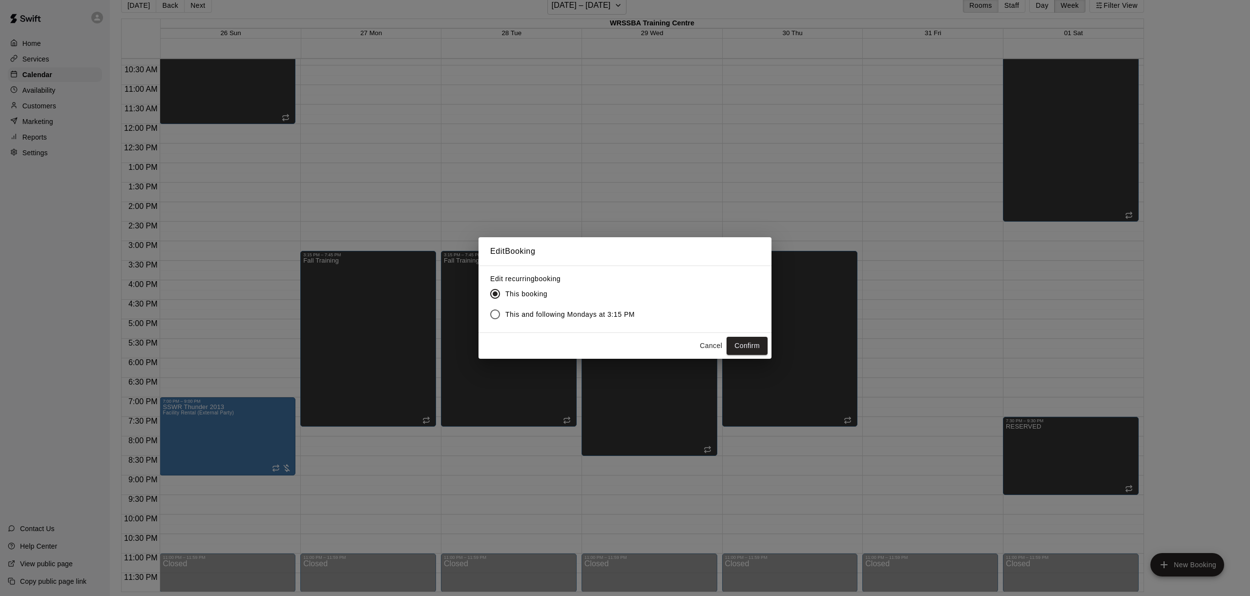
click at [594, 318] on span "This and following Mondays at 3:15 PM" at bounding box center [570, 315] width 129 height 10
click at [742, 346] on button "Confirm" at bounding box center [747, 346] width 41 height 18
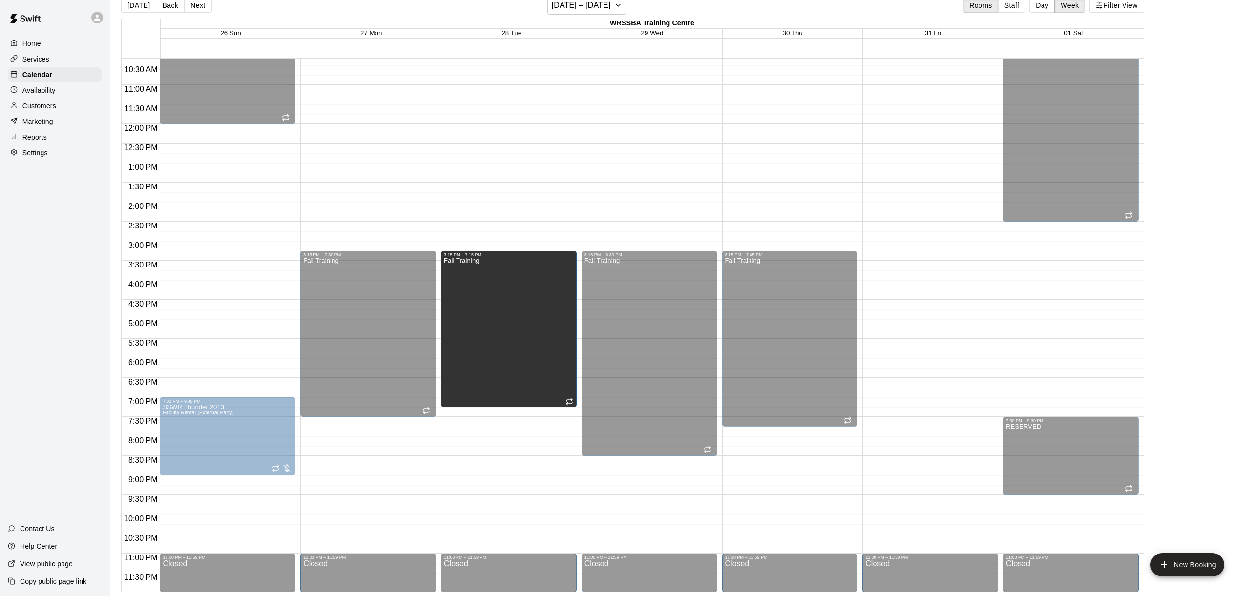
drag, startPoint x: 510, startPoint y: 425, endPoint x: 510, endPoint y: 414, distance: 11.2
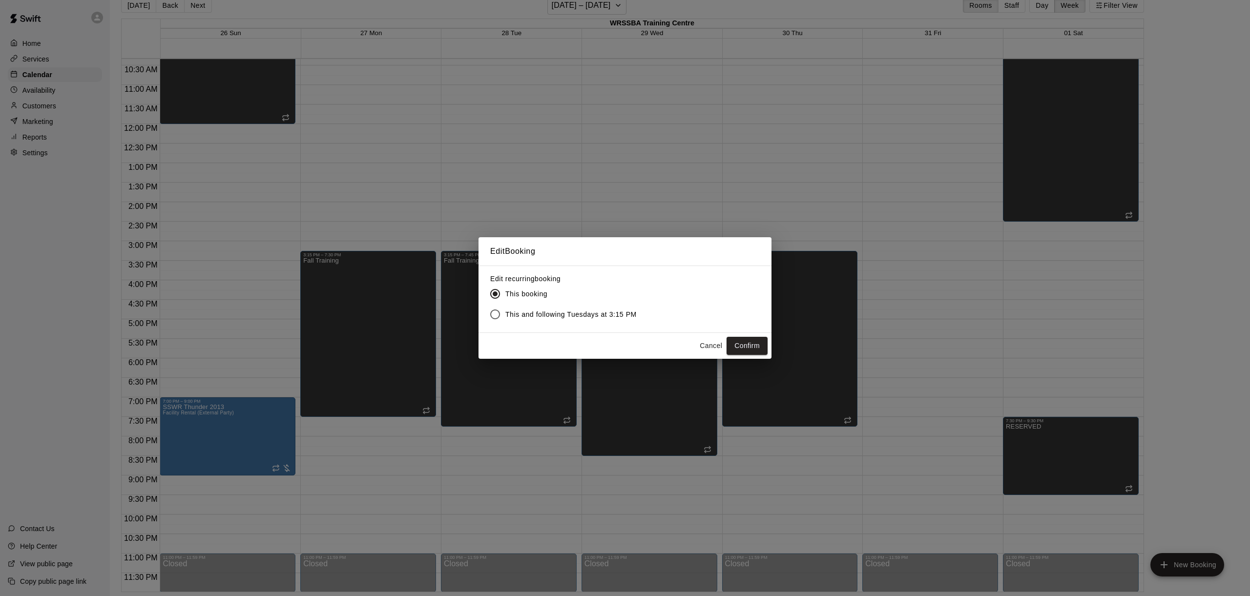
click at [510, 414] on div "Edit Booking Edit recurring booking This booking This and following Tuesdays at…" at bounding box center [625, 298] width 1250 height 596
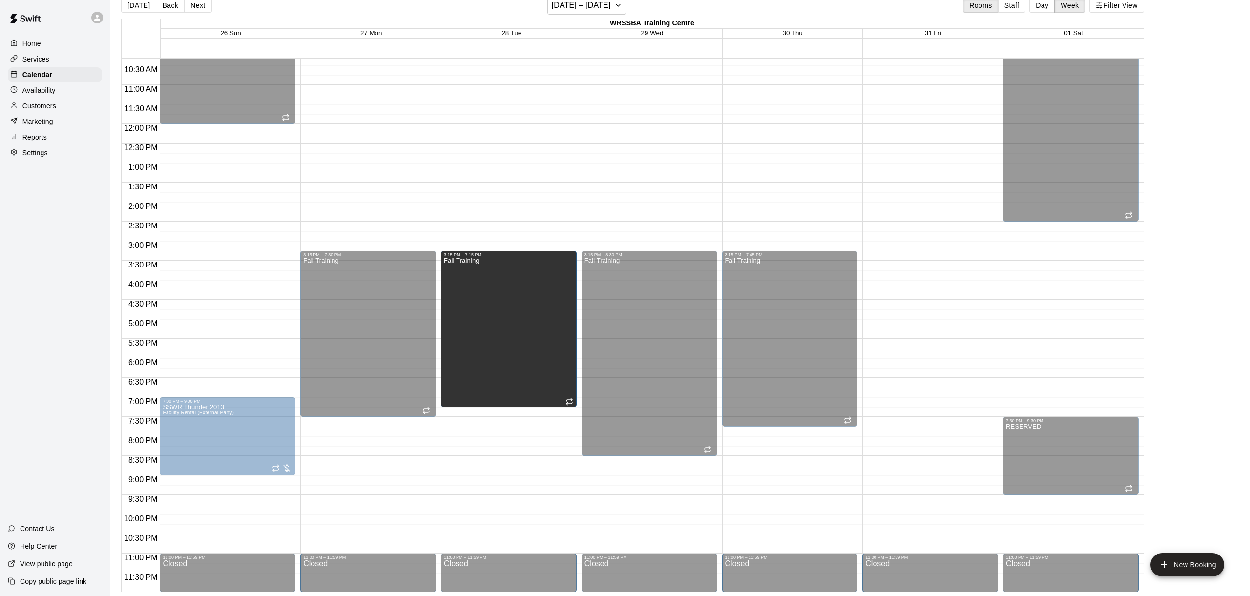
drag, startPoint x: 509, startPoint y: 425, endPoint x: 510, endPoint y: 417, distance: 7.8
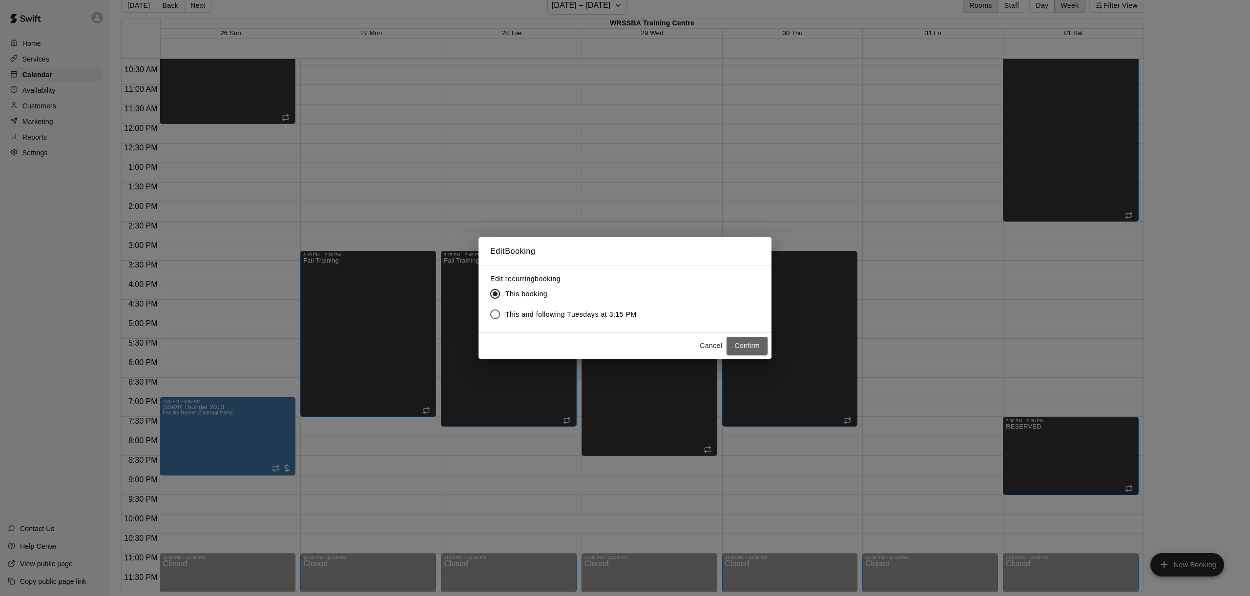
click at [731, 344] on button "Confirm" at bounding box center [747, 346] width 41 height 18
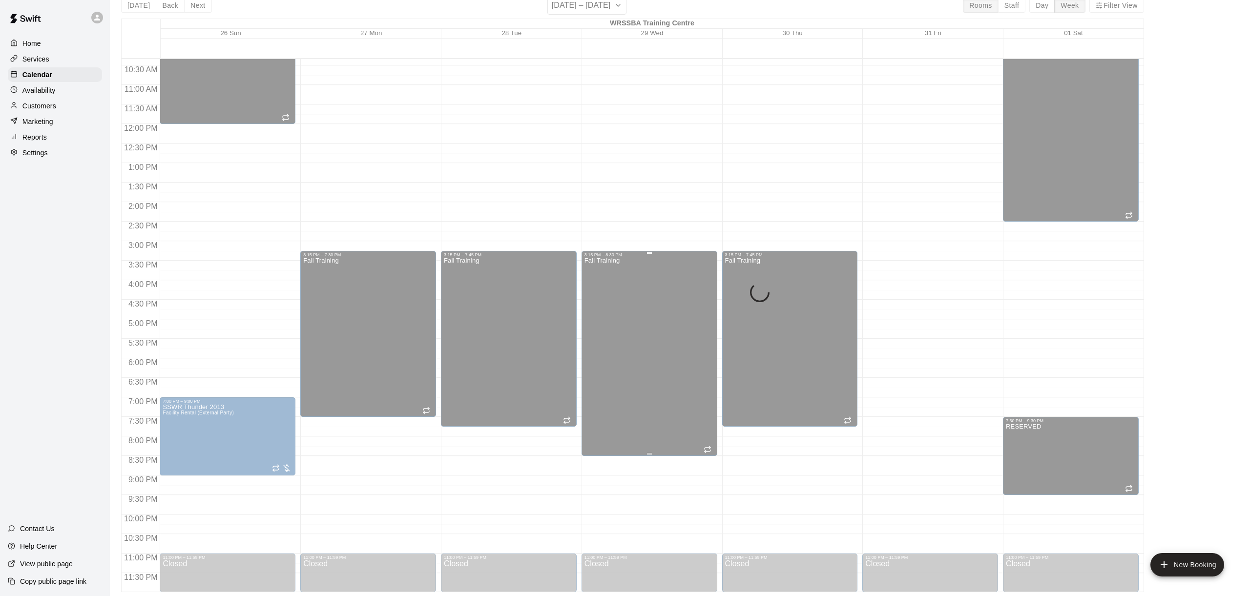
drag, startPoint x: 731, startPoint y: 344, endPoint x: 631, endPoint y: 414, distance: 121.8
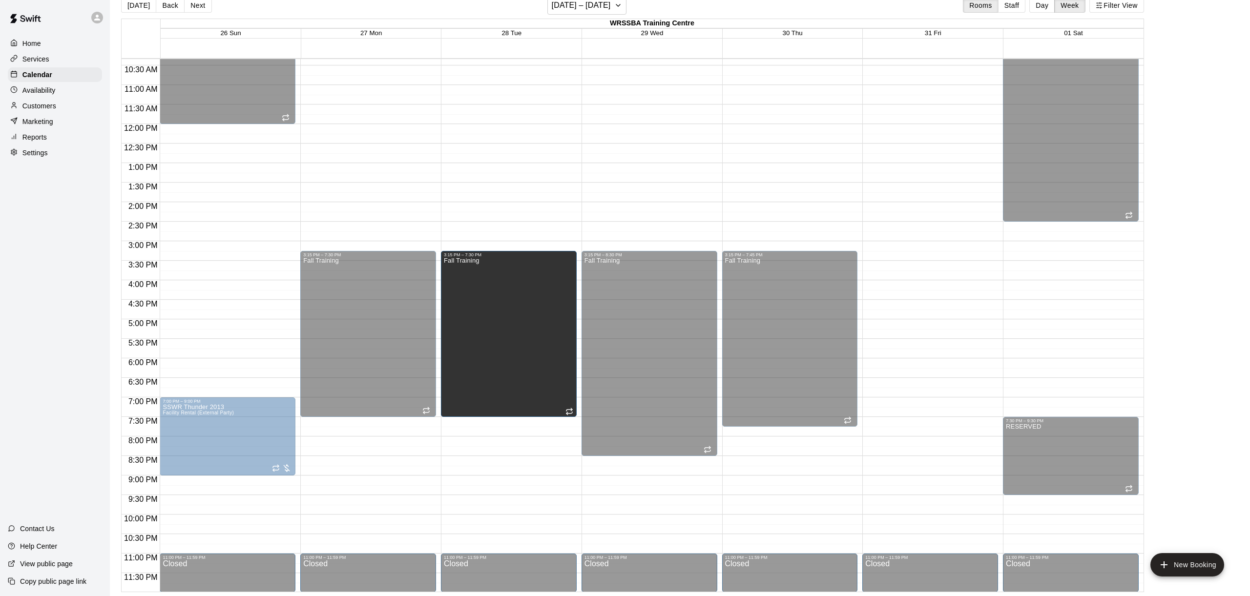
drag, startPoint x: 509, startPoint y: 405, endPoint x: 505, endPoint y: 420, distance: 14.7
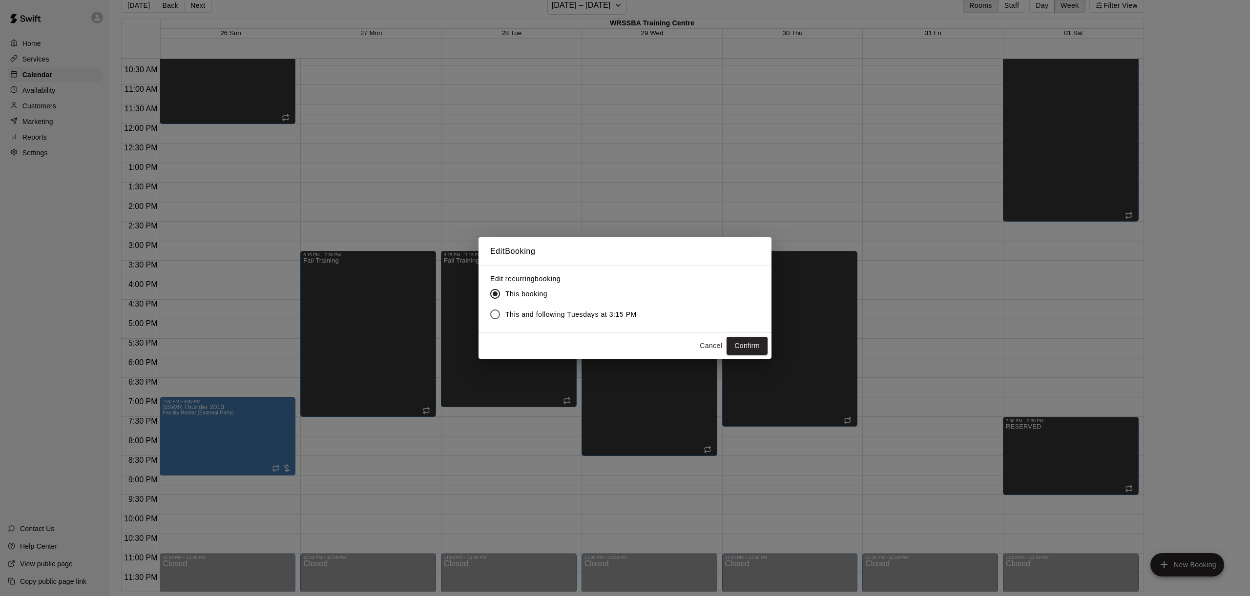
click at [563, 321] on label "This and following Tuesdays at 3:15 PM" at bounding box center [561, 314] width 152 height 21
click at [746, 347] on button "Confirm" at bounding box center [747, 346] width 41 height 18
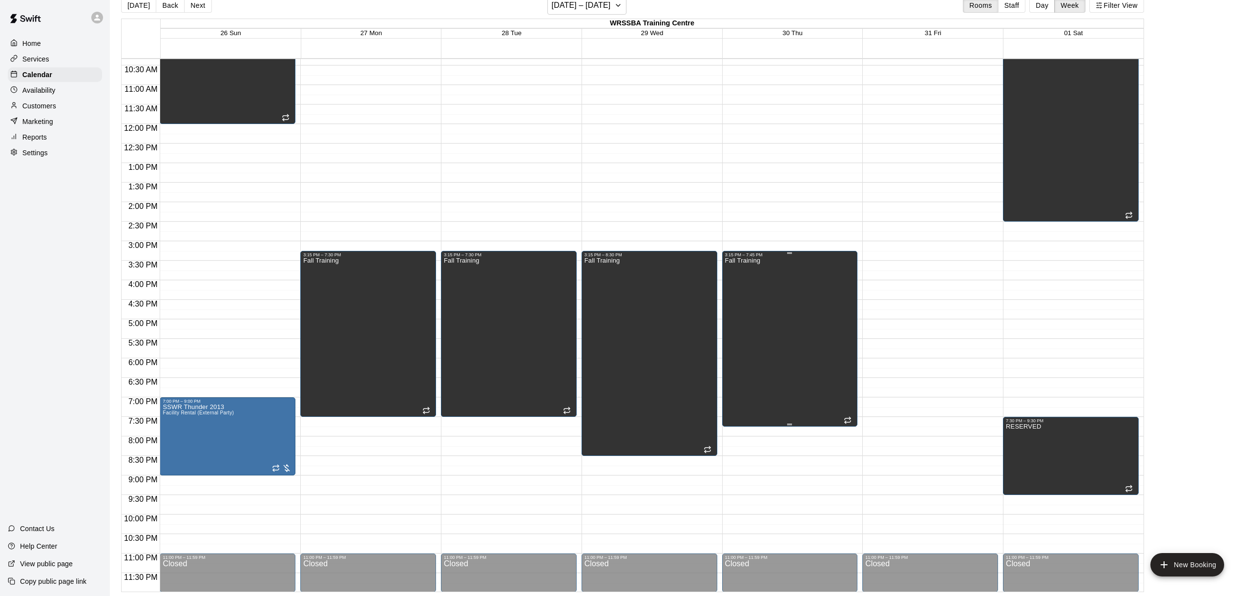
scroll to position [403, 0]
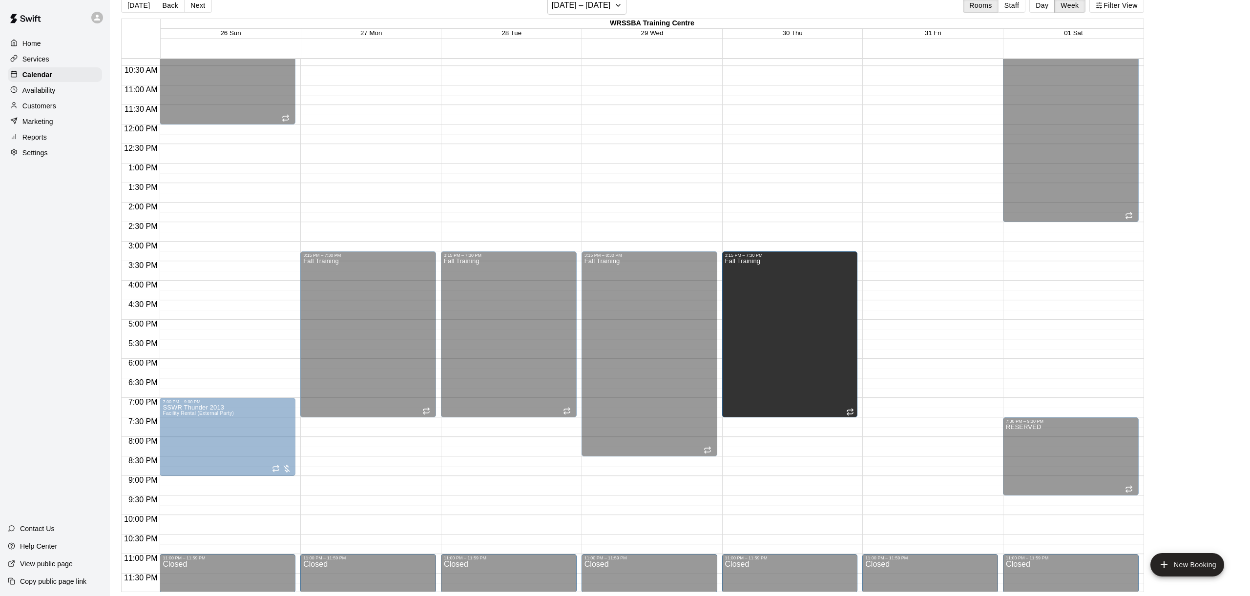
drag, startPoint x: 790, startPoint y: 425, endPoint x: 789, endPoint y: 420, distance: 5.9
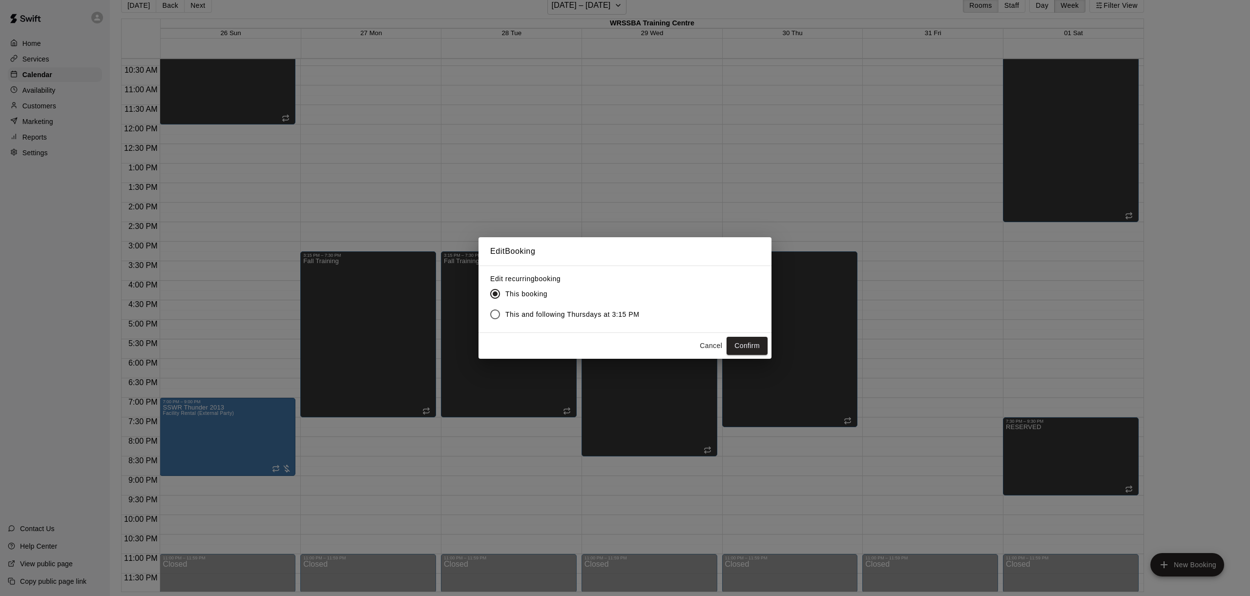
click at [593, 320] on label "This and following Thursdays at 3:15 PM" at bounding box center [562, 314] width 155 height 21
click at [753, 349] on button "Confirm" at bounding box center [747, 346] width 41 height 18
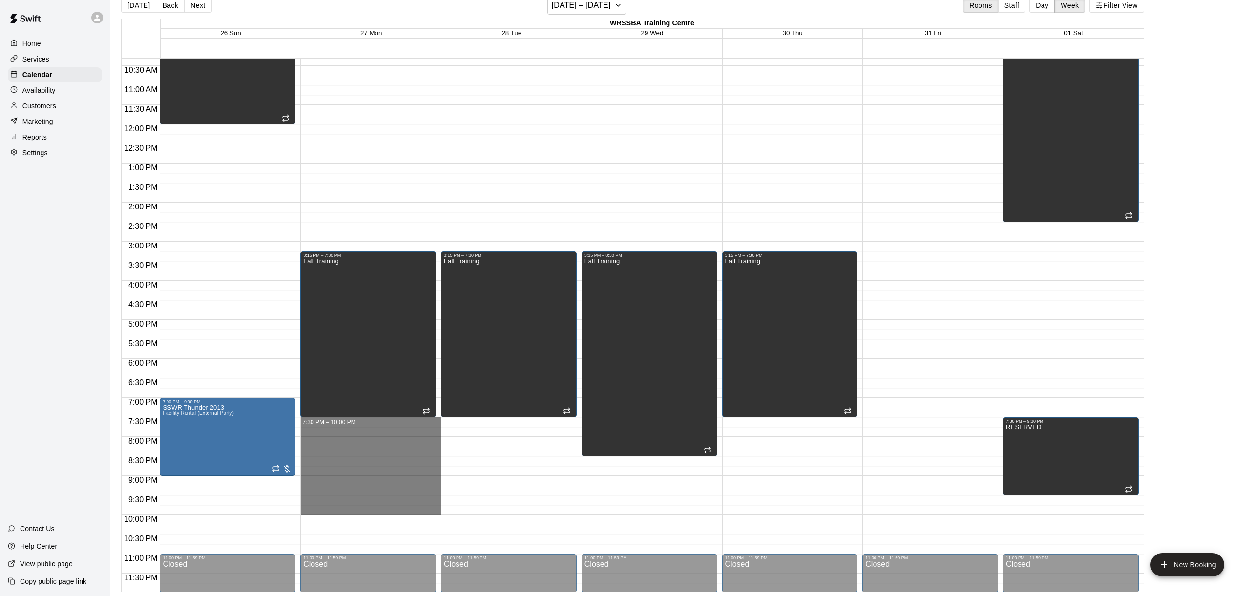
drag, startPoint x: 372, startPoint y: 428, endPoint x: 368, endPoint y: 510, distance: 81.7
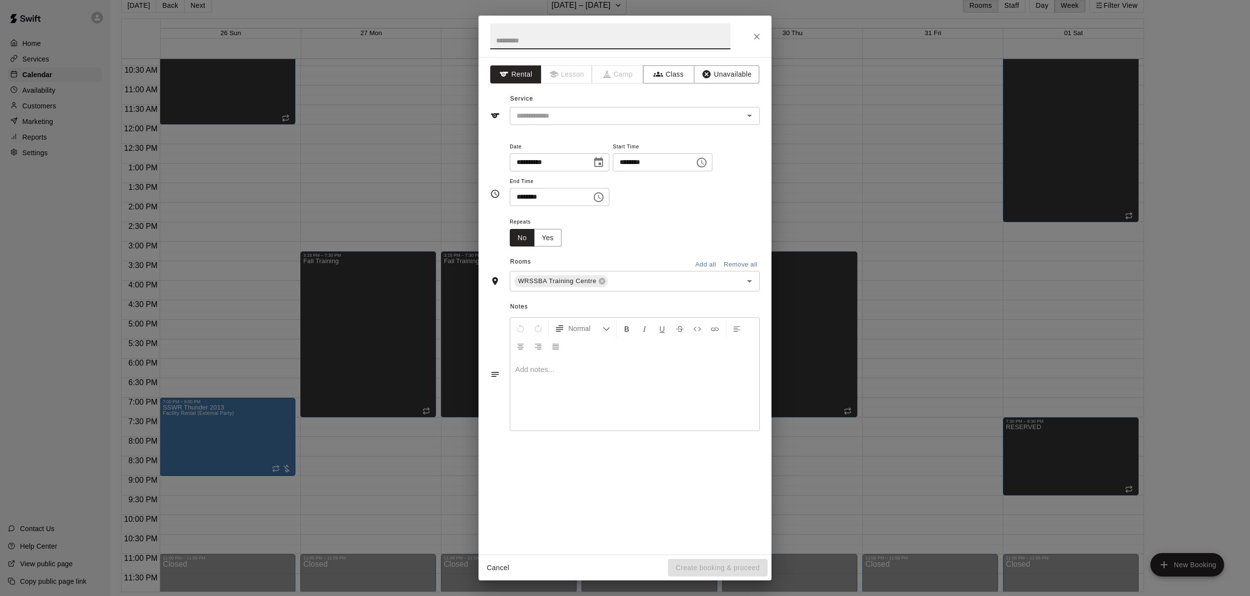
scroll to position [403, 0]
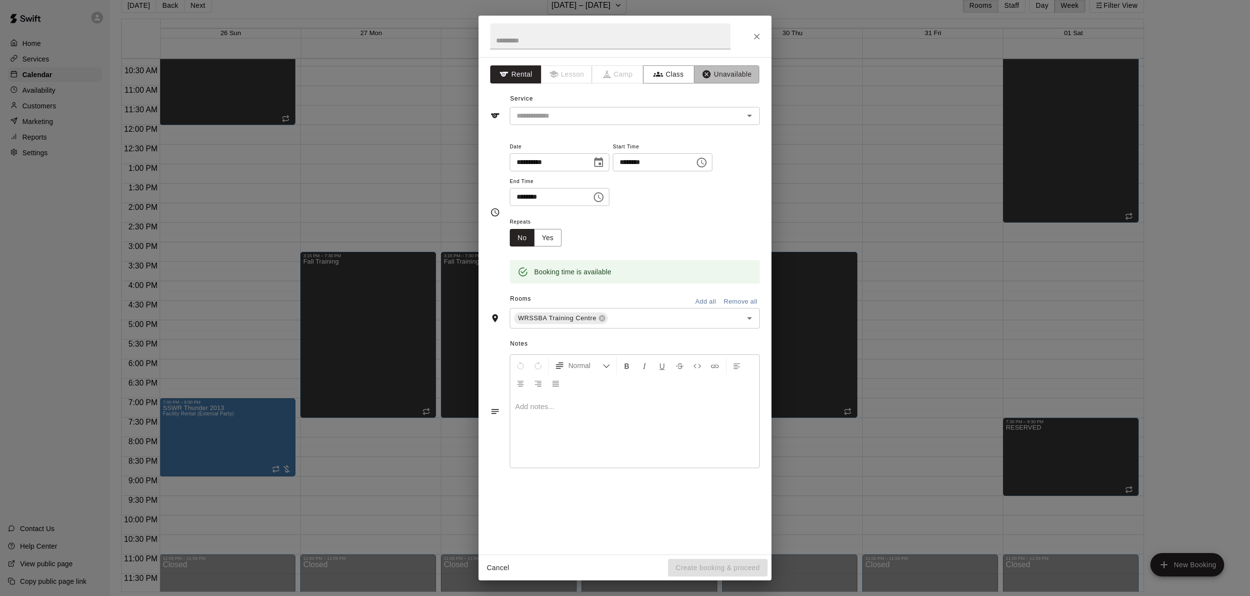
drag, startPoint x: 727, startPoint y: 72, endPoint x: 650, endPoint y: 54, distance: 78.8
click at [724, 72] on button "Unavailable" at bounding box center [726, 74] width 65 height 18
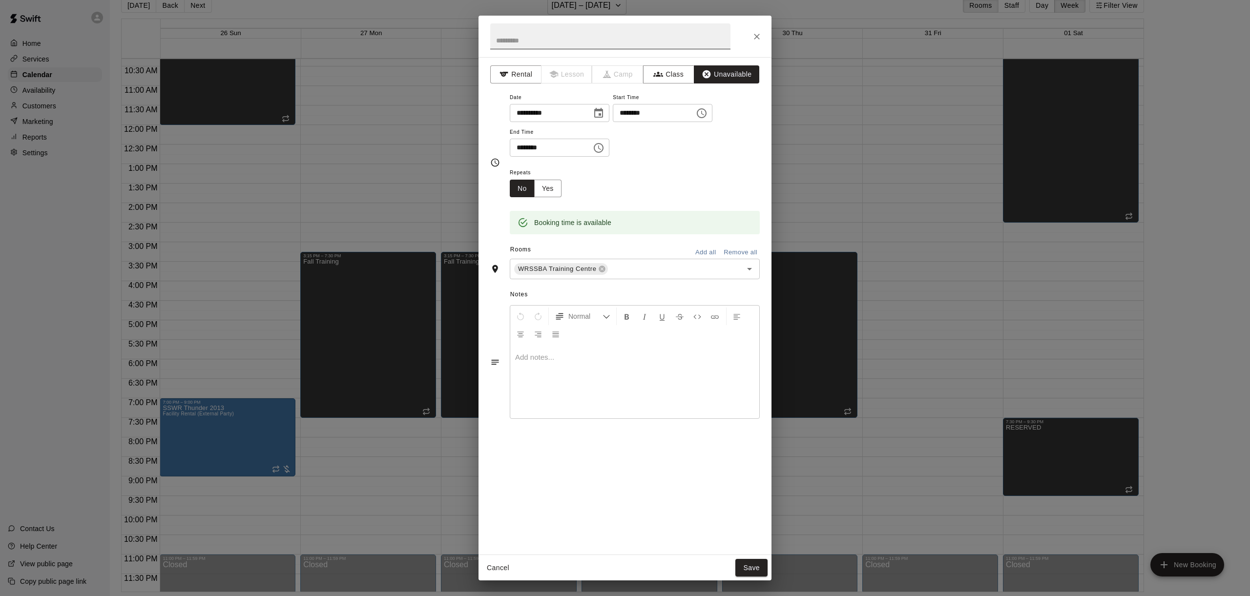
click at [593, 42] on input "text" at bounding box center [610, 36] width 240 height 26
type input "********"
click at [558, 184] on button "Yes" at bounding box center [547, 189] width 27 height 18
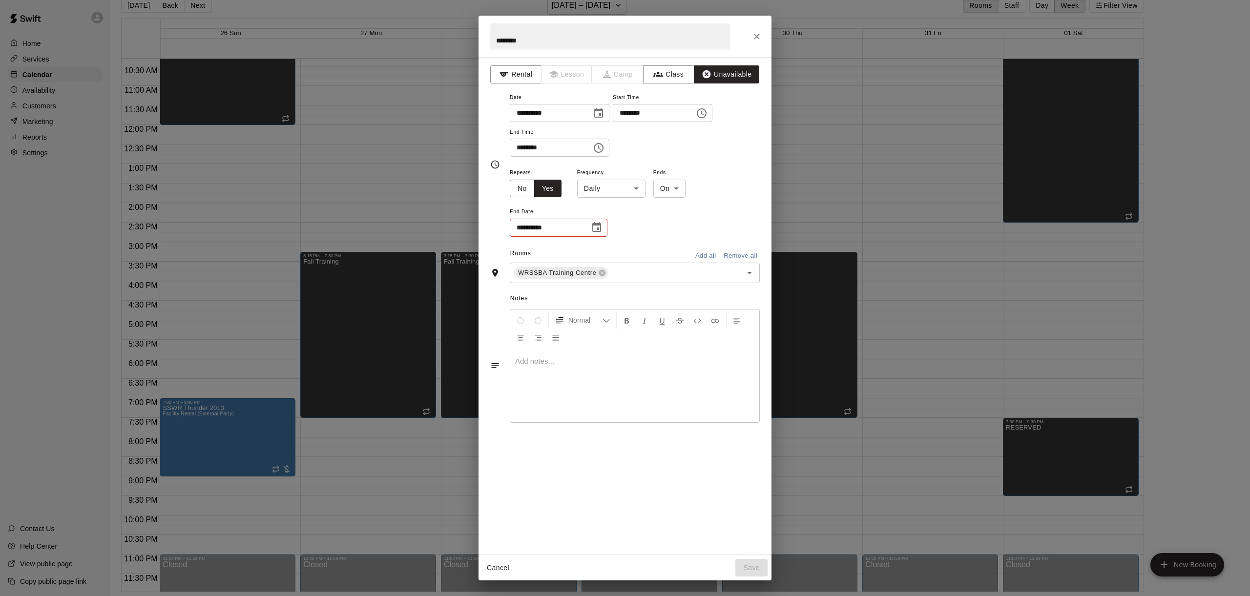
click at [620, 186] on body "Home Services Calendar Availability Customers Marketing Reports Settings Contac…" at bounding box center [625, 290] width 1250 height 612
click at [615, 231] on li "Weekly [DATE]" at bounding box center [611, 225] width 122 height 16
type input "******"
click at [598, 226] on icon "Choose date" at bounding box center [597, 228] width 12 height 12
click at [655, 251] on icon "Next month" at bounding box center [651, 251] width 12 height 12
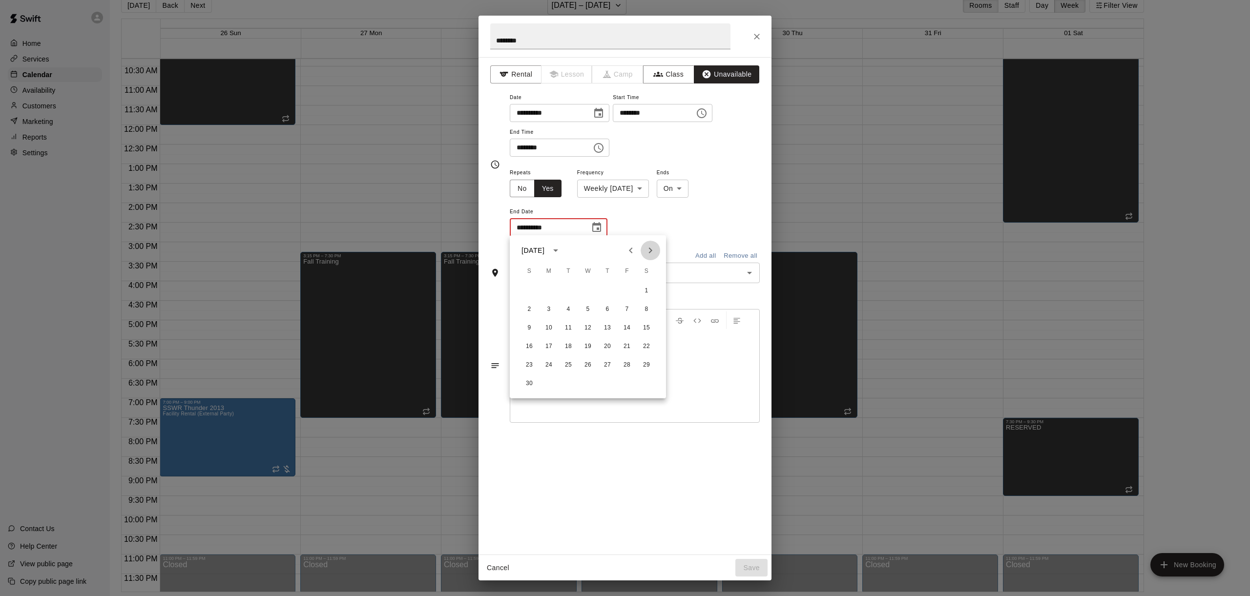
click at [655, 251] on icon "Next month" at bounding box center [651, 251] width 12 height 12
click at [569, 328] on button "16" at bounding box center [569, 328] width 18 height 18
type input "**********"
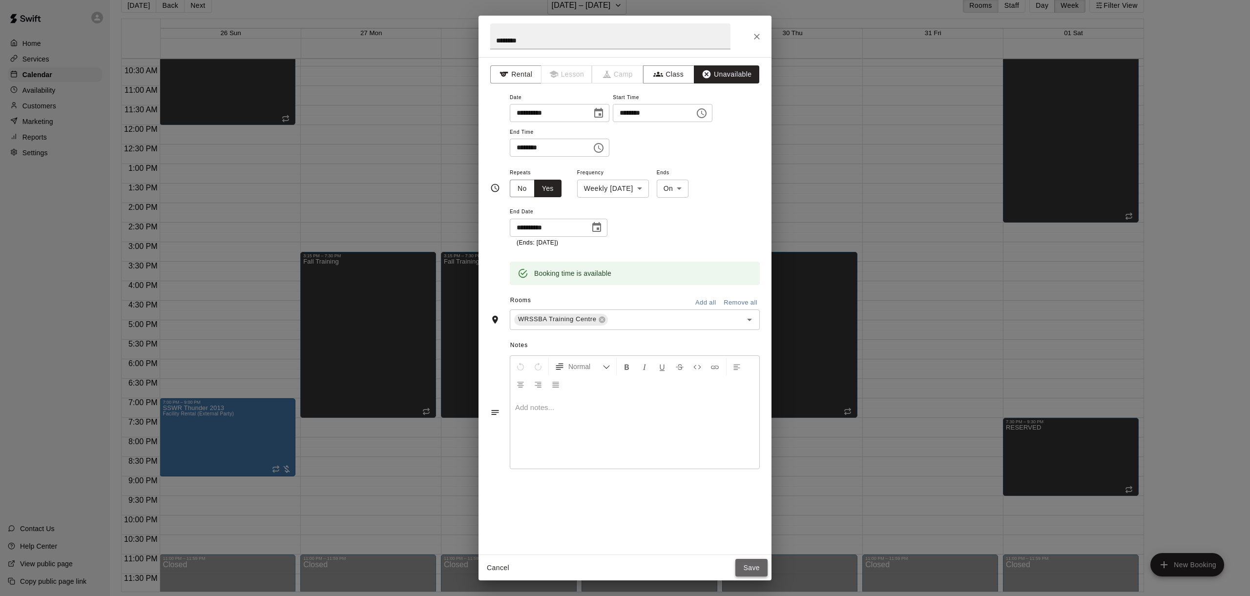
click at [755, 571] on button "Save" at bounding box center [752, 568] width 32 height 18
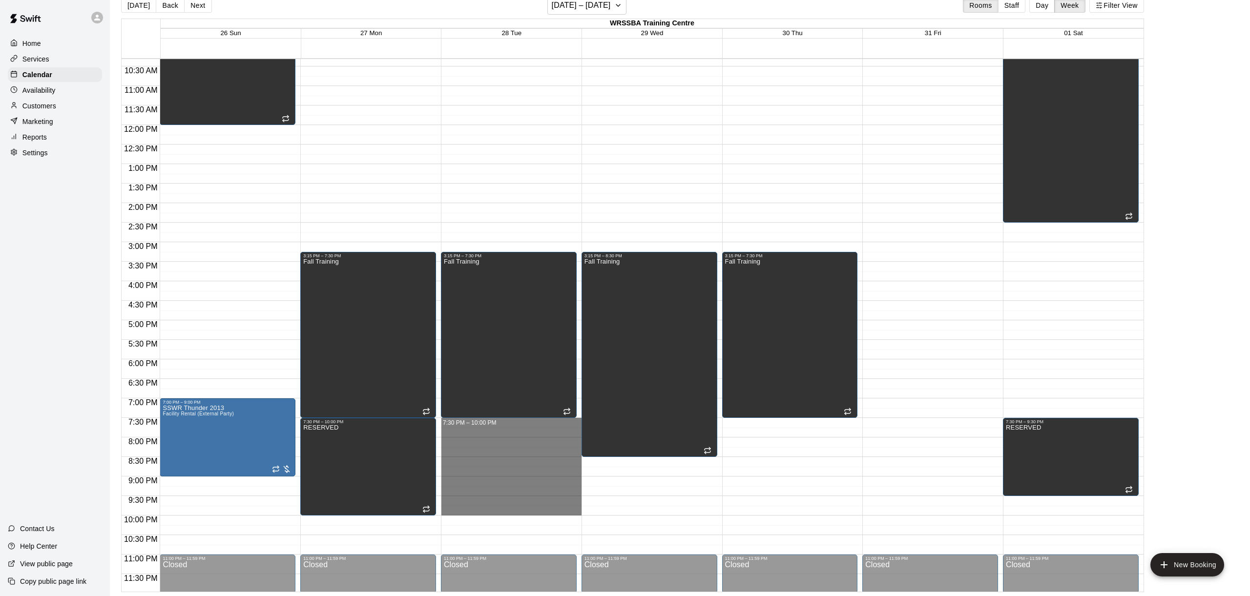
drag, startPoint x: 490, startPoint y: 425, endPoint x: 490, endPoint y: 511, distance: 86.5
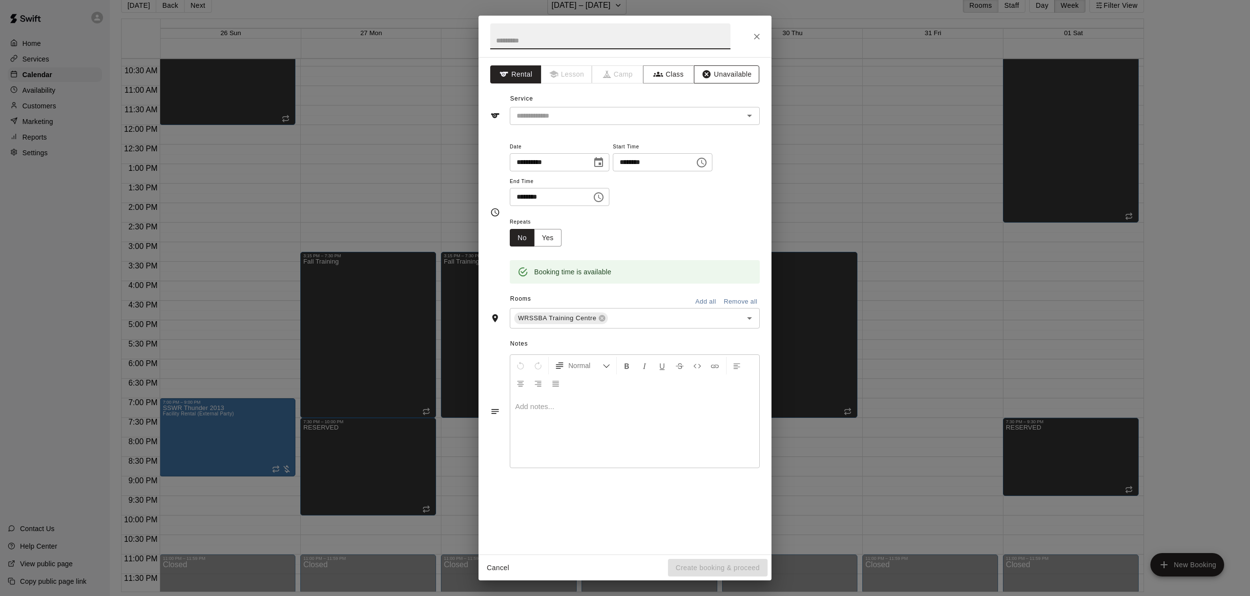
click at [727, 66] on button "Unavailable" at bounding box center [726, 74] width 65 height 18
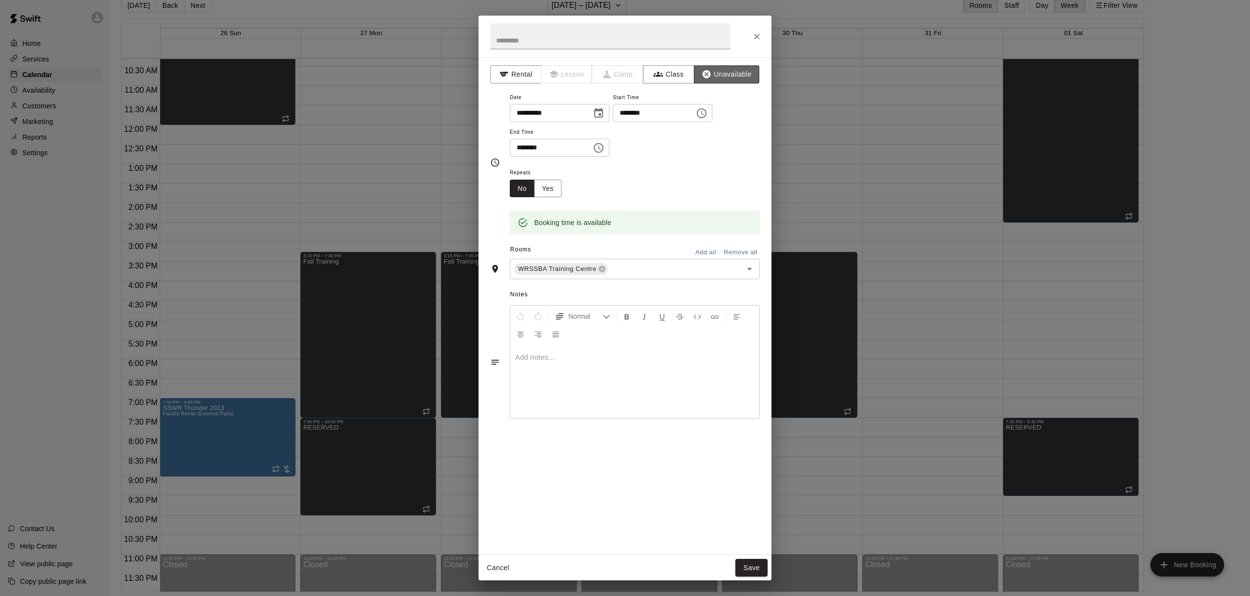
drag, startPoint x: 713, startPoint y: 72, endPoint x: 689, endPoint y: 56, distance: 29.1
click at [713, 72] on button "Unavailable" at bounding box center [726, 74] width 65 height 18
click at [666, 44] on input "text" at bounding box center [610, 36] width 240 height 26
type input "********"
click at [536, 180] on button "Yes" at bounding box center [547, 189] width 27 height 18
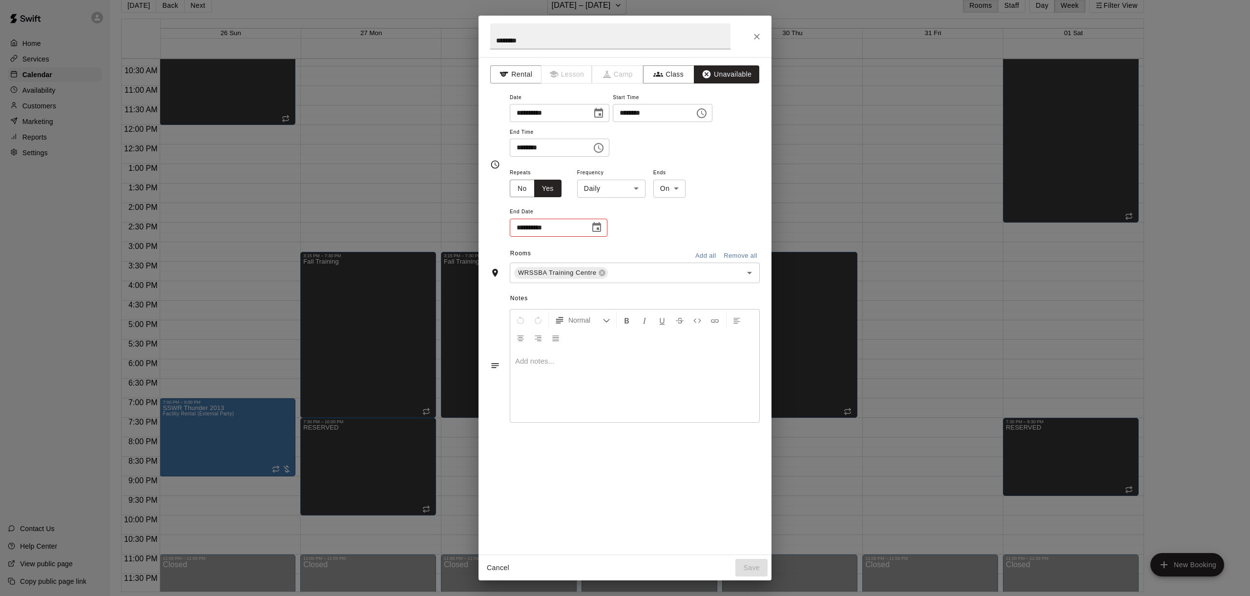
click at [613, 190] on body "Home Services Calendar Availability Customers Marketing Reports Settings Contac…" at bounding box center [625, 290] width 1250 height 612
click at [616, 225] on li "Weekly [DATE]" at bounding box center [611, 225] width 122 height 16
type input "******"
click at [600, 228] on icon "Choose date" at bounding box center [597, 228] width 12 height 12
click at [654, 253] on icon "Next month" at bounding box center [651, 251] width 12 height 12
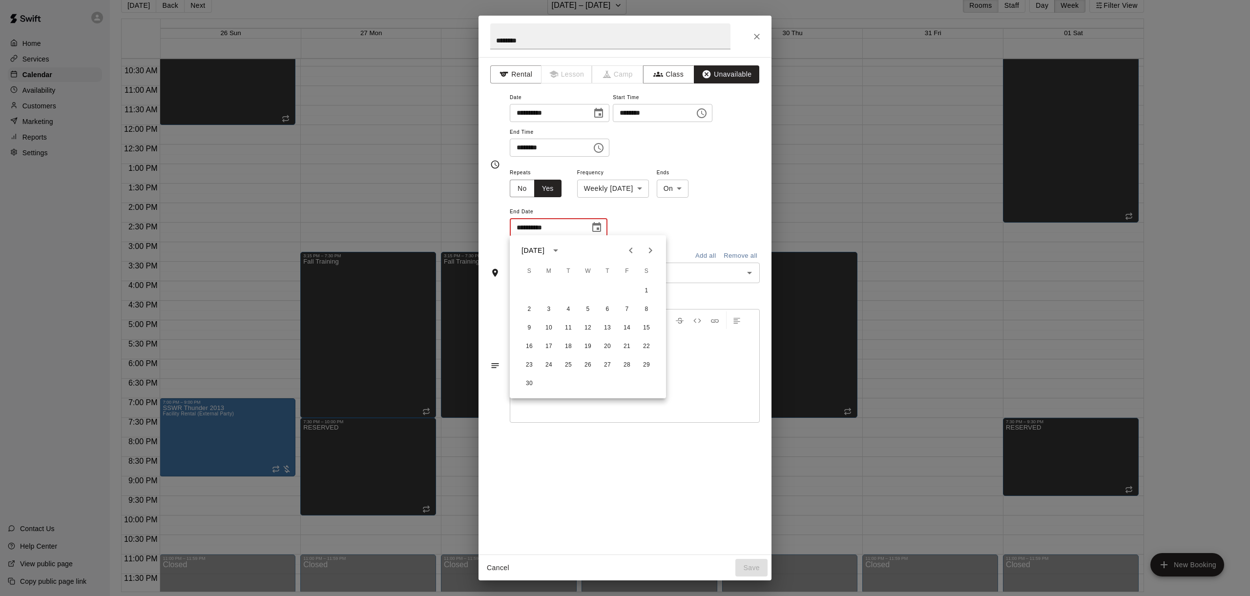
click at [654, 253] on icon "Next month" at bounding box center [651, 251] width 12 height 12
click at [584, 325] on button "17" at bounding box center [588, 328] width 18 height 18
type input "**********"
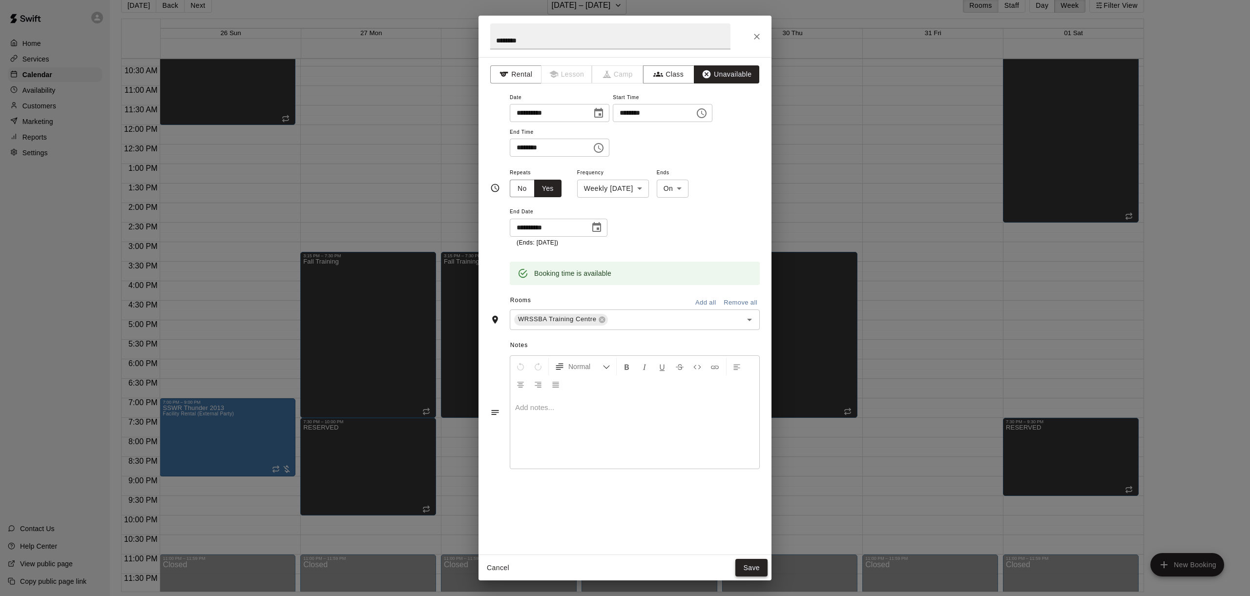
click at [749, 566] on button "Save" at bounding box center [752, 568] width 32 height 18
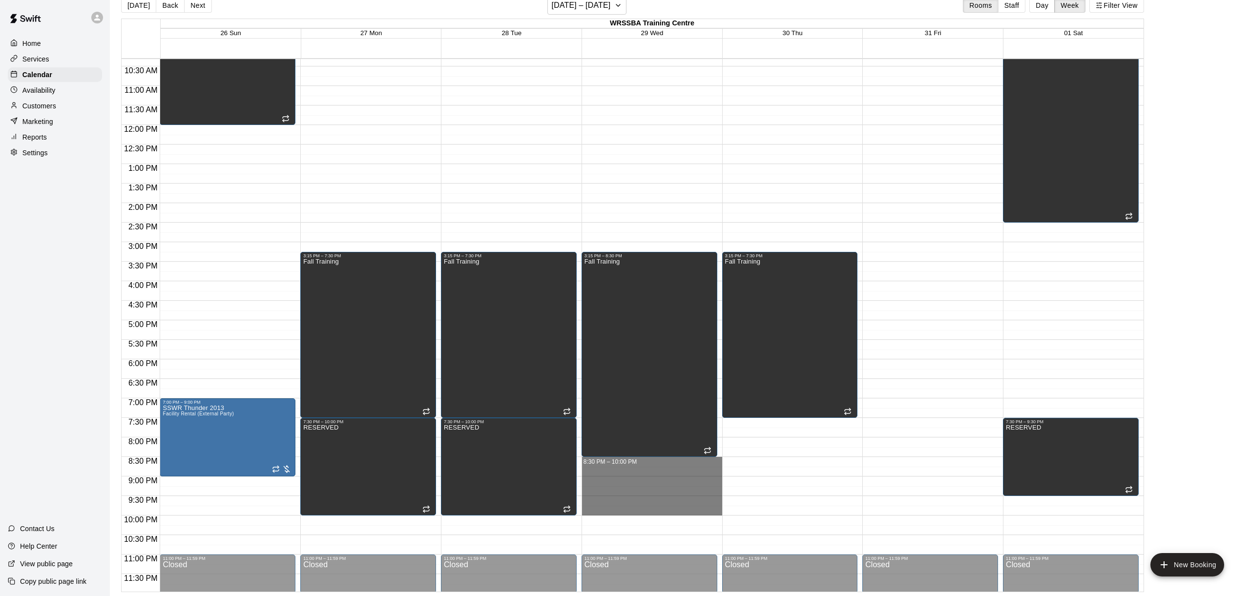
drag, startPoint x: 627, startPoint y: 460, endPoint x: 623, endPoint y: 513, distance: 52.9
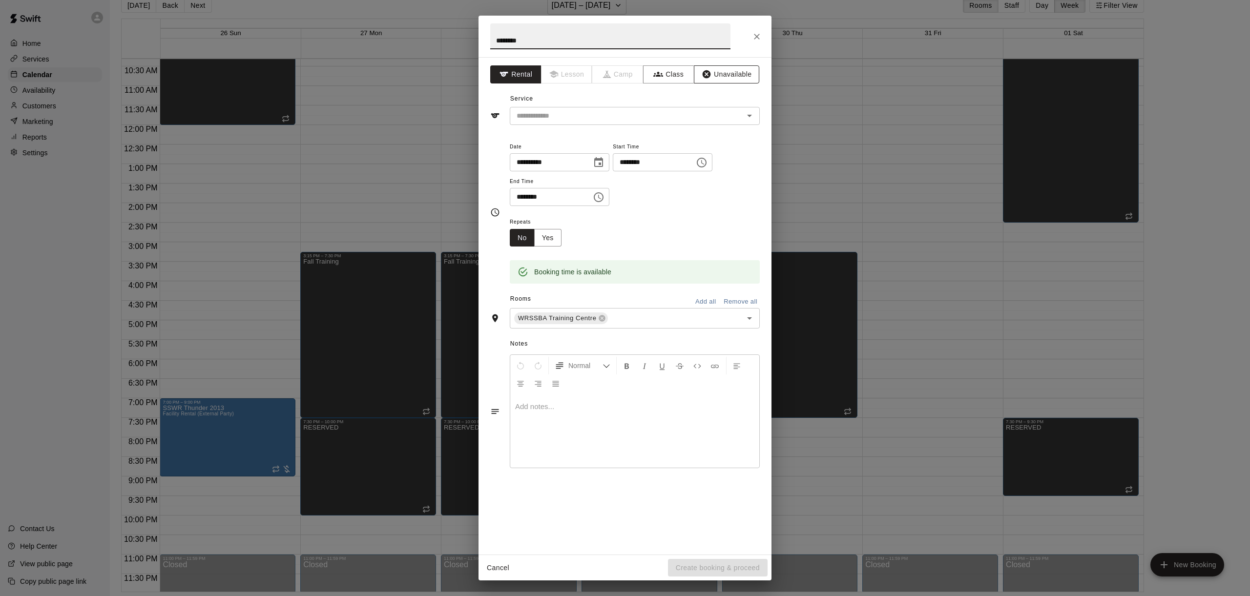
type input "********"
click at [726, 81] on button "Unavailable" at bounding box center [726, 74] width 65 height 18
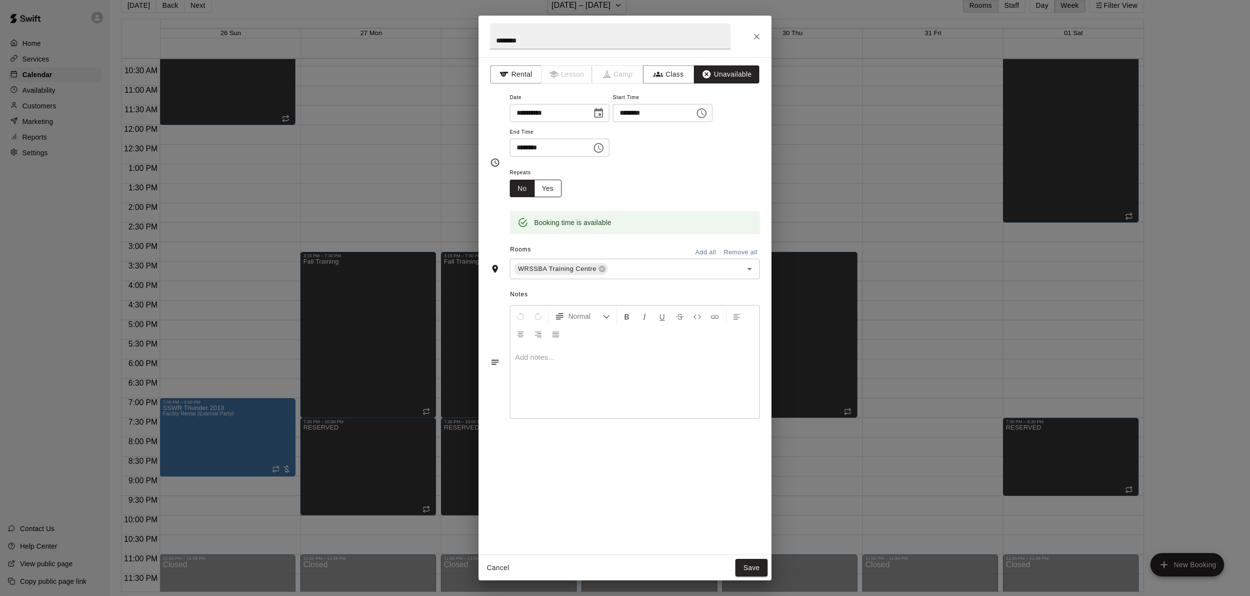
click at [548, 190] on button "Yes" at bounding box center [547, 189] width 27 height 18
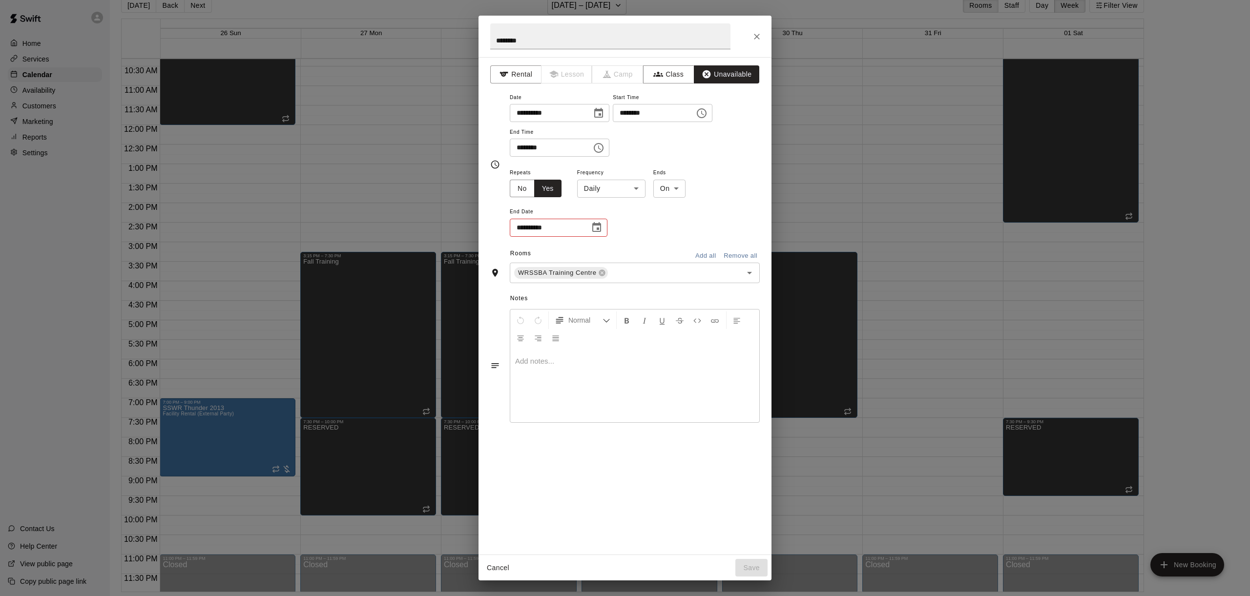
click at [614, 191] on body "Home Services Calendar Availability Customers Marketing Reports Settings Contac…" at bounding box center [625, 290] width 1250 height 612
click at [610, 222] on li "Weekly [DATE]" at bounding box center [611, 225] width 122 height 16
type input "******"
click at [600, 230] on icon "Choose date" at bounding box center [596, 227] width 9 height 10
click at [652, 247] on icon "Next month" at bounding box center [651, 251] width 12 height 12
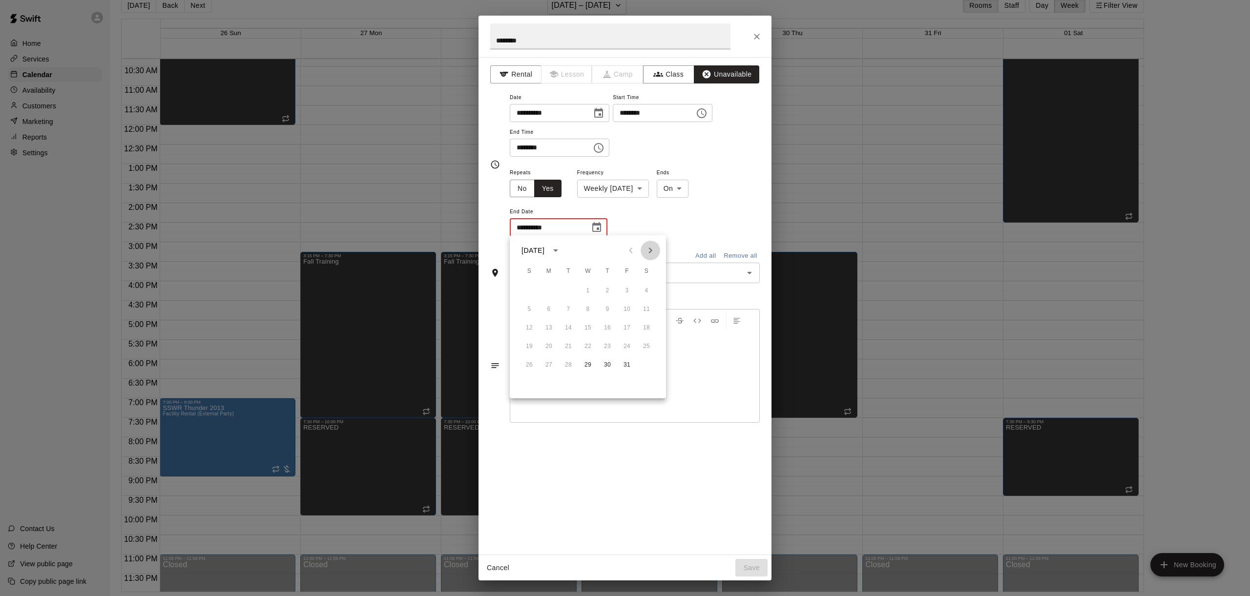
click at [652, 247] on icon "Next month" at bounding box center [651, 251] width 12 height 12
click at [591, 328] on button "17" at bounding box center [588, 328] width 18 height 18
type input "**********"
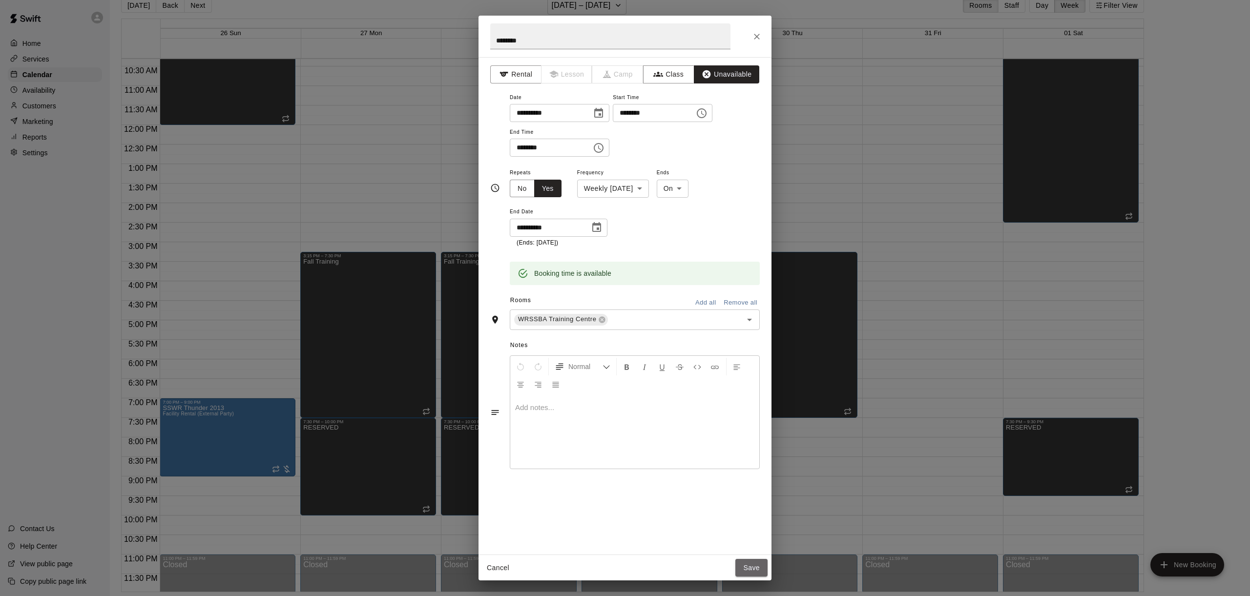
click at [752, 563] on button "Save" at bounding box center [752, 568] width 32 height 18
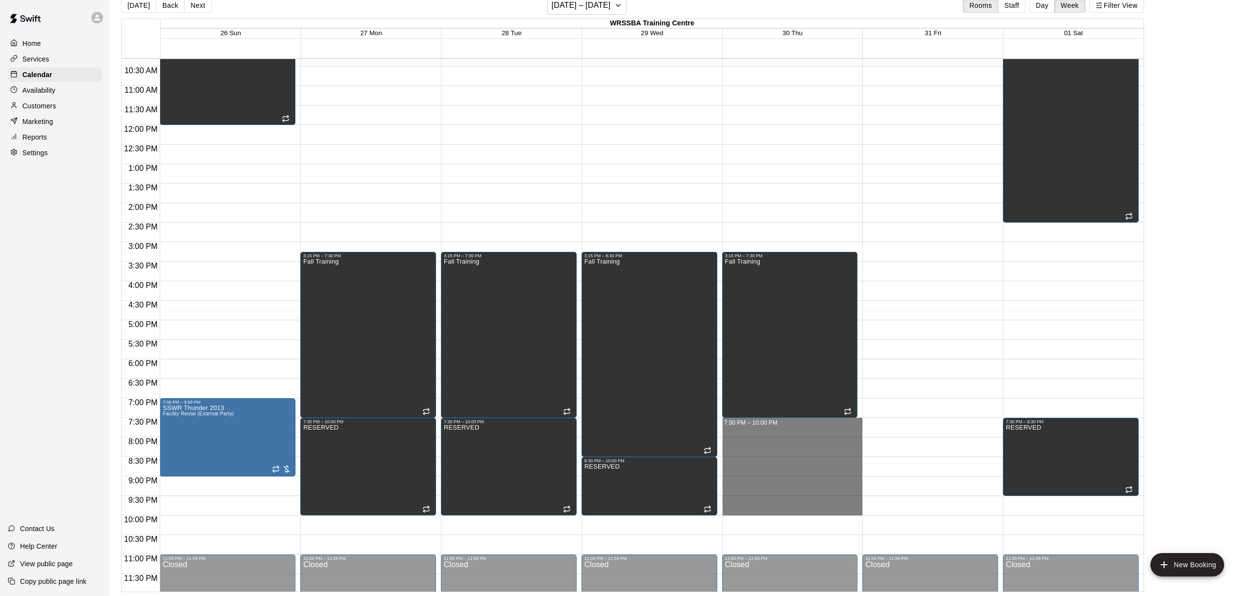
drag, startPoint x: 754, startPoint y: 422, endPoint x: 752, endPoint y: 510, distance: 87.4
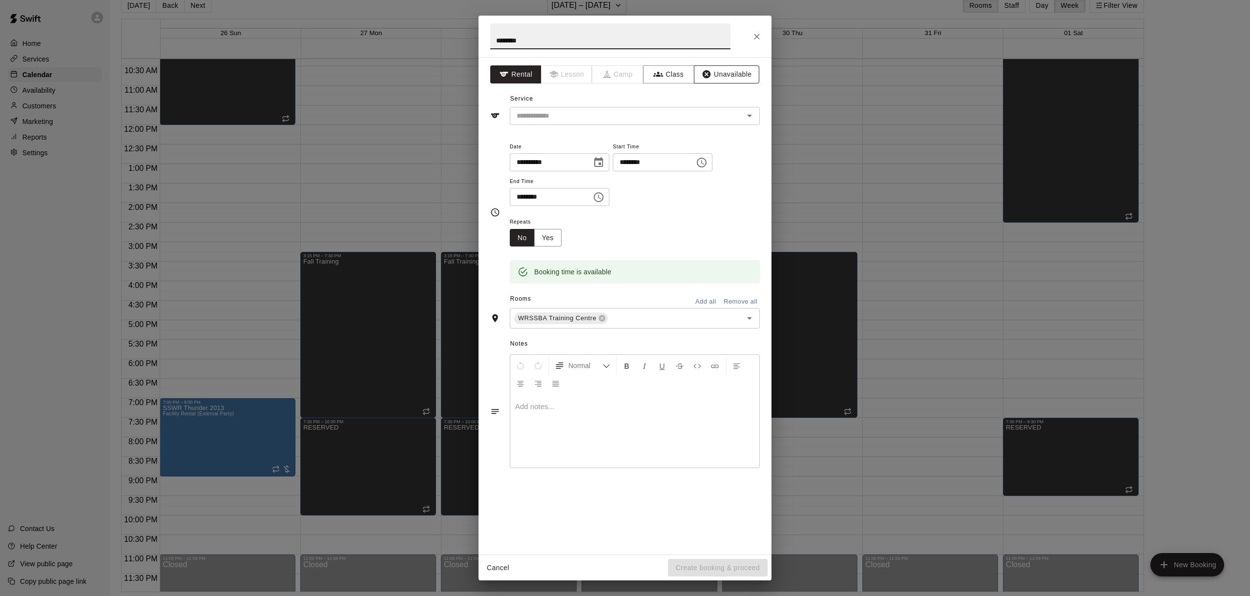
type input "********"
click at [737, 73] on button "Unavailable" at bounding box center [726, 74] width 65 height 18
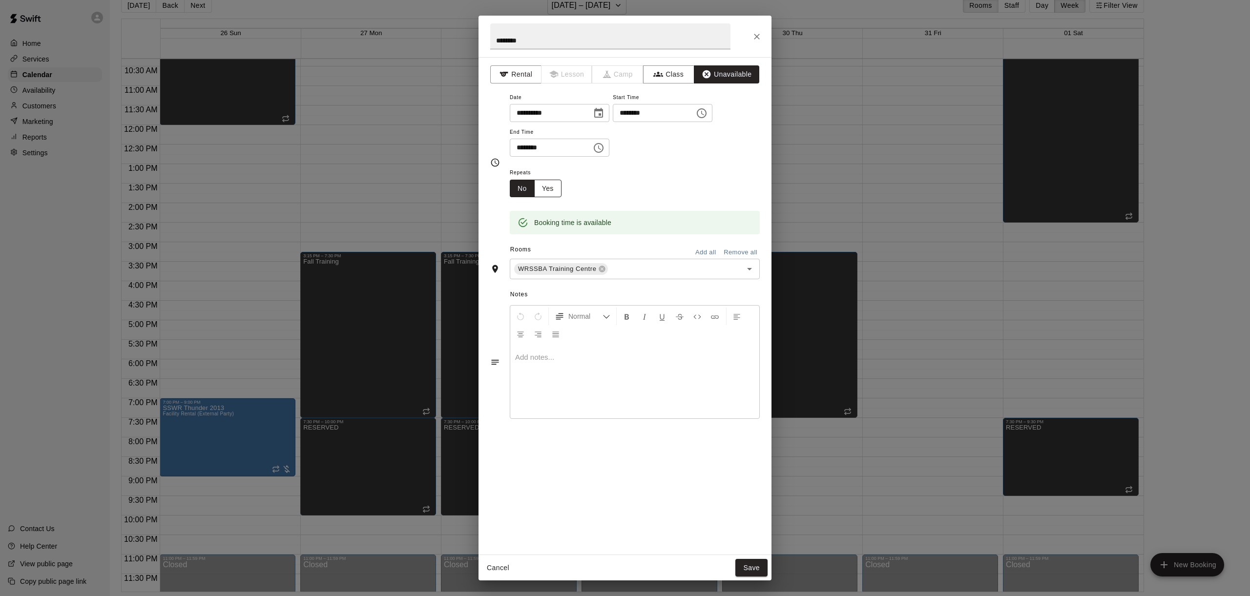
click at [557, 187] on button "Yes" at bounding box center [547, 189] width 27 height 18
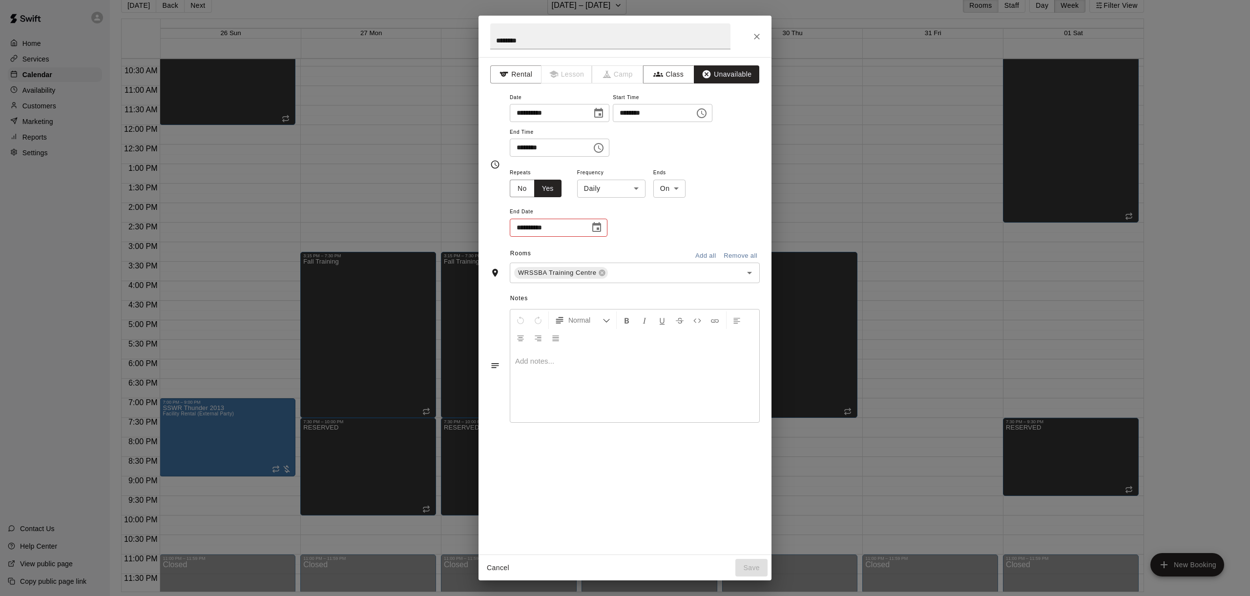
click at [607, 183] on body "Home Services Calendar Availability Customers Marketing Reports Settings Contac…" at bounding box center [625, 290] width 1250 height 612
click at [608, 221] on li "Weekly [DATE]" at bounding box center [611, 225] width 122 height 16
type input "******"
click at [604, 227] on button "Choose date" at bounding box center [597, 228] width 20 height 20
click at [650, 247] on icon "Next month" at bounding box center [651, 251] width 12 height 12
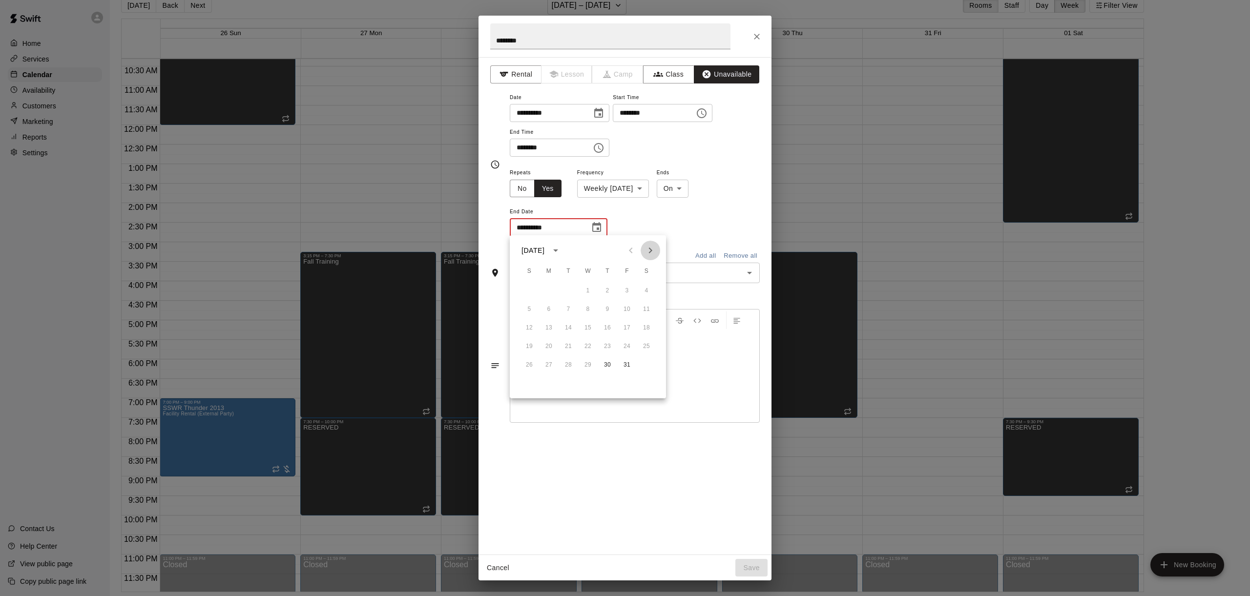
click at [650, 247] on icon "Next month" at bounding box center [651, 251] width 12 height 12
click at [612, 327] on button "18" at bounding box center [608, 328] width 18 height 18
type input "**********"
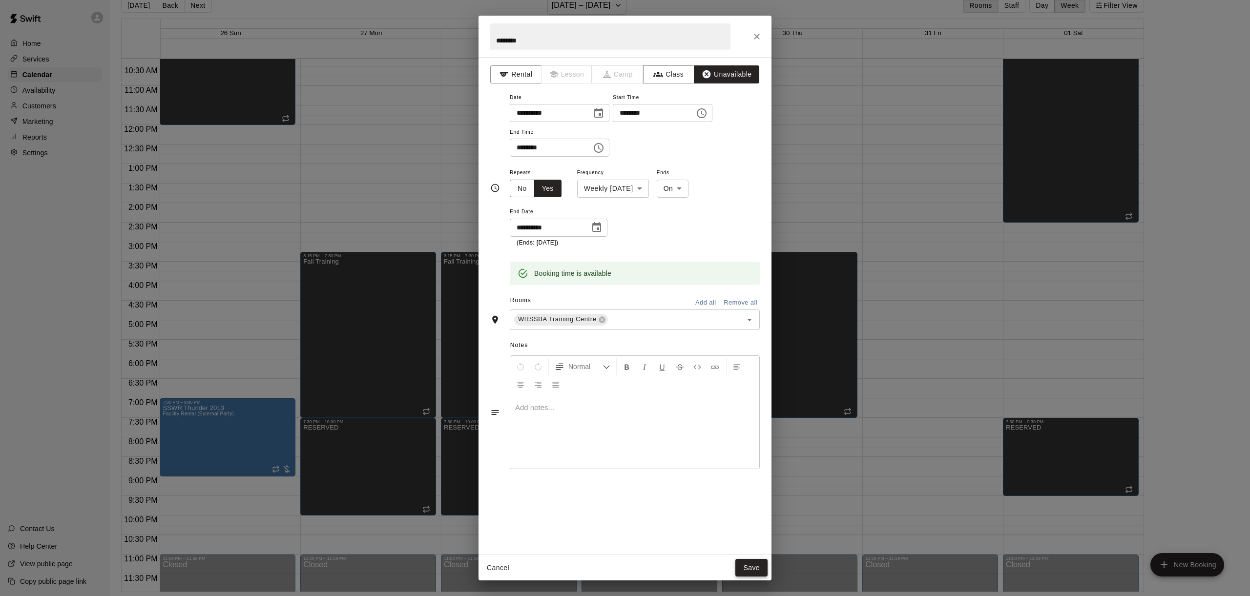
click at [751, 567] on button "Save" at bounding box center [752, 568] width 32 height 18
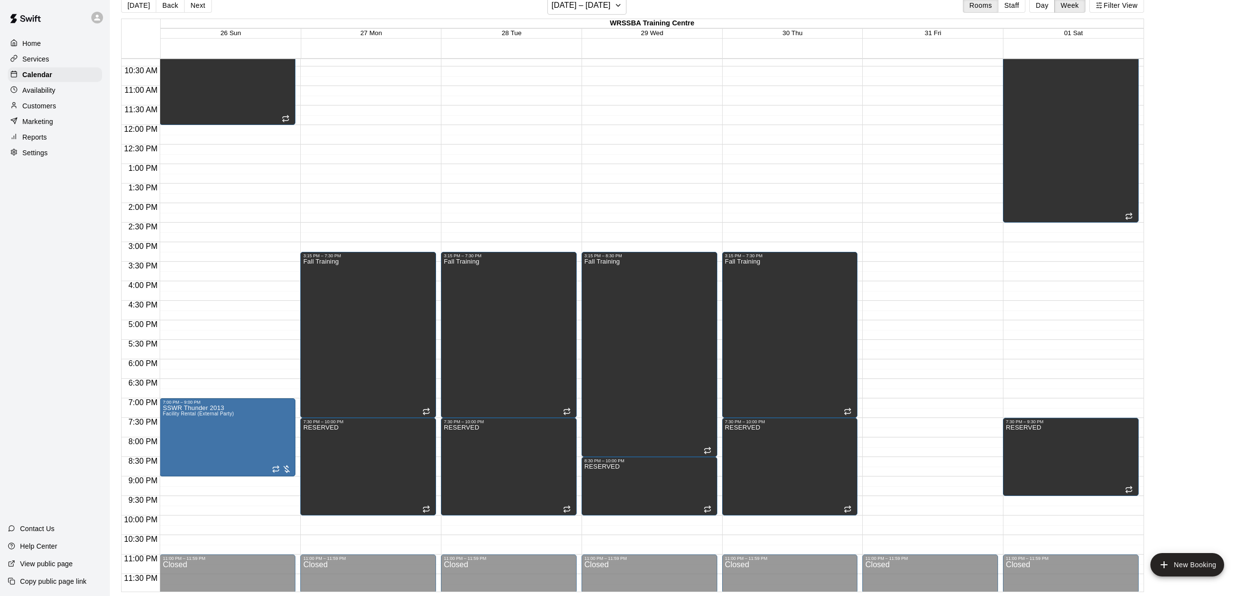
click at [886, 450] on div "12:00 AM – 7:00 AM Closed 11:00 PM – 11:59 PM Closed" at bounding box center [931, 125] width 136 height 938
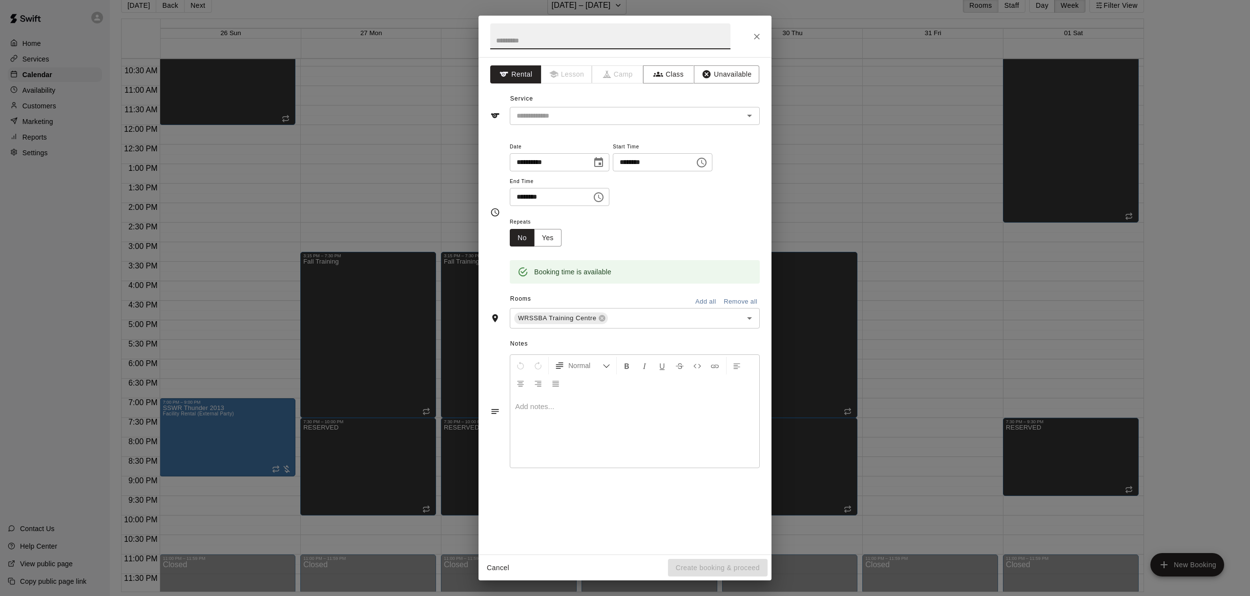
click at [499, 570] on button "Cancel" at bounding box center [498, 568] width 31 height 18
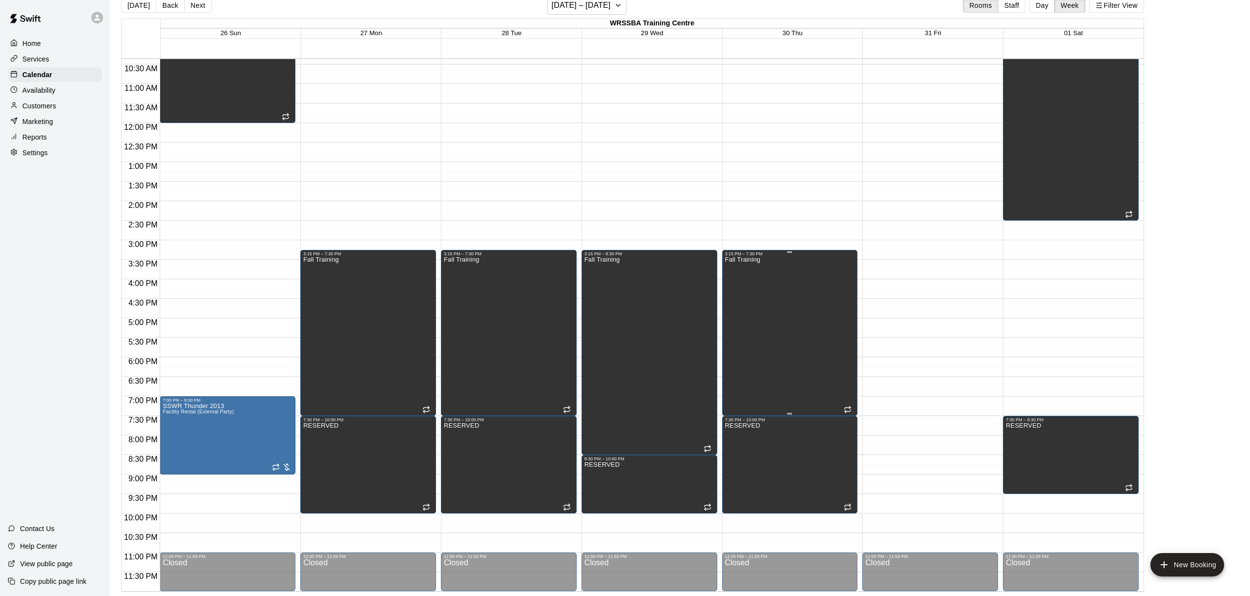
scroll to position [16, 0]
click at [1085, 305] on div "12:00 AM – 7:00 AM Closed 8:30 AM – 2:30 PM RESERVED 7:30 PM – 9:30 PM RESERVED…" at bounding box center [1071, 123] width 136 height 938
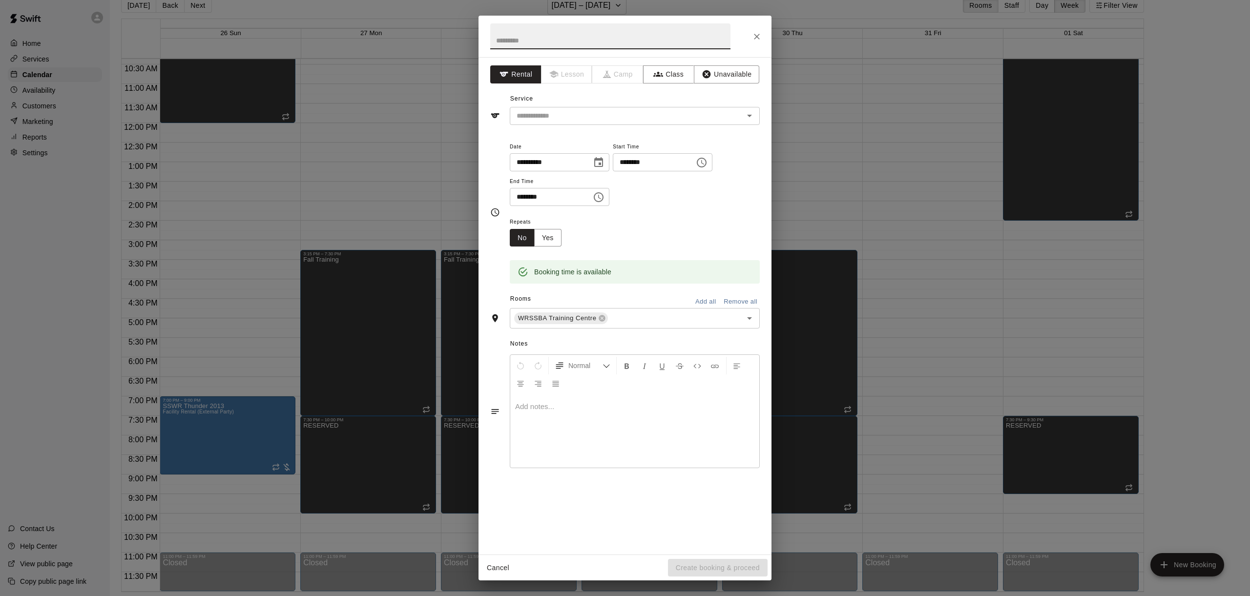
click at [478, 570] on div "**********" at bounding box center [625, 298] width 1250 height 596
